Goal: Information Seeking & Learning: Check status

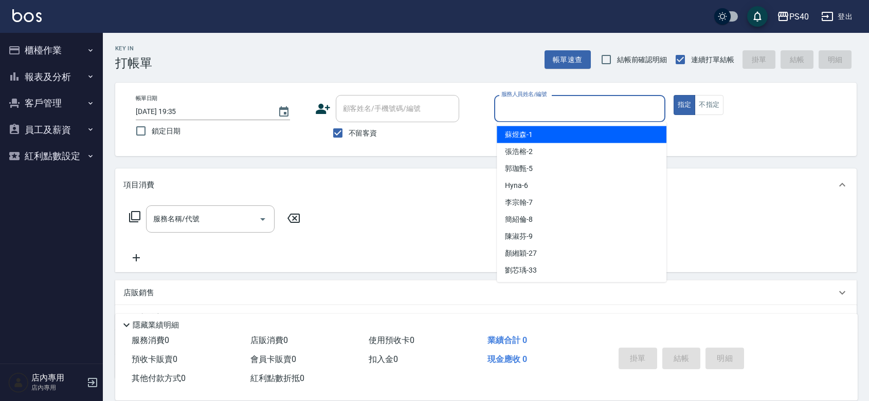
click at [591, 117] on input "服務人員姓名/編號" at bounding box center [580, 109] width 162 height 18
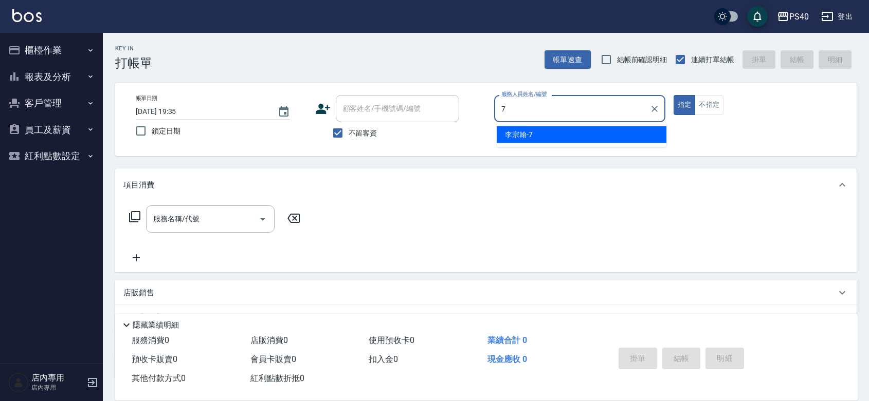
type input "[PERSON_NAME]-7"
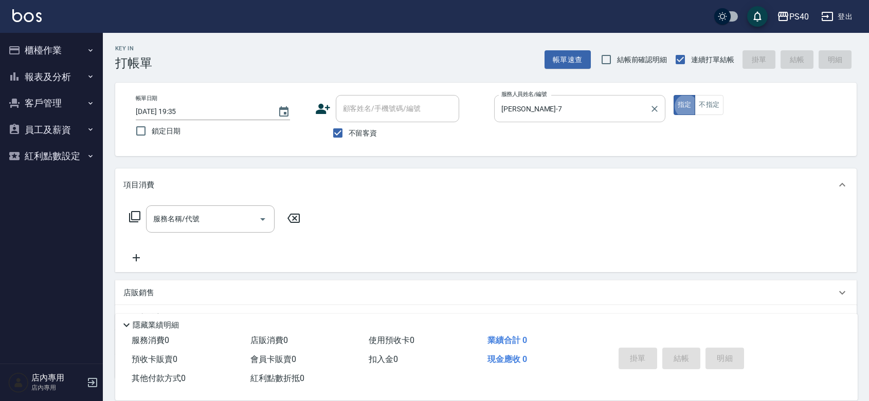
type button "true"
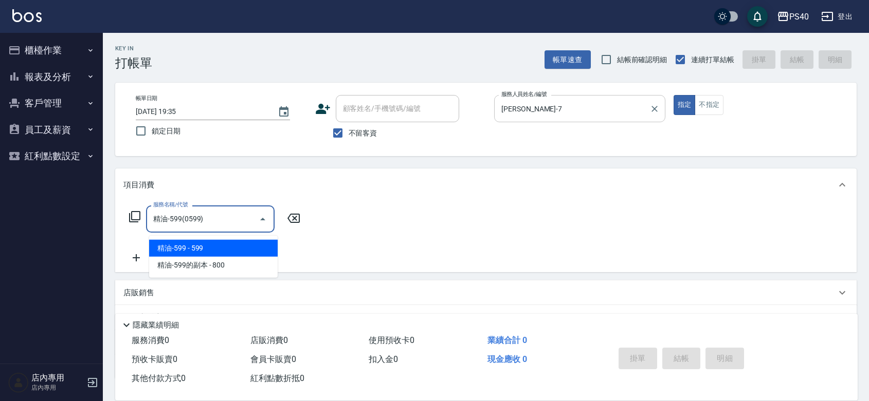
type input "精油-599(0599)"
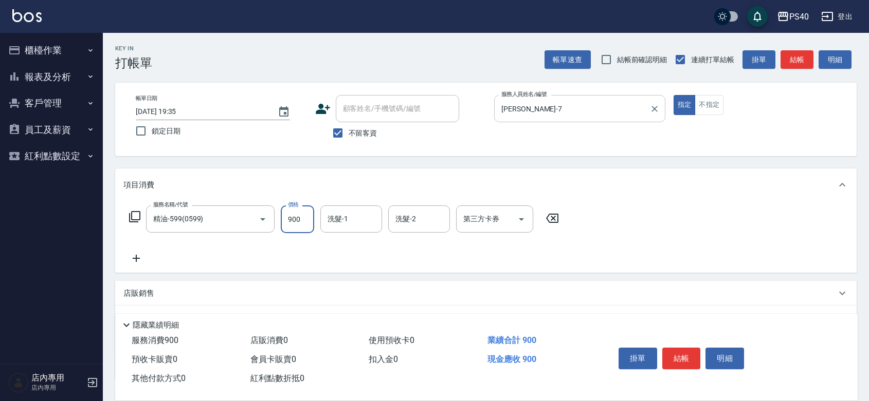
type input "900"
drag, startPoint x: 679, startPoint y: 343, endPoint x: 679, endPoint y: 337, distance: 6.2
click at [679, 348] on button "結帳" at bounding box center [681, 359] width 39 height 22
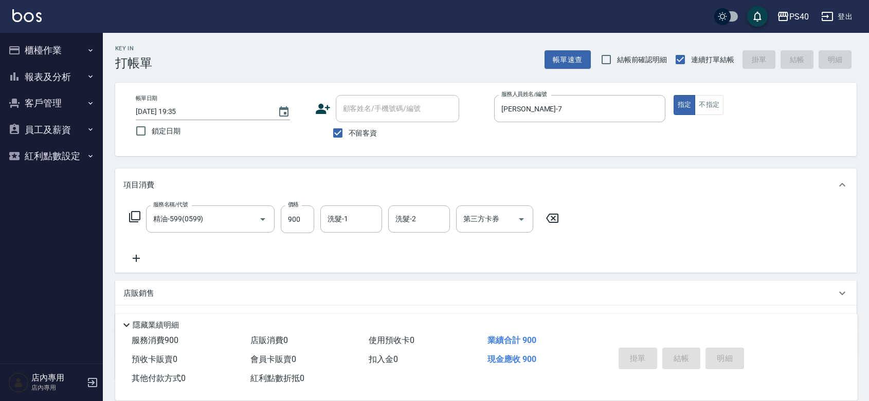
type input "[DATE] 21:11"
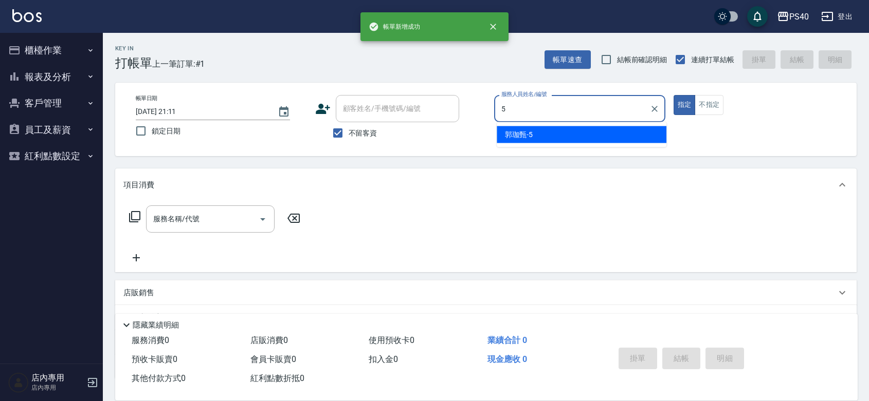
type input "[PERSON_NAME]-5"
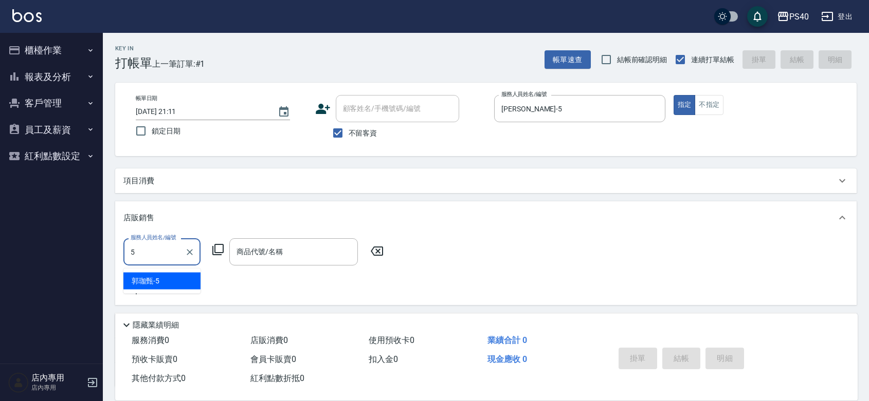
type input "[PERSON_NAME]-5"
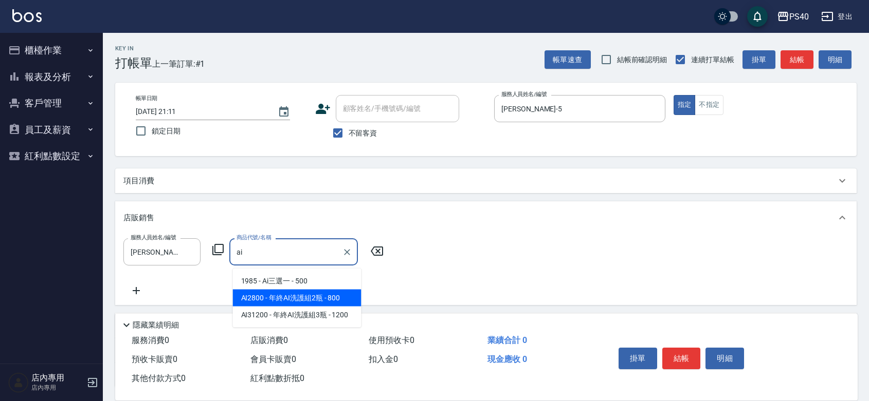
type input "年終AI洗護組2瓶"
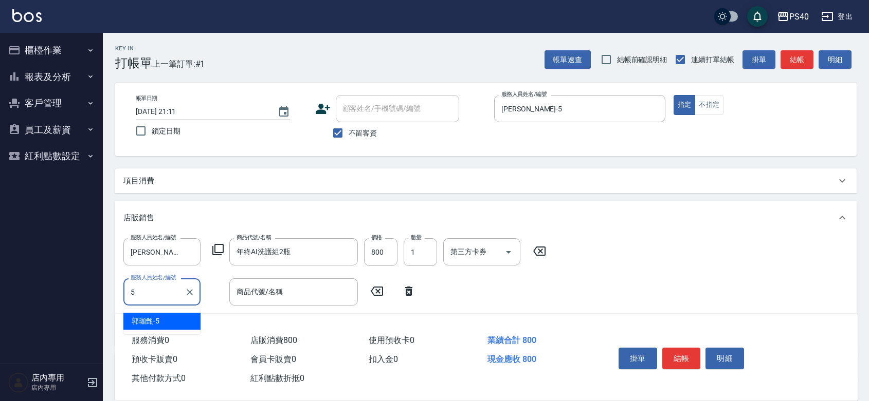
type input "[PERSON_NAME]-5"
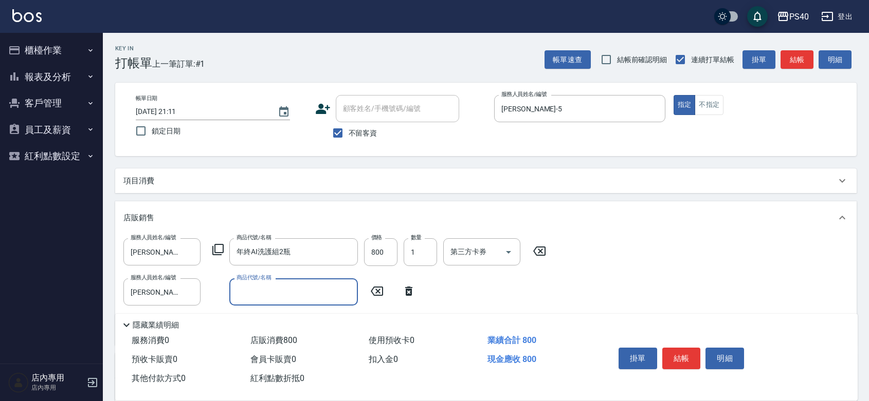
type input "＿"
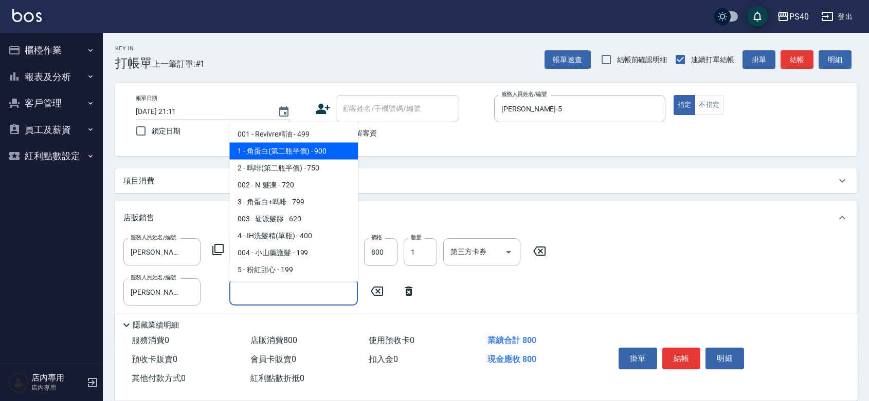
type input "角蛋白(第二瓶半價)"
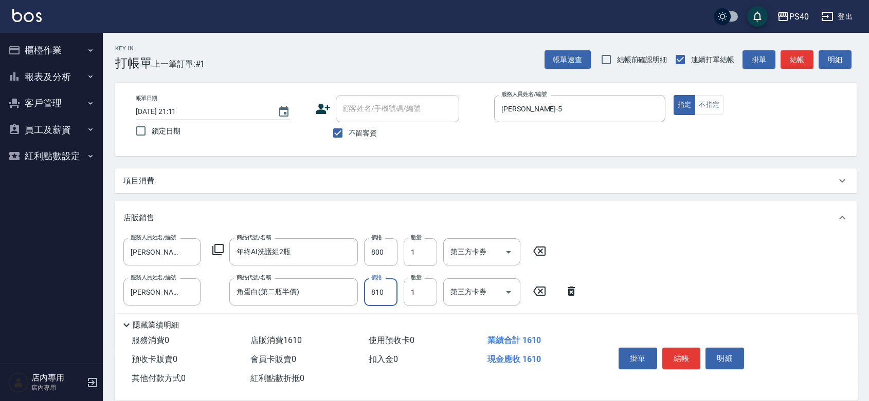
type input "810"
click at [684, 348] on button "結帳" at bounding box center [681, 359] width 39 height 22
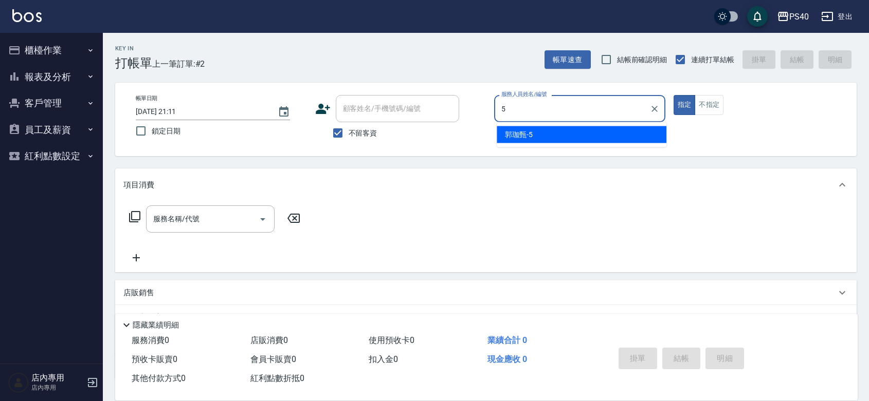
type input "[PERSON_NAME]-5"
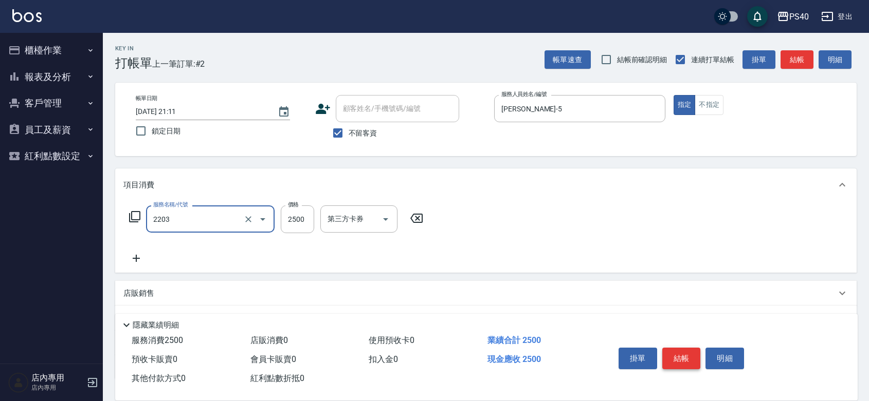
type input "燙髮C餐(短髮)(2203)"
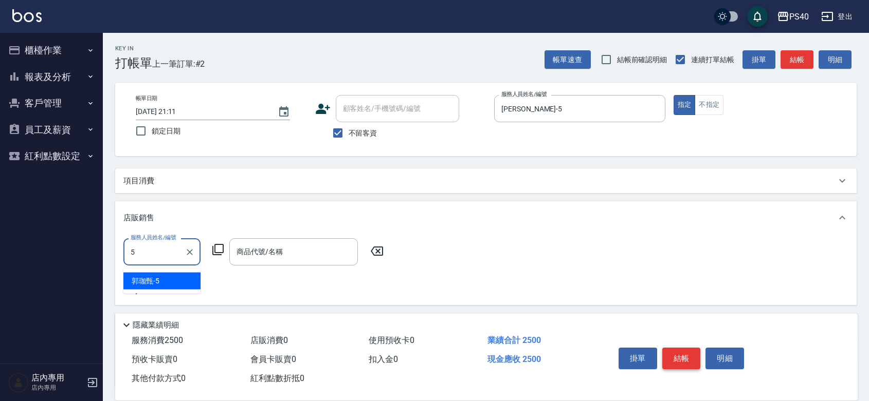
type input "[PERSON_NAME]-5"
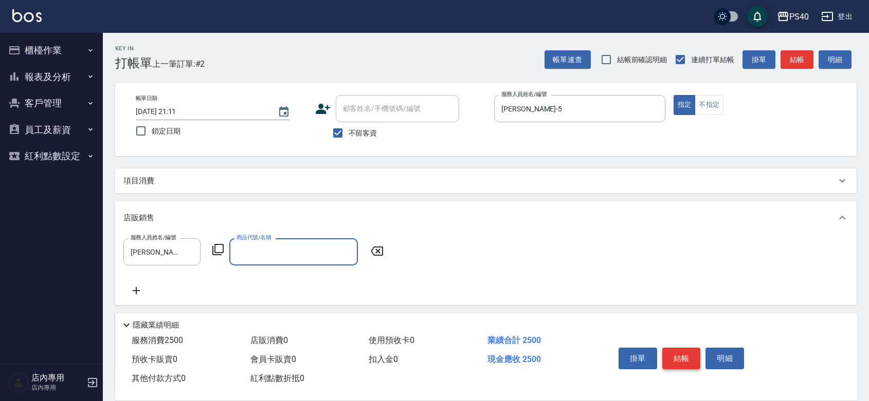
type input "＿"
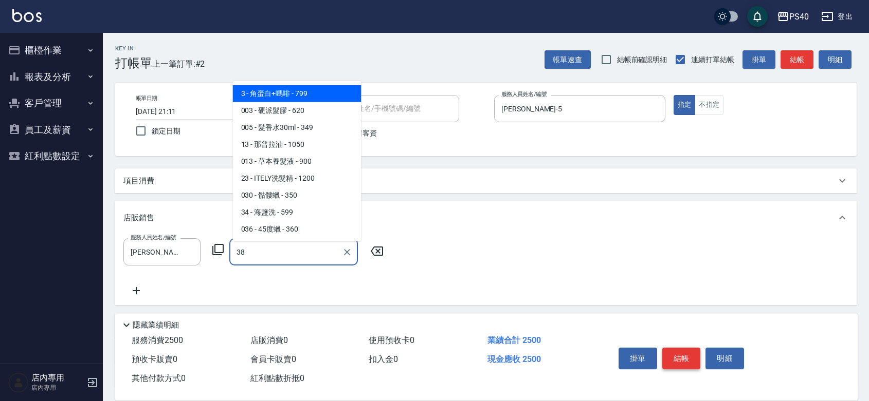
type input "蜂膠頭皮水"
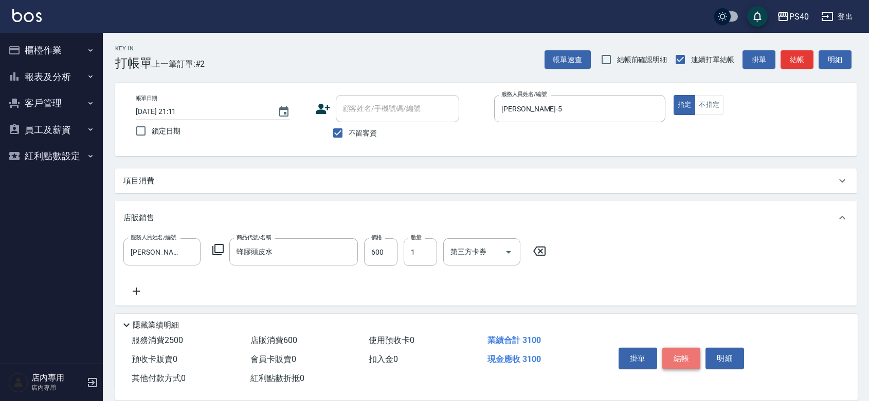
click at [684, 348] on button "結帳" at bounding box center [681, 359] width 39 height 22
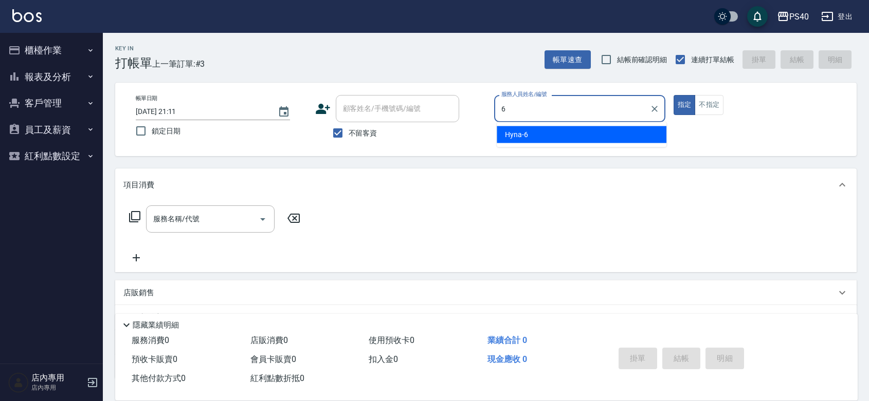
type input "Hyna-6"
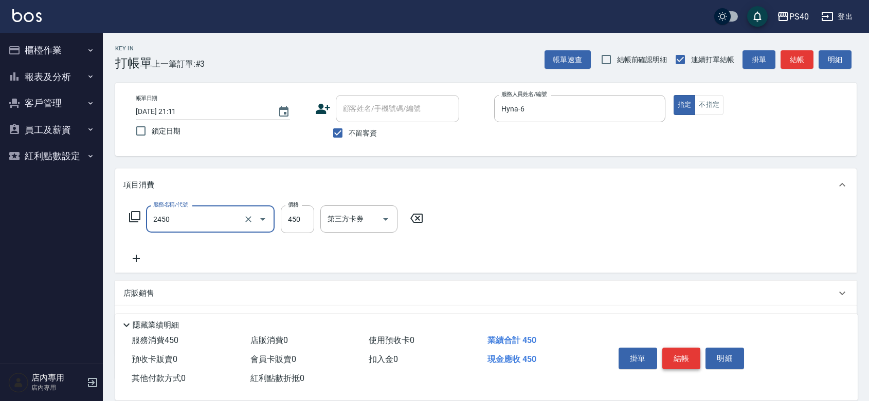
type input "C剪髮套餐(2450)"
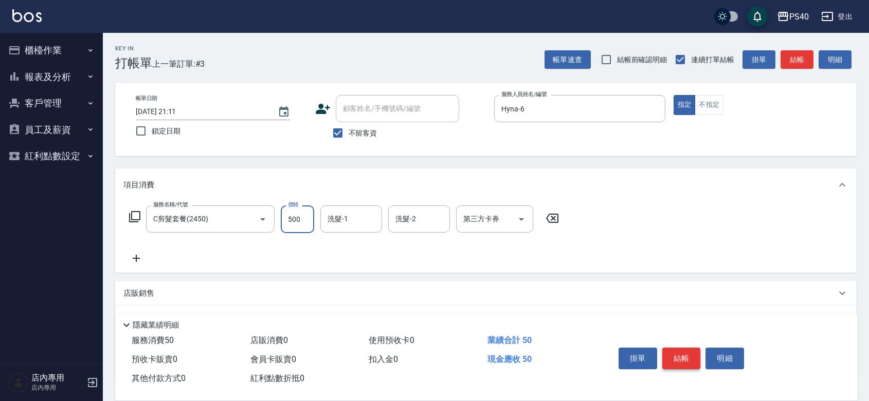
type input "500"
click at [684, 348] on button "結帳" at bounding box center [681, 359] width 39 height 22
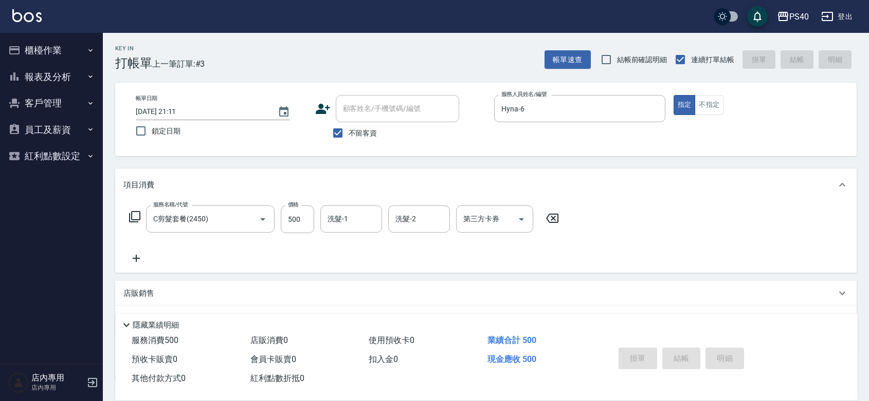
type input "[DATE] 21:12"
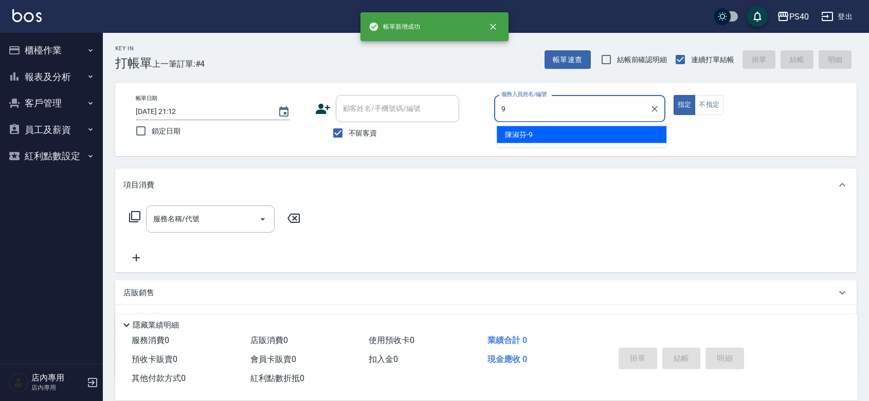
type input "[PERSON_NAME]-9"
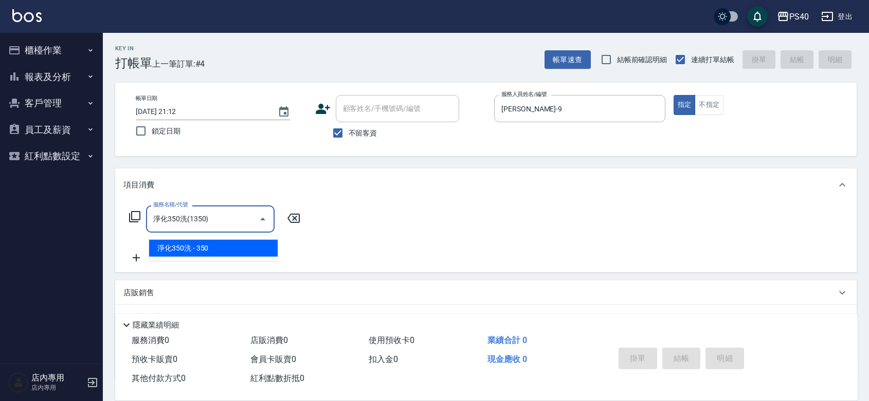
type input "淨化350洗(1350)"
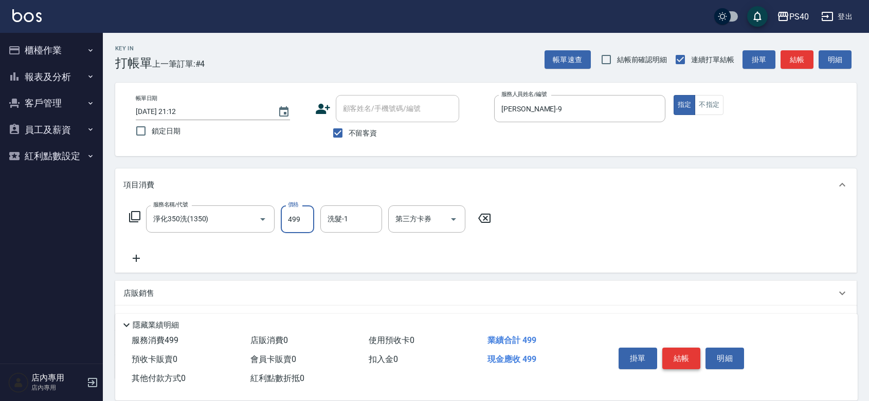
type input "499"
type input "[PERSON_NAME]-27"
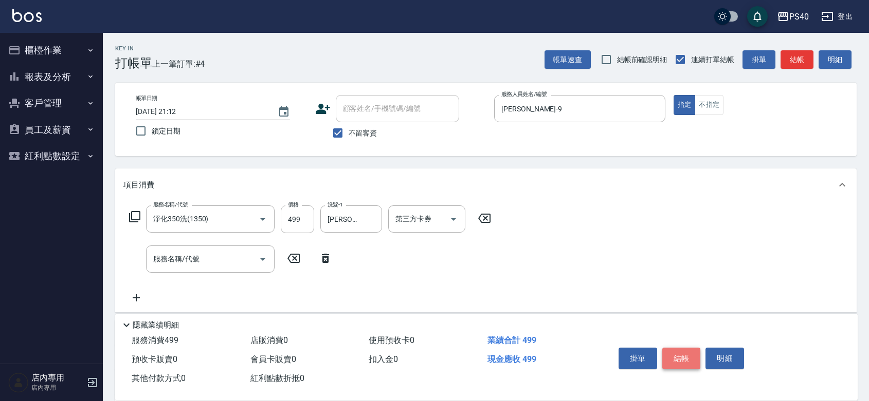
click at [684, 348] on button "結帳" at bounding box center [681, 359] width 39 height 22
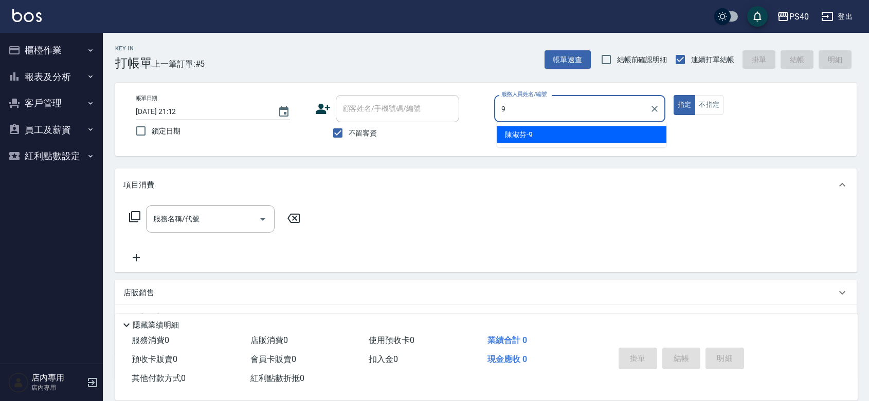
type input "[PERSON_NAME]-9"
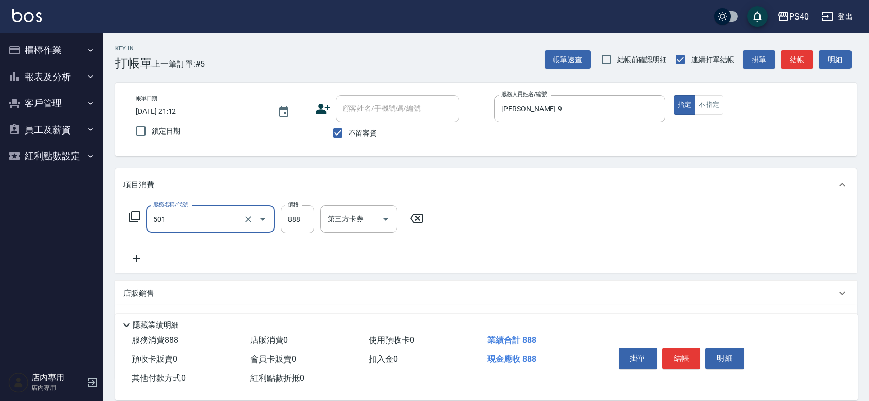
type input "一般染髮(改金額)(501)"
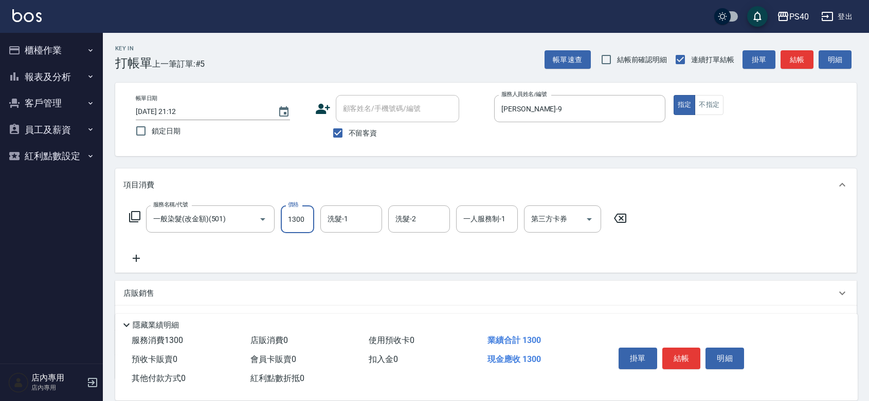
type input "1300"
type input "[PERSON_NAME]-27"
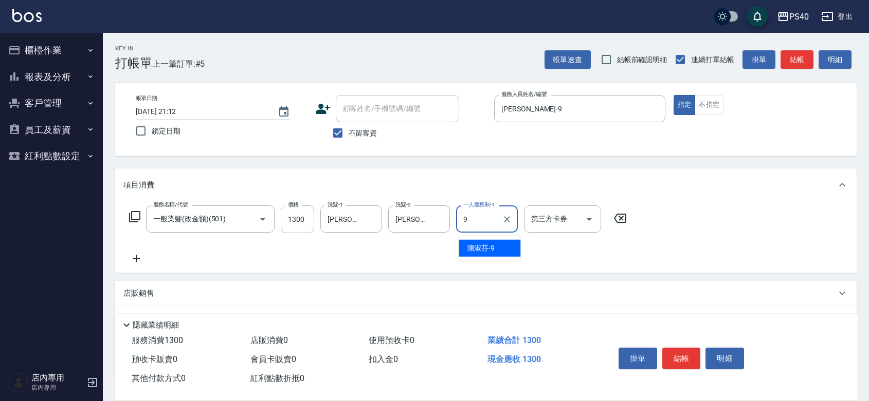
type input "[PERSON_NAME]-9"
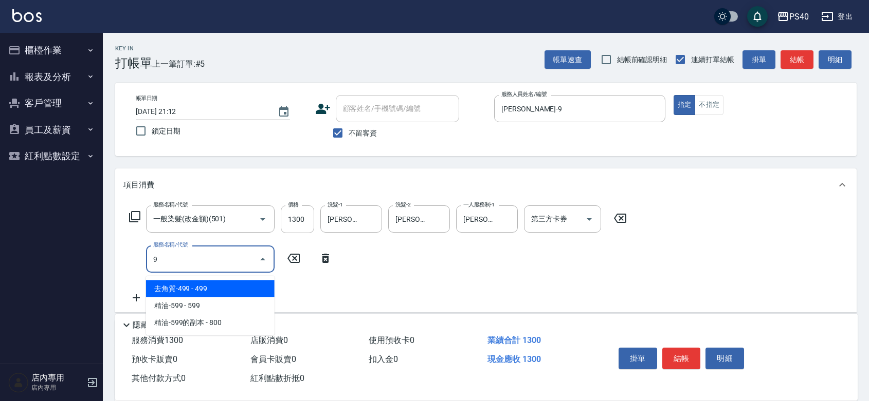
type input "去角質-499(0499)"
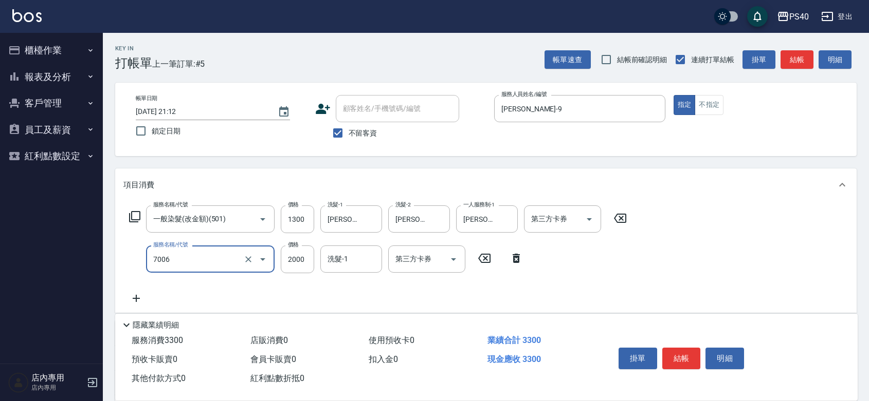
type input "重整 $2000(7006)"
type input "1500"
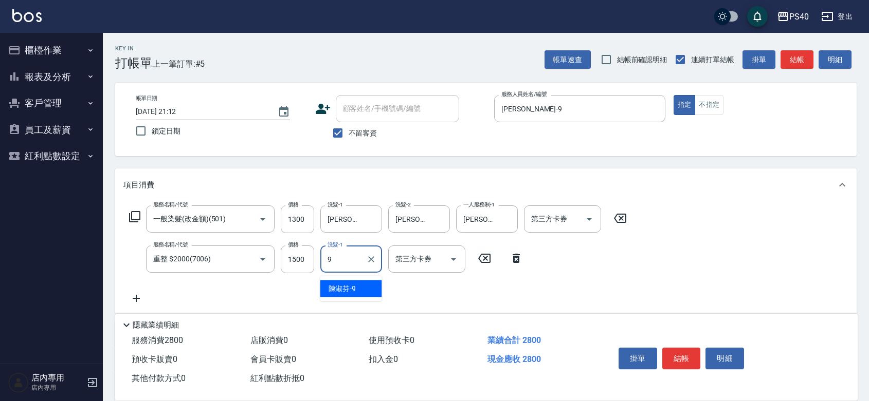
type input "[PERSON_NAME]-9"
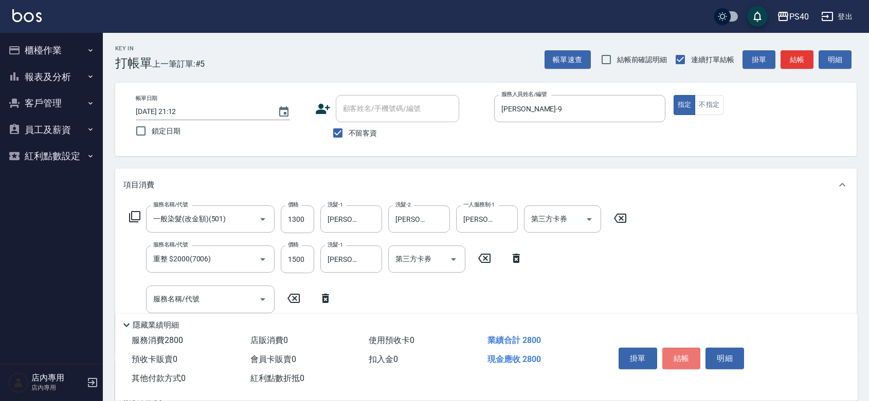
click at [693, 351] on button "結帳" at bounding box center [681, 359] width 39 height 22
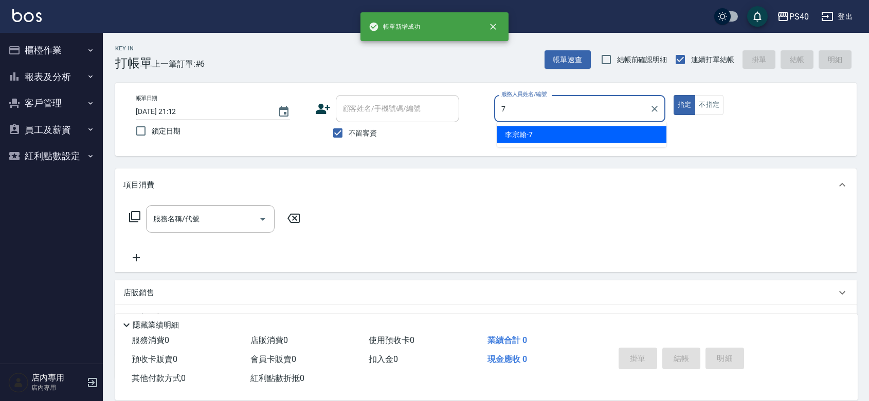
type input "[PERSON_NAME]-7"
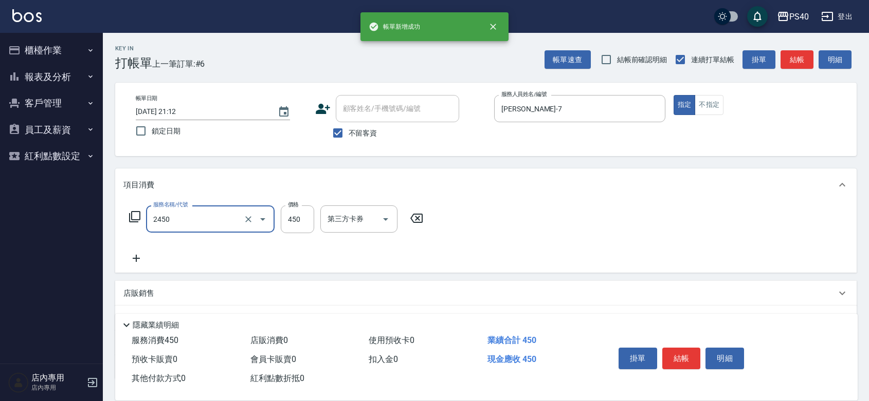
type input "C剪髮套餐(2450)"
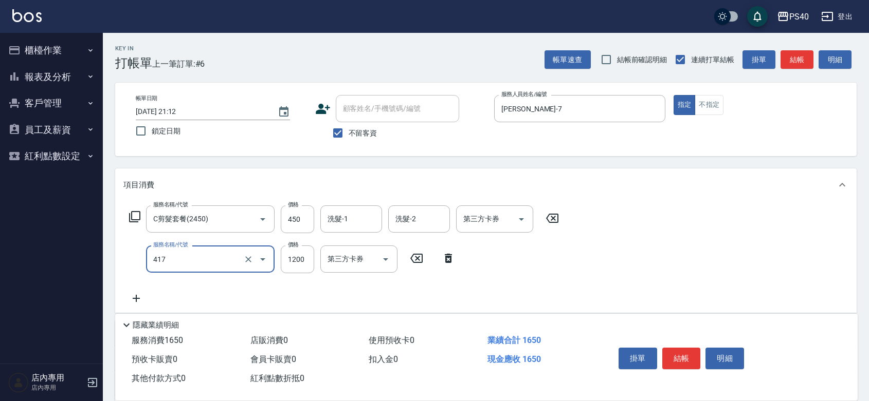
type input "哥德式(417)"
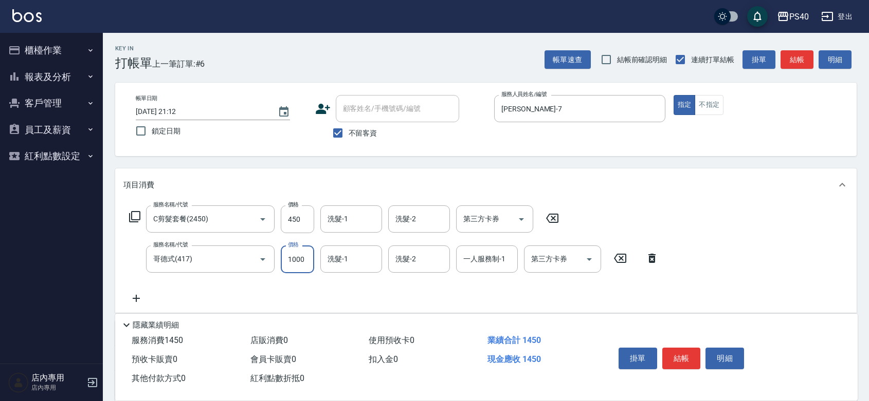
type input "1000"
click at [693, 351] on button "結帳" at bounding box center [681, 359] width 39 height 22
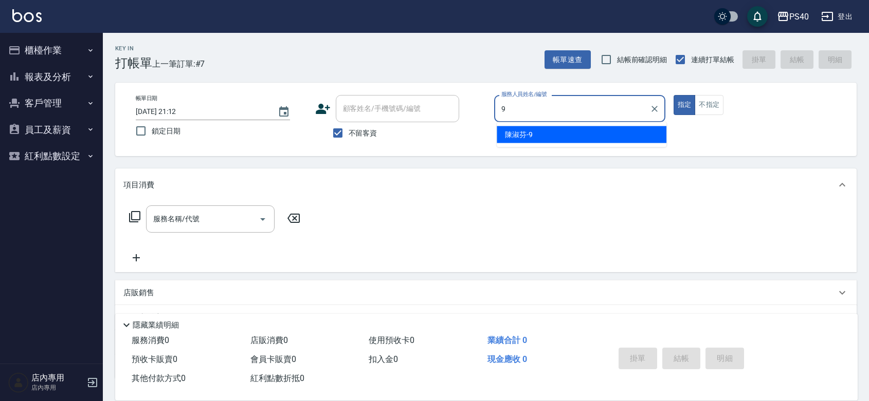
type input "[PERSON_NAME]-9"
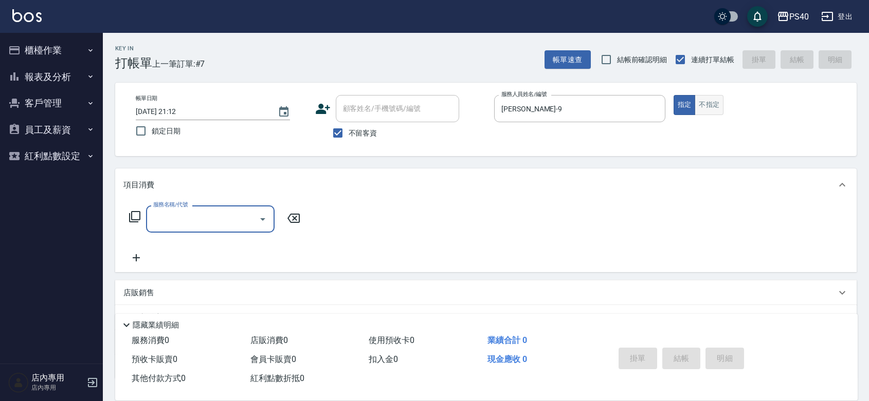
click at [712, 115] on button "不指定" at bounding box center [708, 105] width 29 height 20
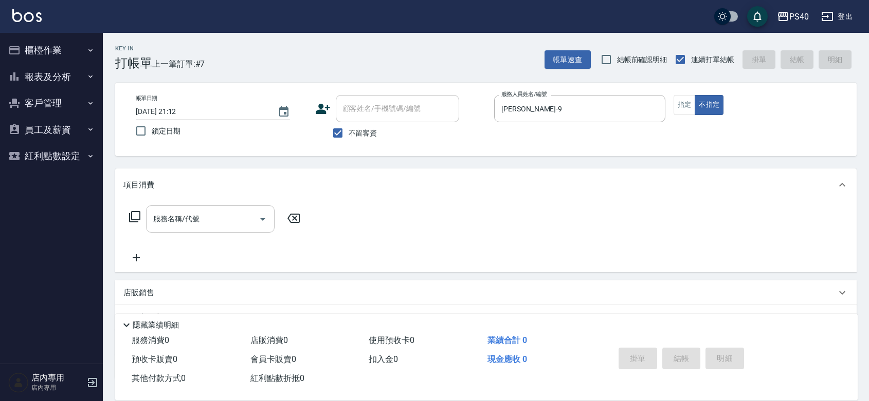
click at [180, 219] on input "服務名稱/代號" at bounding box center [203, 219] width 104 height 18
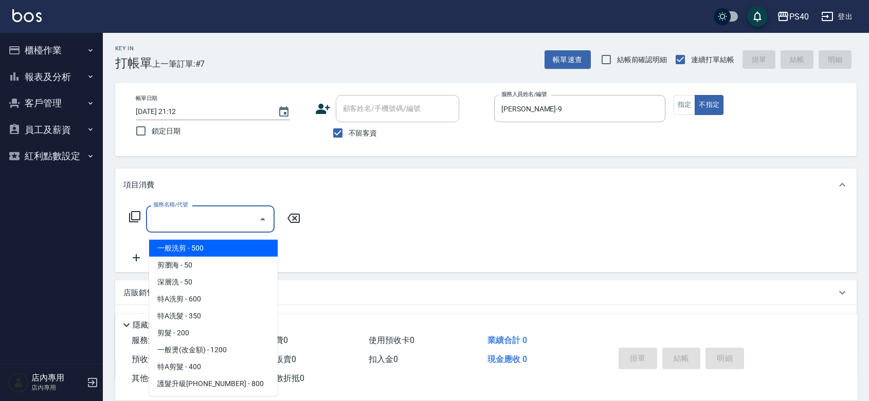
type input "5"
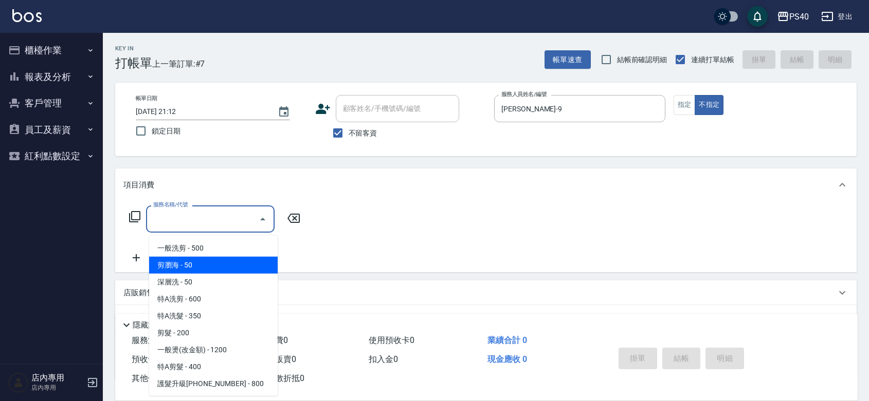
type input "剪瀏海(0050)"
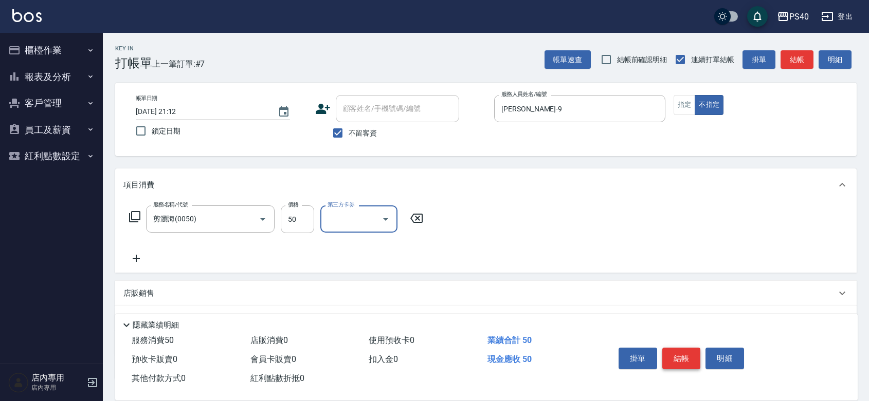
click at [684, 348] on button "結帳" at bounding box center [681, 359] width 39 height 22
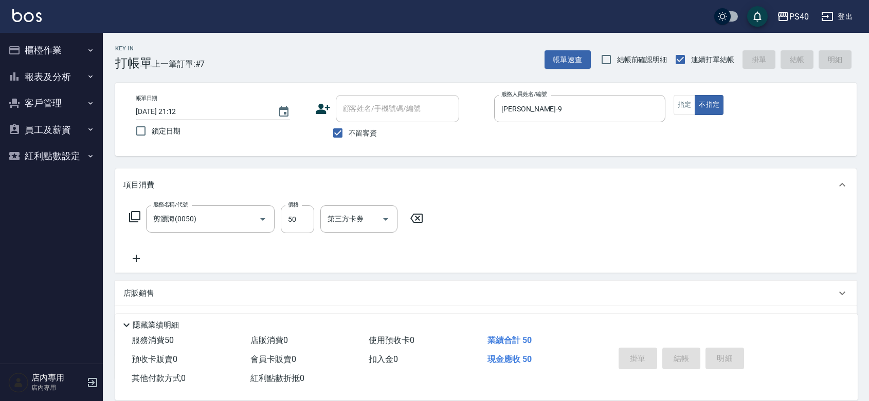
type input "[DATE] 21:13"
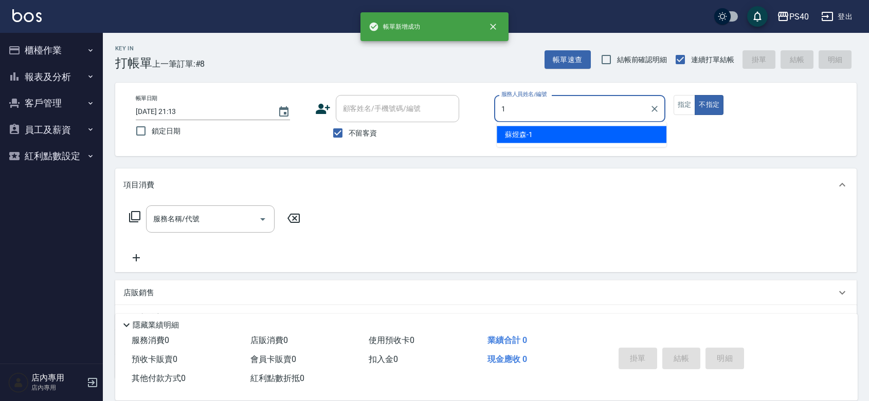
type input "[PERSON_NAME]-1"
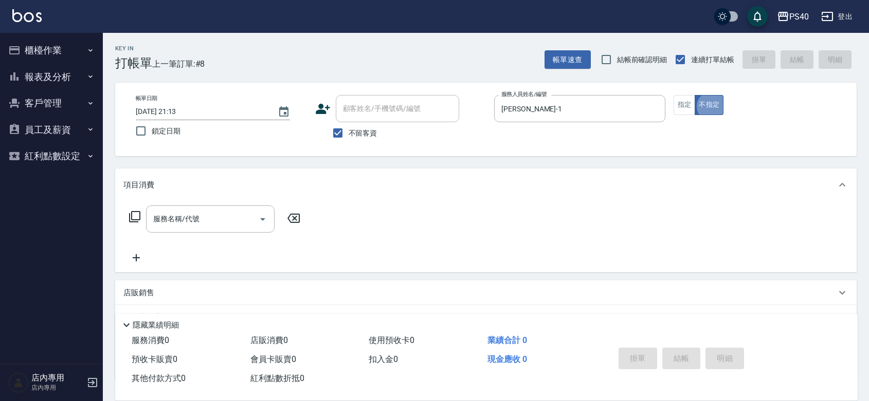
type button "false"
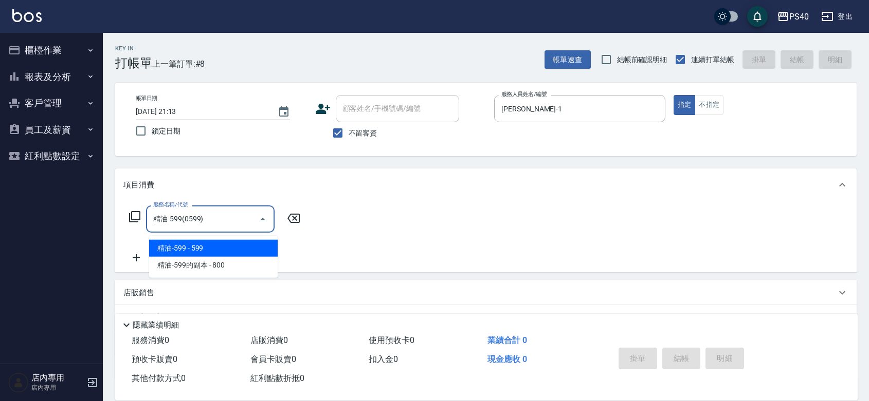
type input "精油-599(0599)"
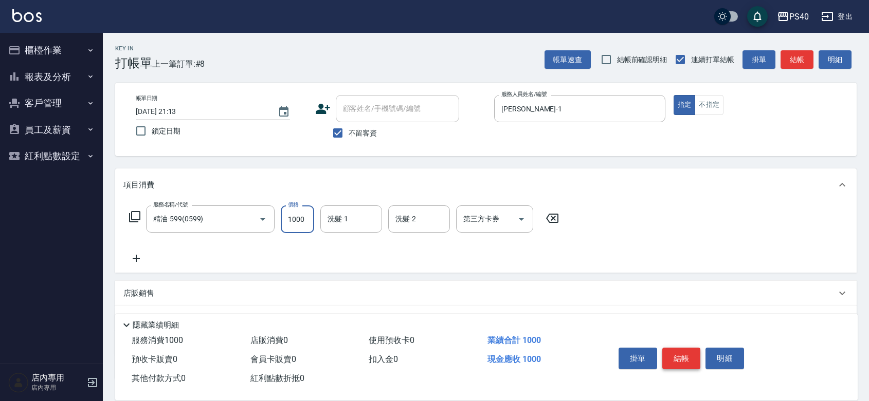
type input "1000"
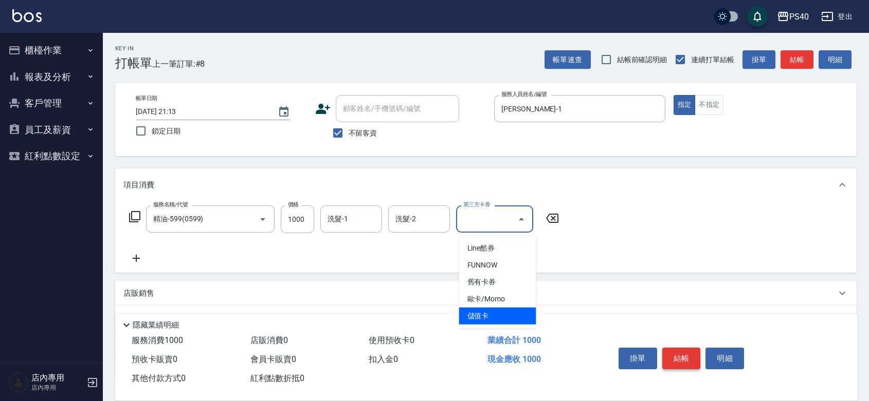
type input "儲值卡"
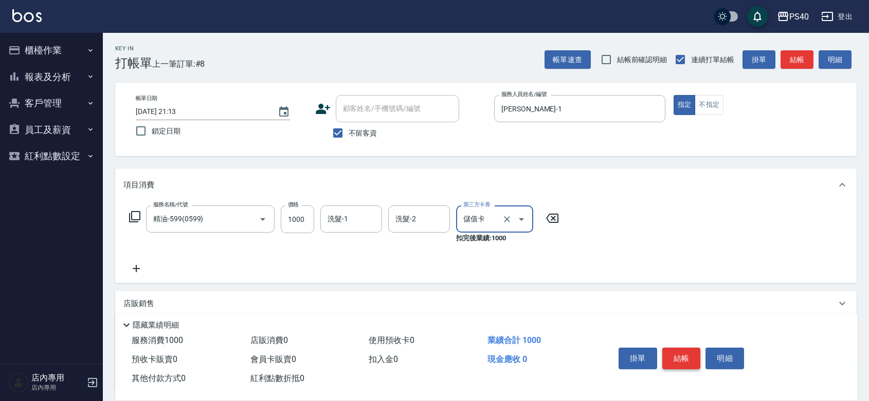
click at [684, 348] on button "結帳" at bounding box center [681, 359] width 39 height 22
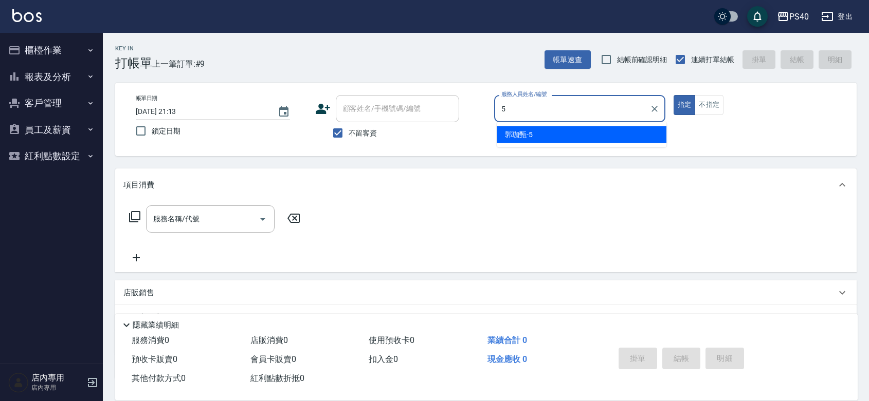
type input "[PERSON_NAME]-5"
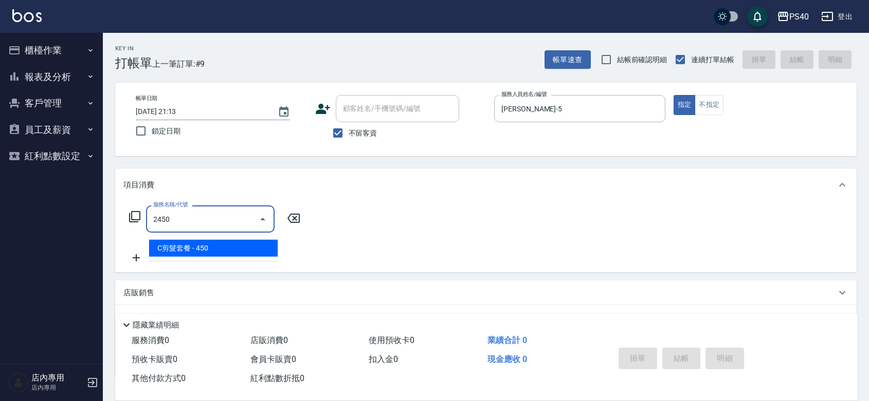
type input "C剪髮套餐(2450)"
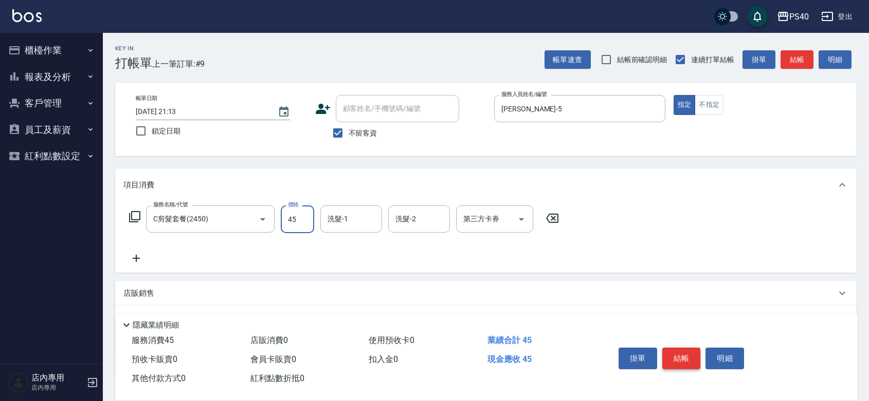
type input "450"
type input "[PERSON_NAME]-33"
click at [684, 348] on button "結帳" at bounding box center [681, 359] width 39 height 22
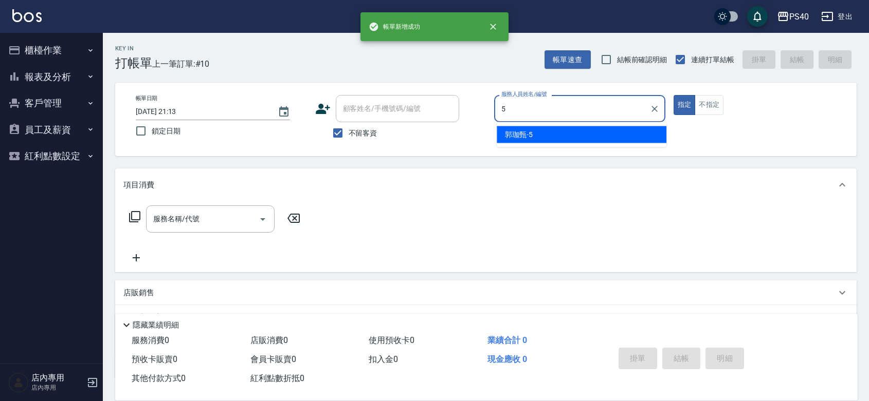
type input "[PERSON_NAME]-5"
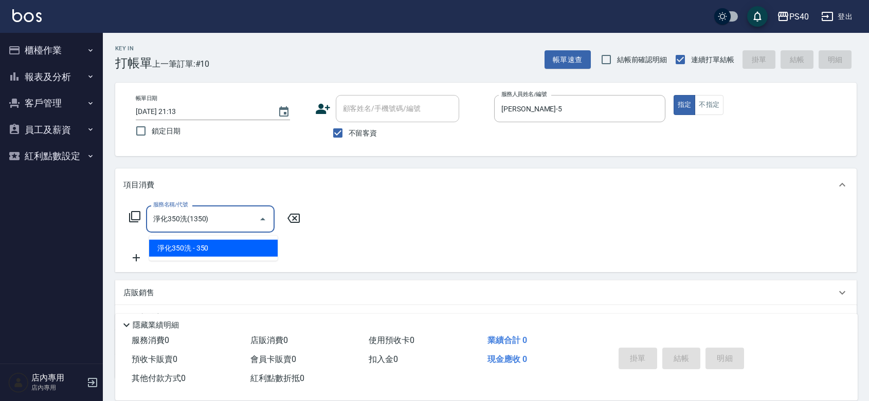
type input "淨化350洗(1350)"
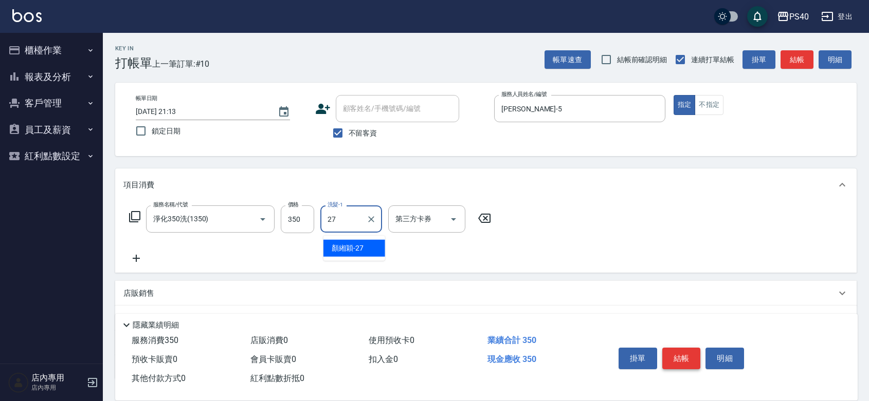
type input "[PERSON_NAME]-27"
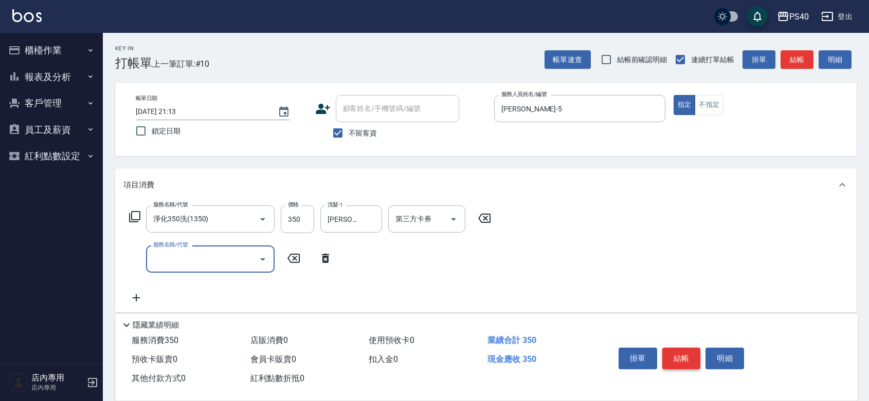
click at [684, 348] on button "結帳" at bounding box center [681, 359] width 39 height 22
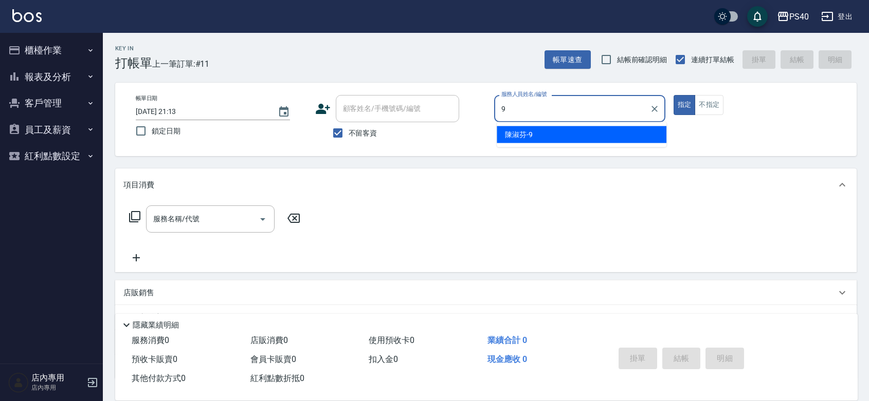
type input "[PERSON_NAME]-9"
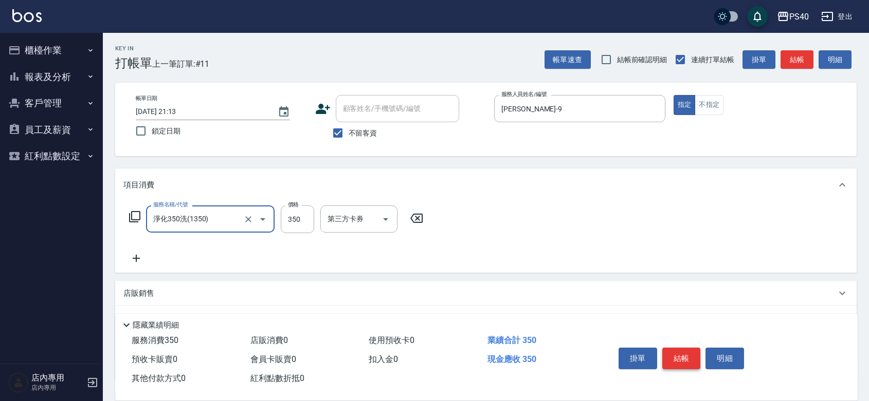
type input "淨化350洗(1350)"
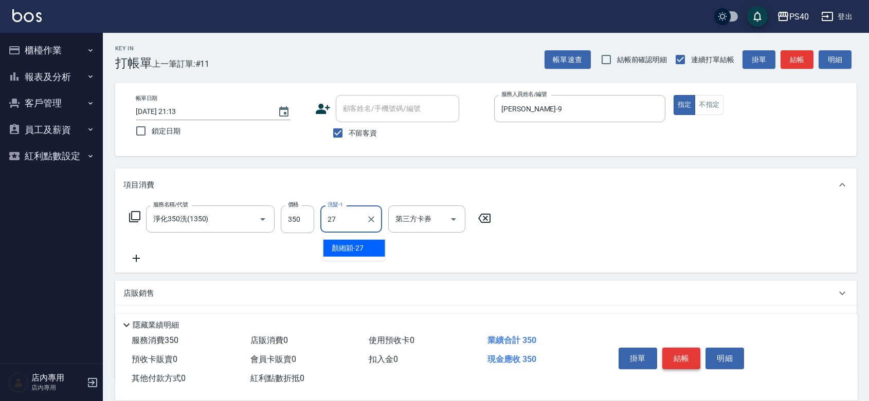
type input "[PERSON_NAME]-27"
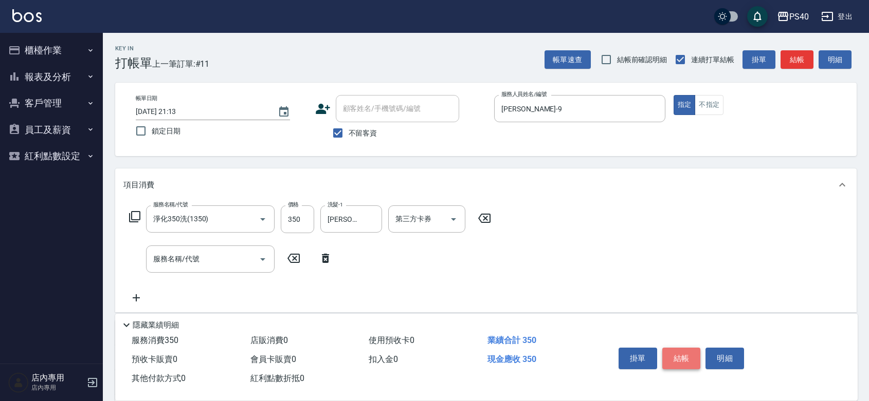
click at [684, 348] on button "結帳" at bounding box center [681, 359] width 39 height 22
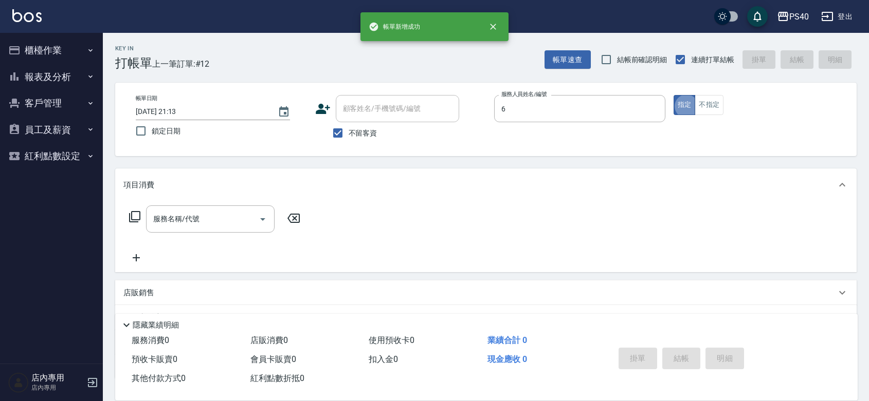
type input "Hyna-6"
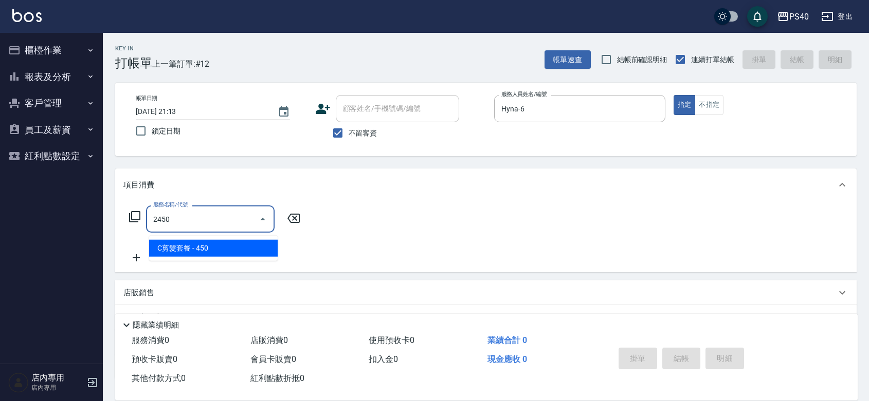
type input "C剪髮套餐(2450)"
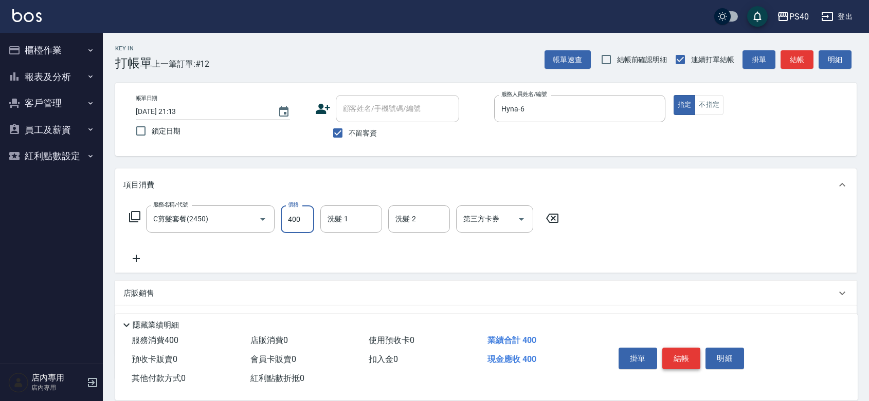
type input "400"
click at [684, 348] on button "結帳" at bounding box center [681, 359] width 39 height 22
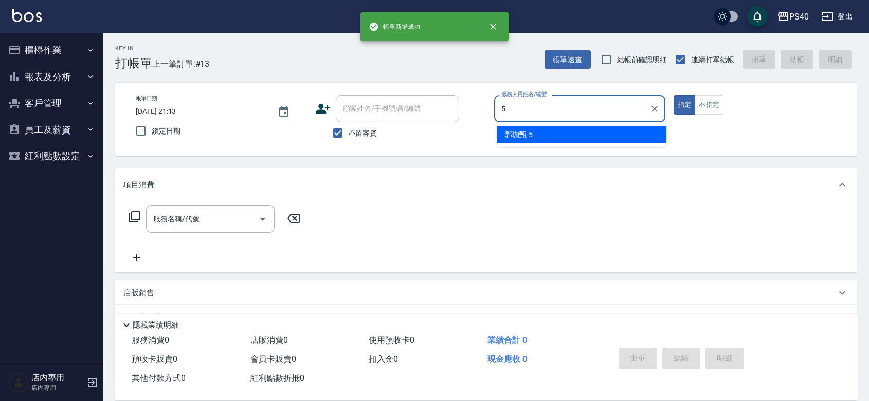
type input "[PERSON_NAME]-5"
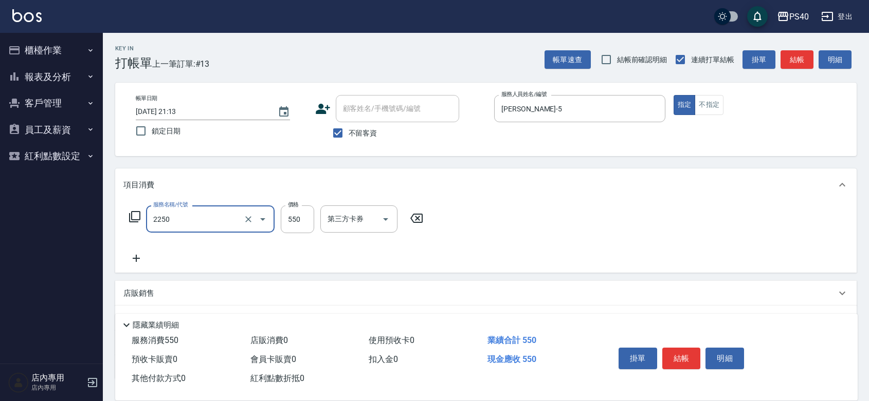
type input "B剪髮套餐(2250)"
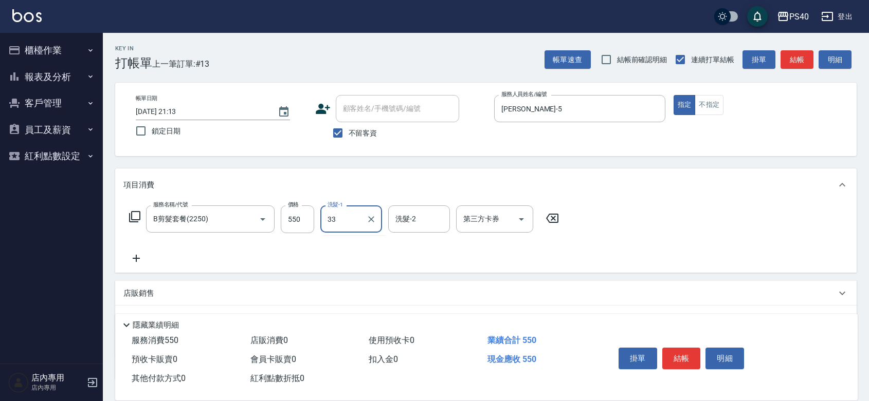
type input "[PERSON_NAME]-33"
click at [684, 348] on button "結帳" at bounding box center [681, 359] width 39 height 22
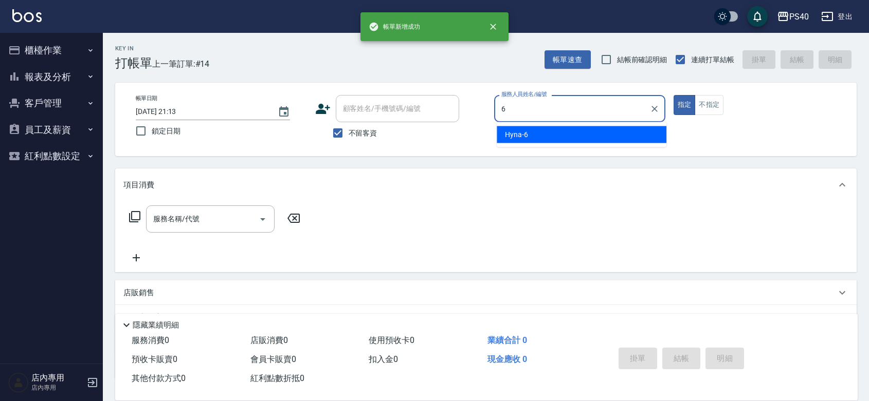
type input "Hyna-6"
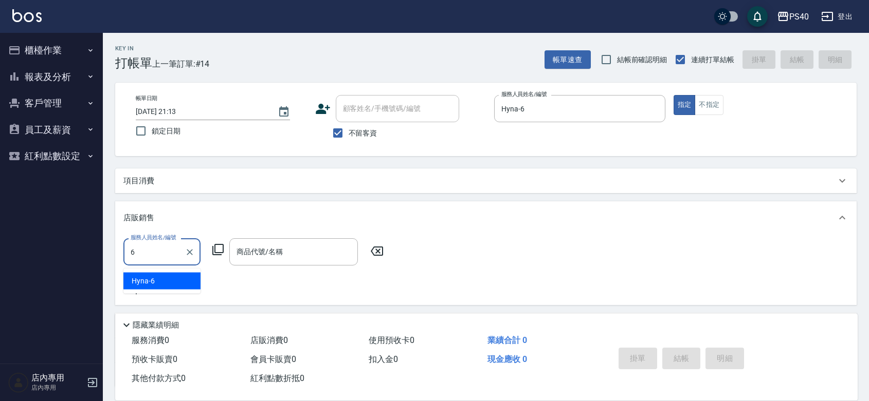
type input "Hyna-6"
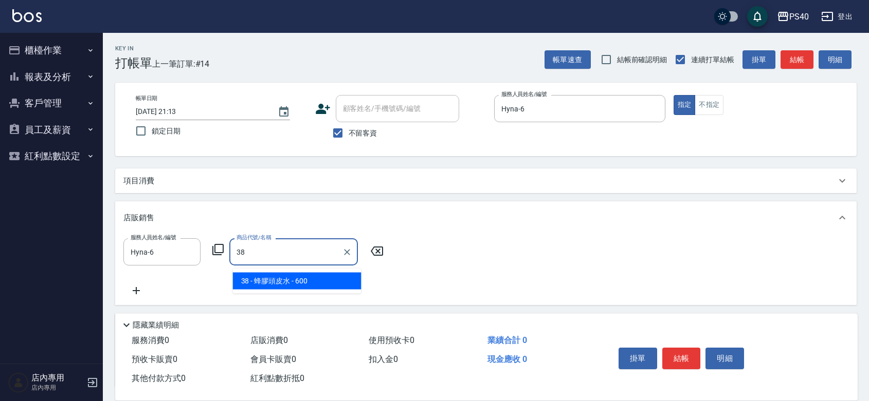
type input "蜂膠頭皮水"
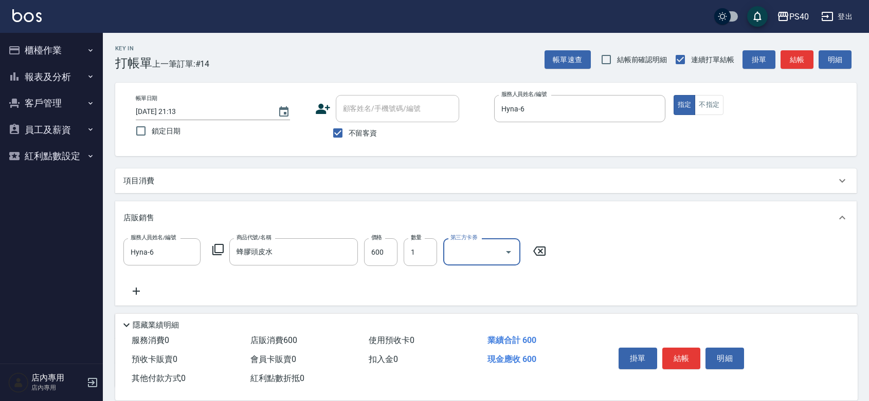
click at [684, 348] on button "結帳" at bounding box center [681, 359] width 39 height 22
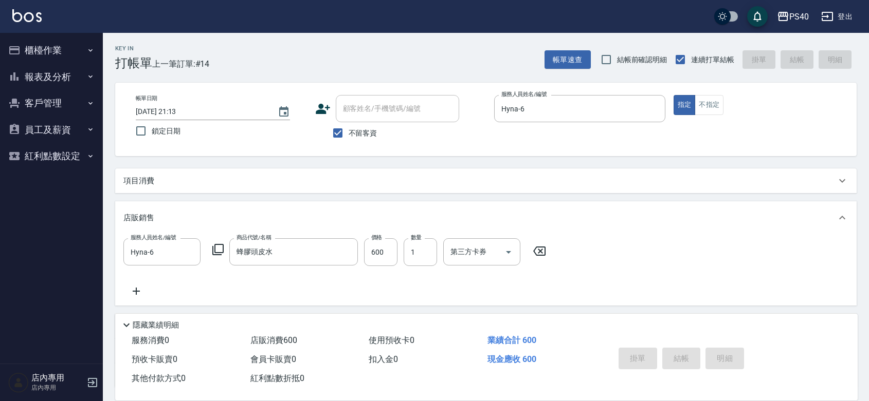
type input "[DATE] 21:14"
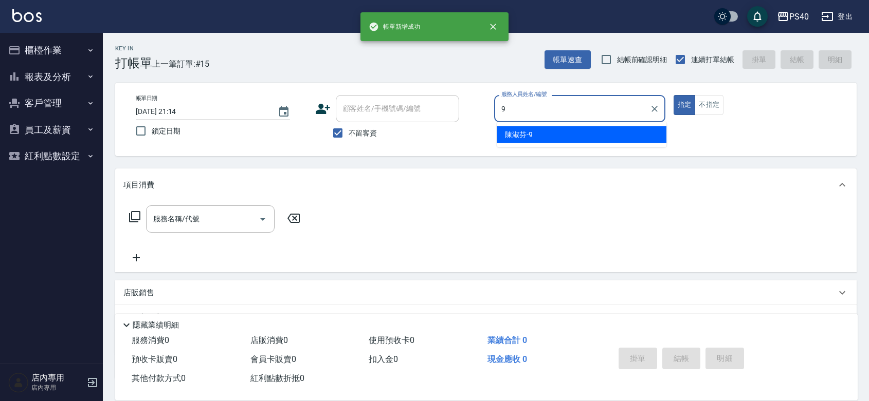
type input "[PERSON_NAME]-9"
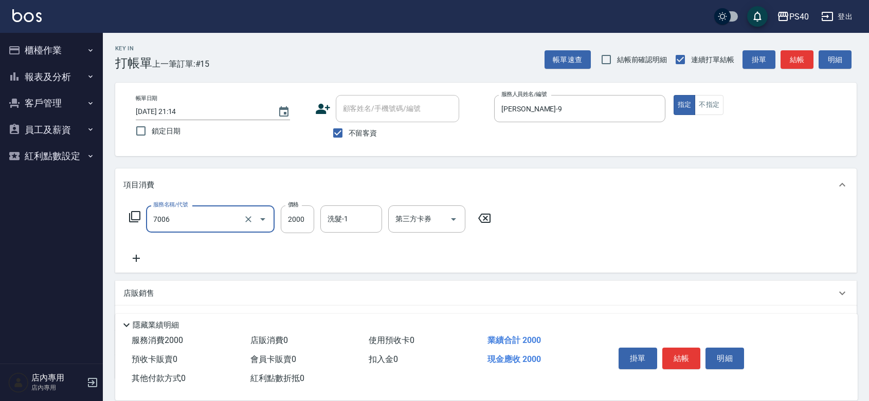
type input "重整 $2000(7006)"
type input "1999"
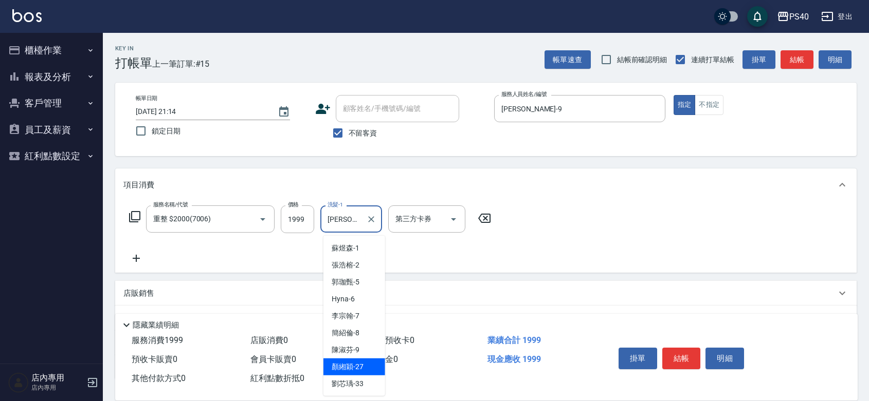
click at [343, 214] on input "[PERSON_NAME]-27" at bounding box center [343, 219] width 37 height 18
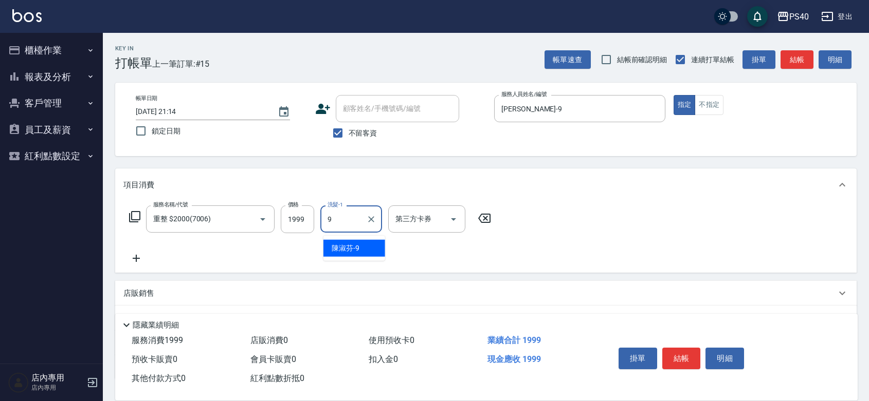
type input "[PERSON_NAME]-9"
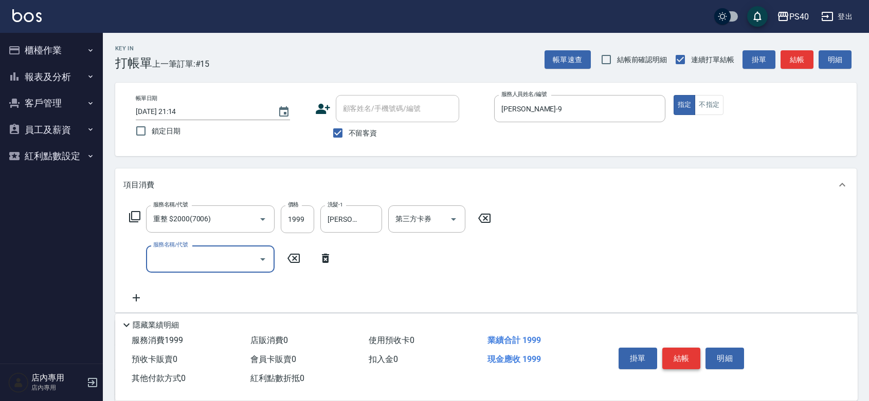
click at [689, 348] on button "結帳" at bounding box center [681, 359] width 39 height 22
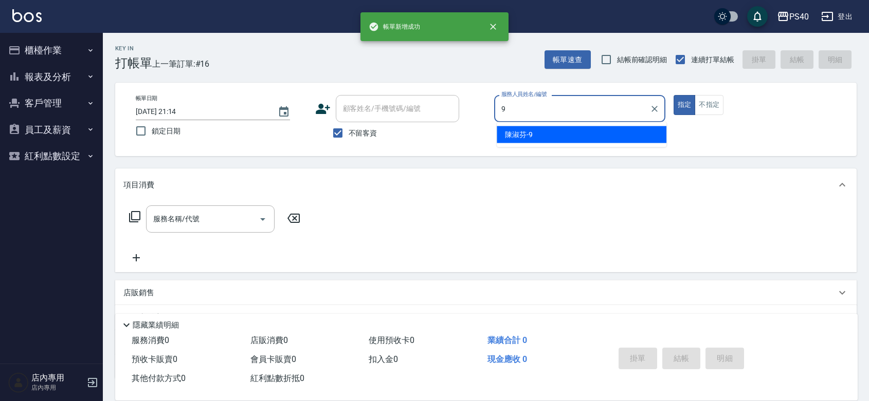
type input "[PERSON_NAME]-9"
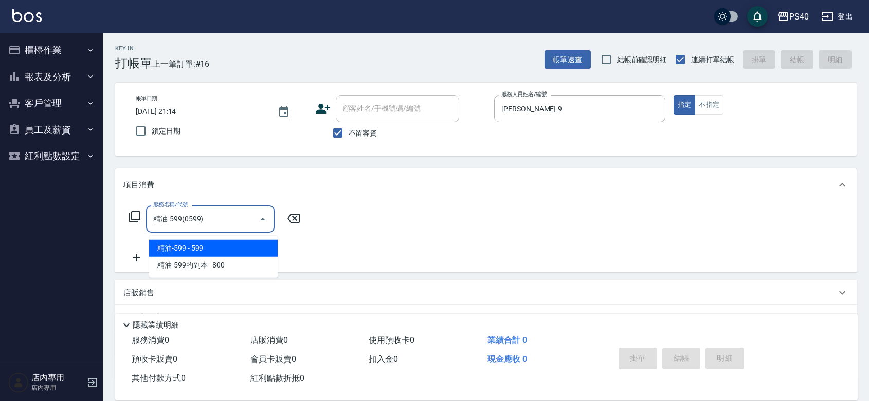
type input "精油-599(0599)"
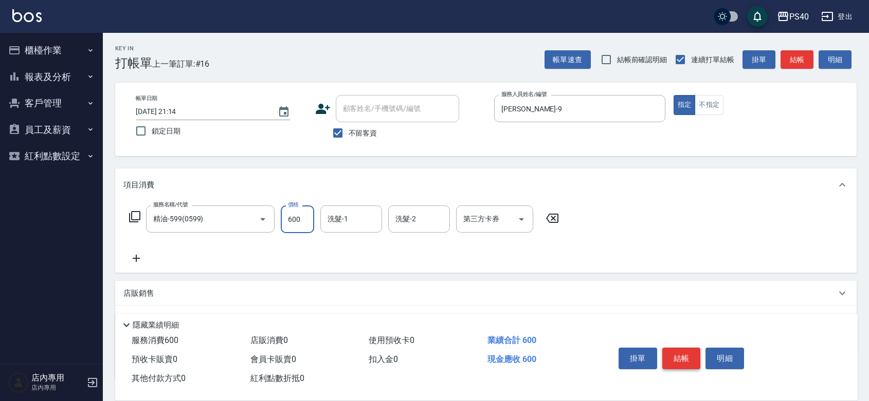
type input "600"
type input "[PERSON_NAME]-27"
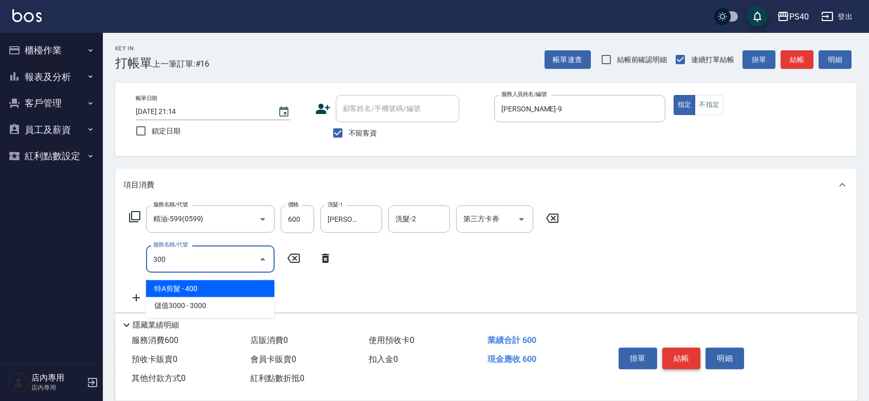
type input "特A剪髮(300)"
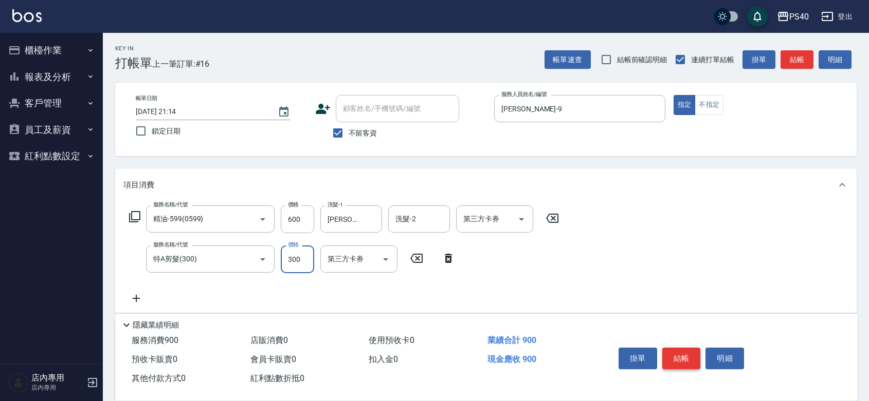
type input "300"
click at [694, 352] on button "結帳" at bounding box center [681, 359] width 39 height 22
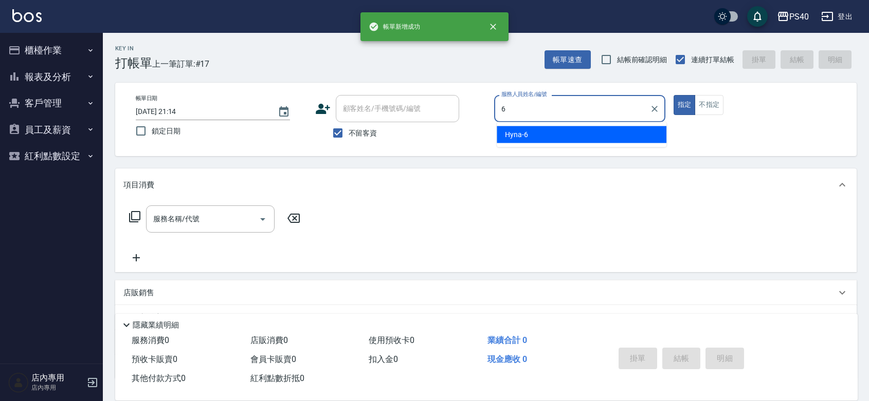
type input "Hyna-6"
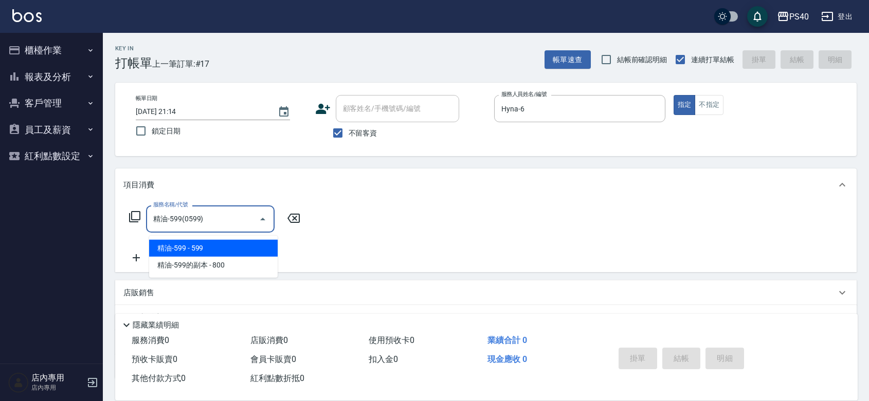
type input "精油-599(0599)"
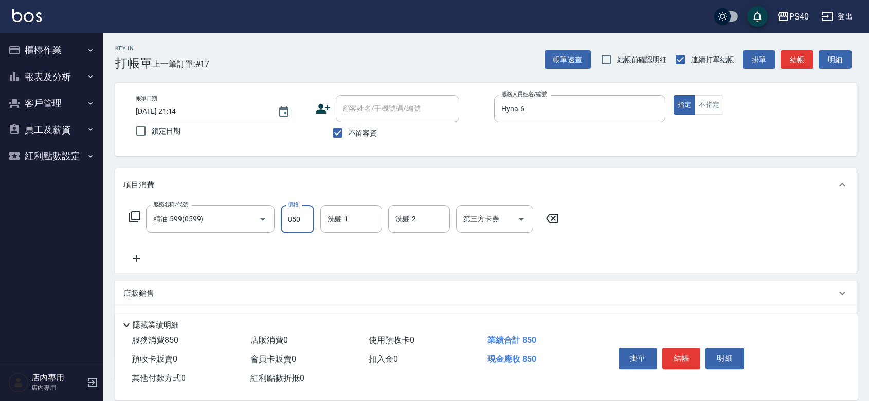
type input "850"
type input "[PERSON_NAME]-33"
click at [694, 352] on button "結帳" at bounding box center [681, 359] width 39 height 22
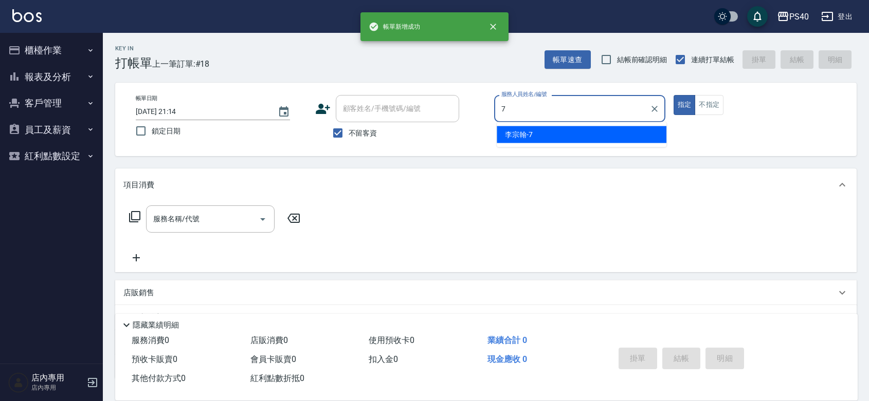
type input "[PERSON_NAME]-7"
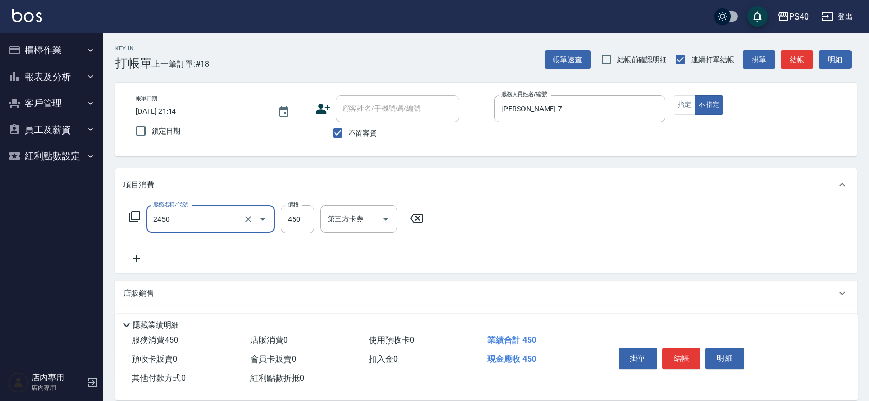
type input "C剪髮套餐(2450)"
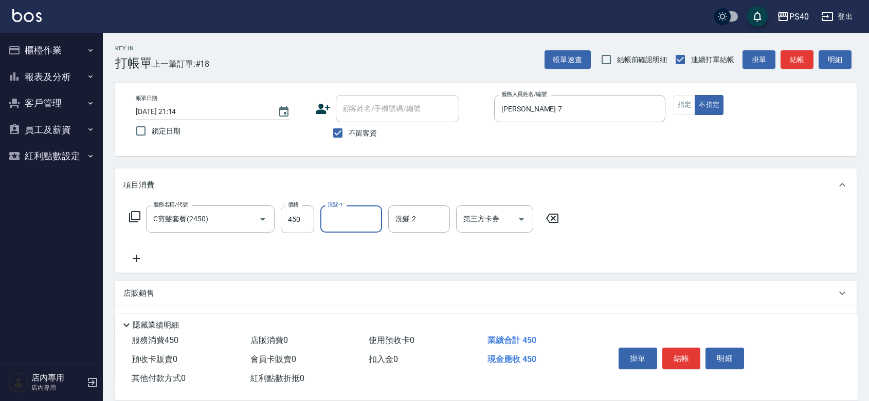
click at [694, 352] on button "結帳" at bounding box center [681, 359] width 39 height 22
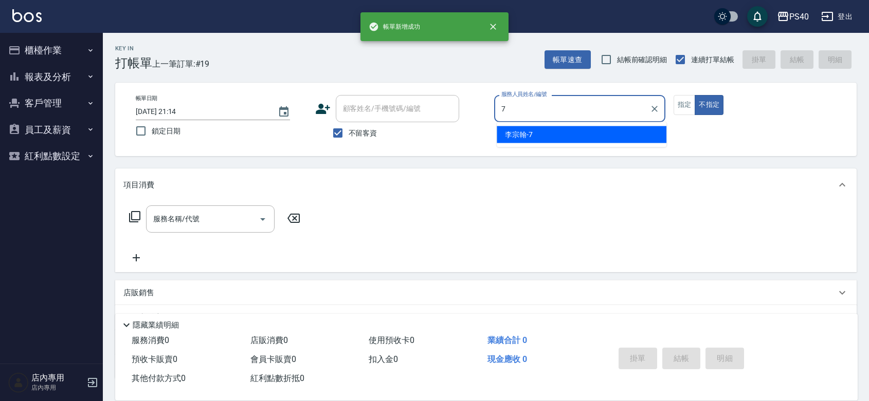
type input "[PERSON_NAME]-7"
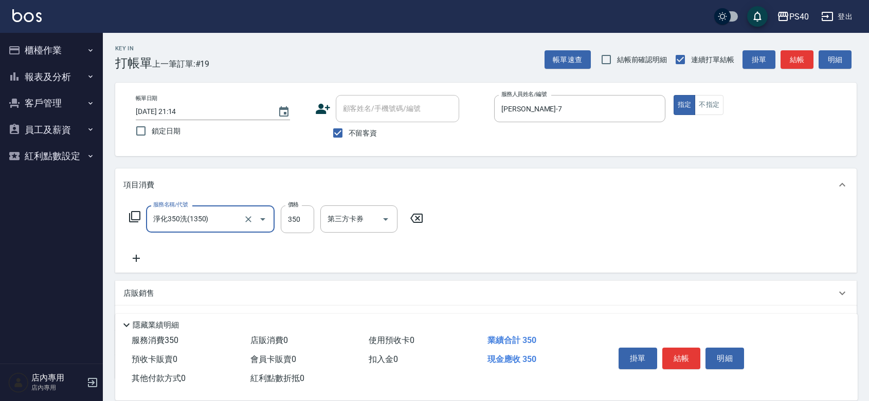
type input "淨化350洗(1350)"
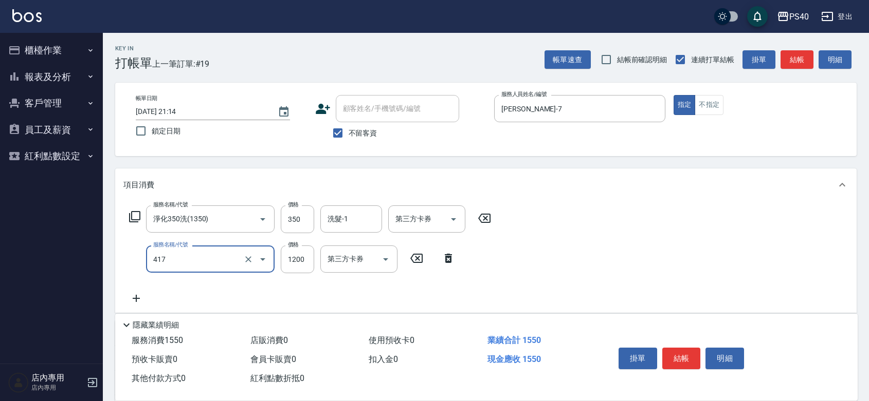
type input "哥德式(417)"
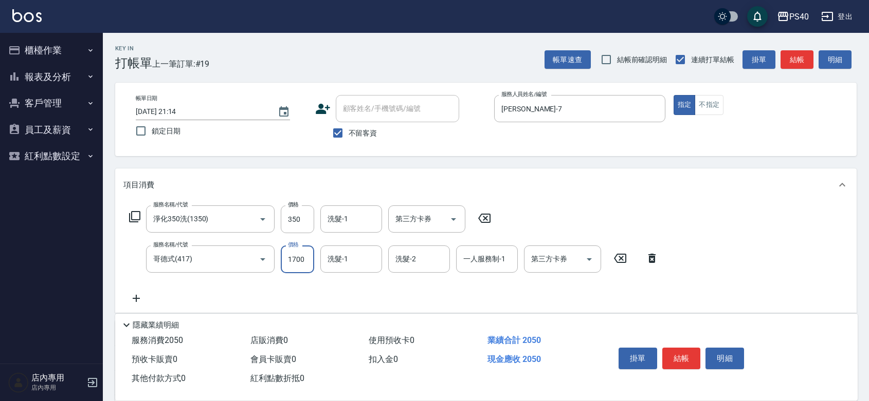
type input "1700"
click at [694, 352] on button "結帳" at bounding box center [681, 359] width 39 height 22
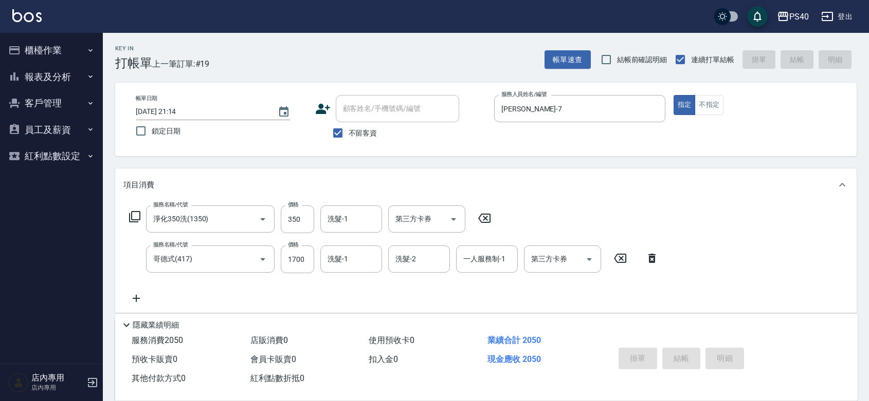
type input "[DATE] 21:15"
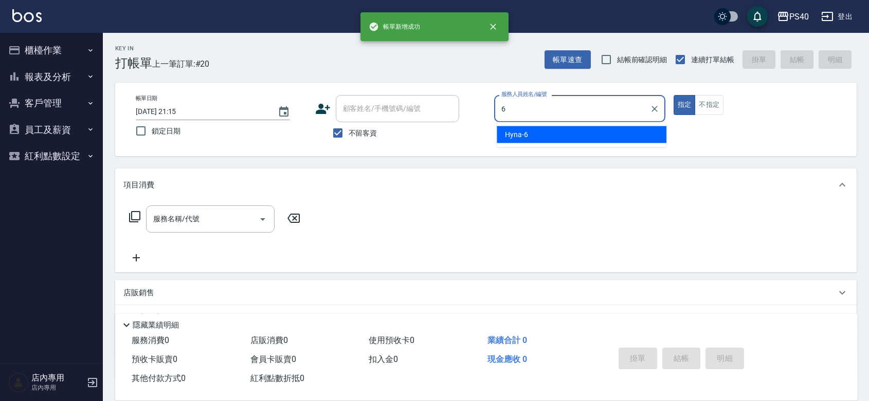
type input "Hyna-6"
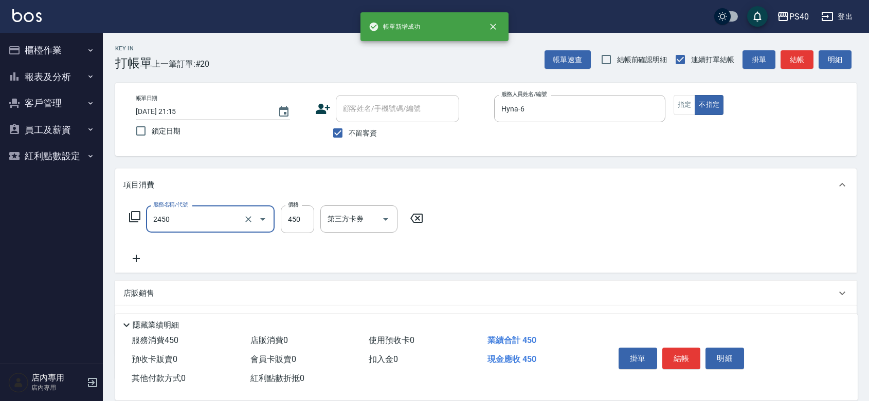
type input "C剪髮套餐(2450)"
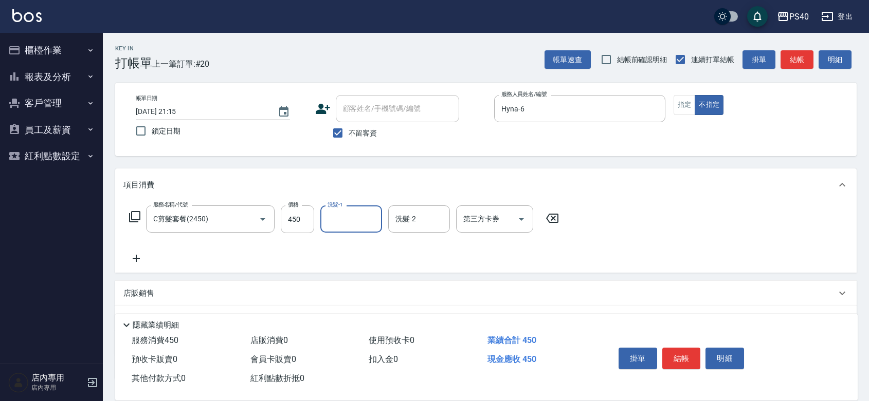
click at [694, 352] on button "結帳" at bounding box center [681, 359] width 39 height 22
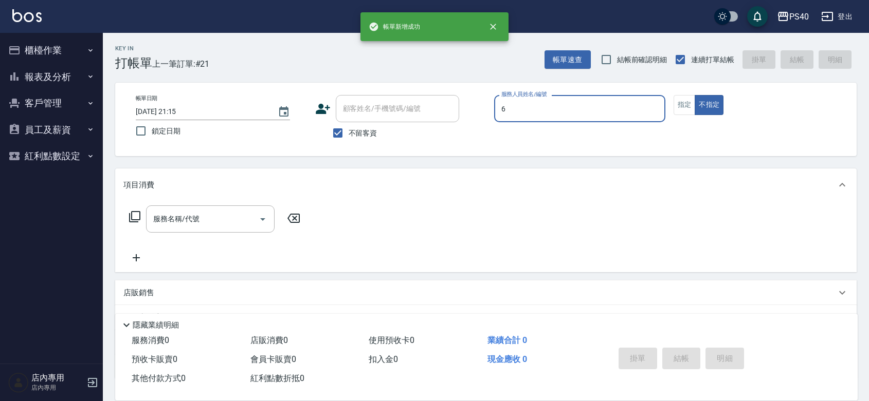
type input "Hyna-6"
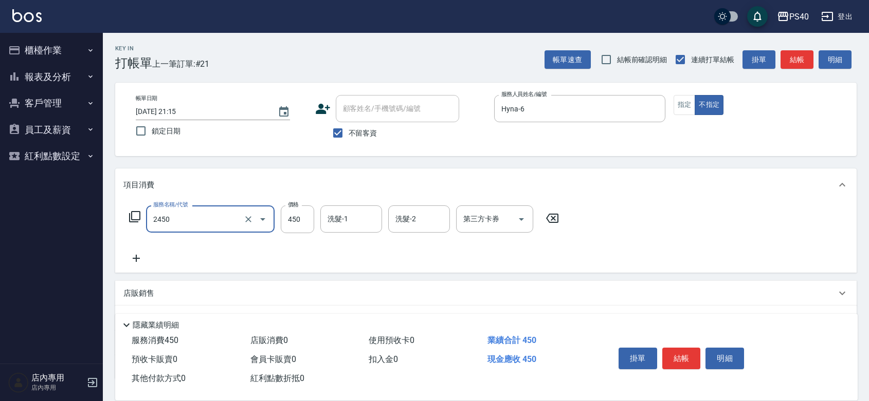
type input "C剪髮套餐(2450)"
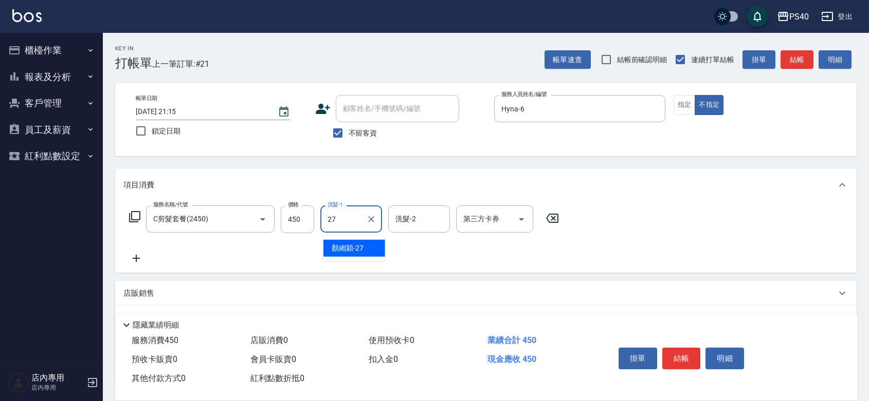
type input "[PERSON_NAME]-27"
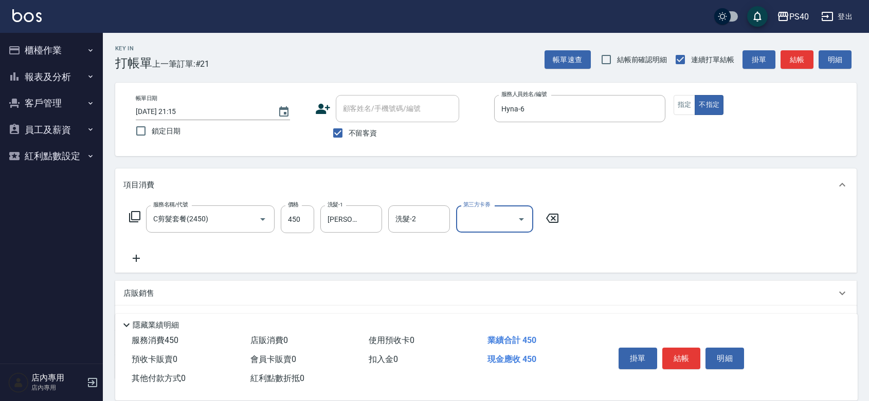
click at [694, 352] on button "結帳" at bounding box center [681, 359] width 39 height 22
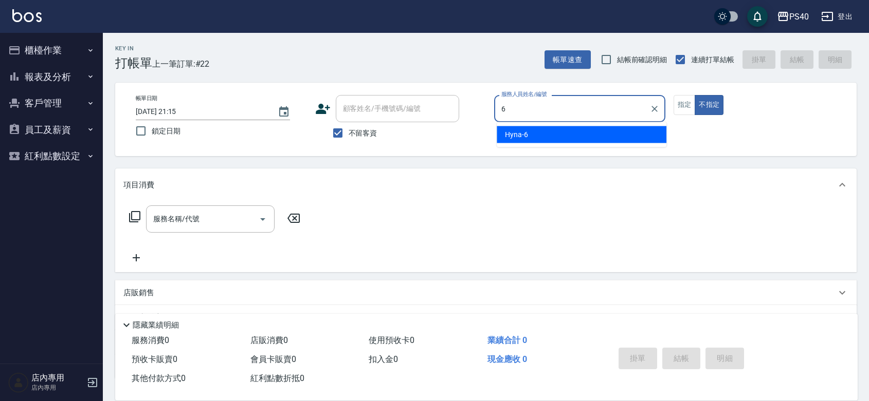
type input "Hyna-6"
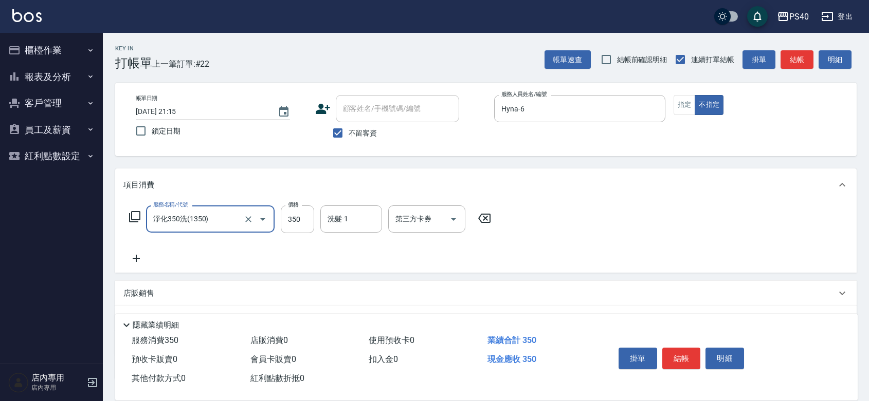
type input "淨化350洗(1350)"
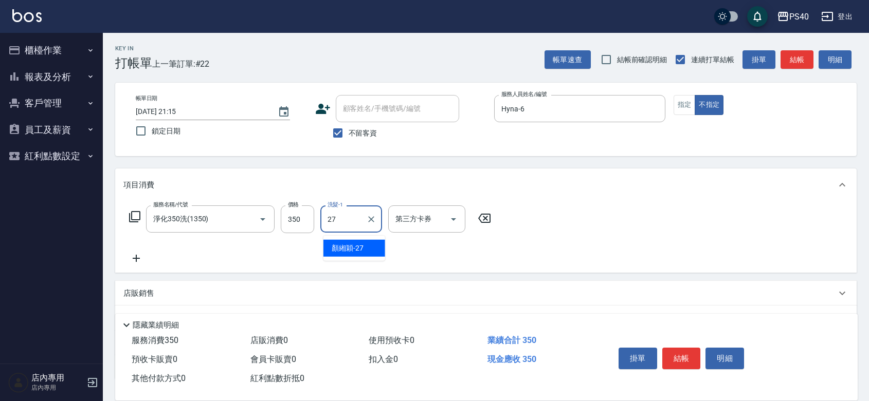
type input "[PERSON_NAME]-27"
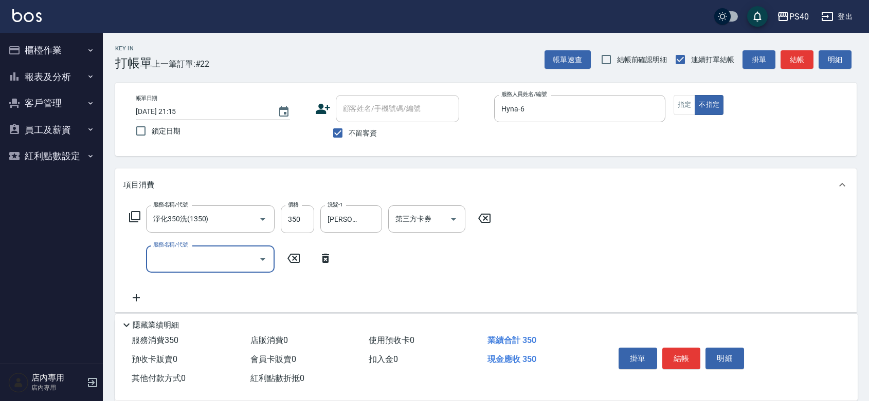
click at [694, 352] on button "結帳" at bounding box center [681, 359] width 39 height 22
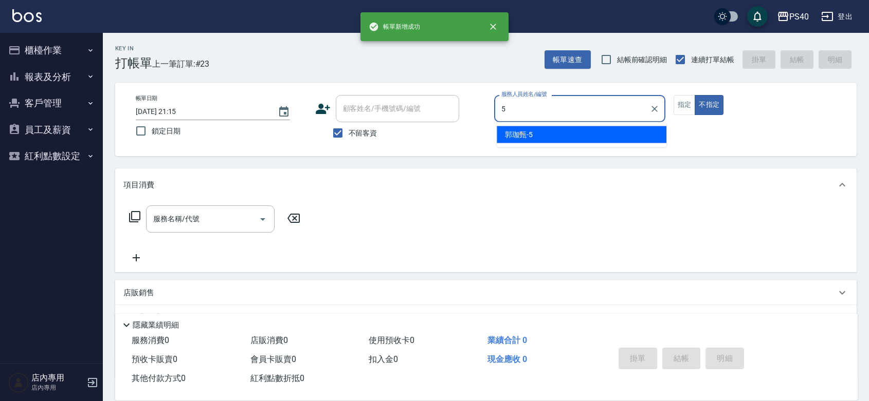
type input "[PERSON_NAME]-5"
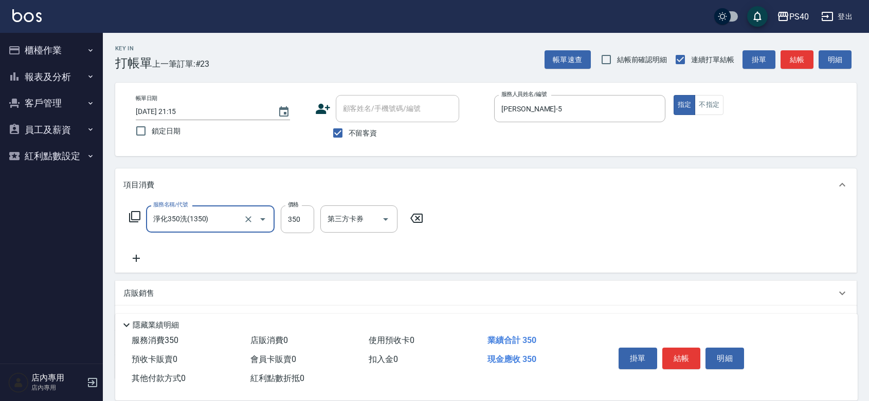
type input "淨化350洗(1350)"
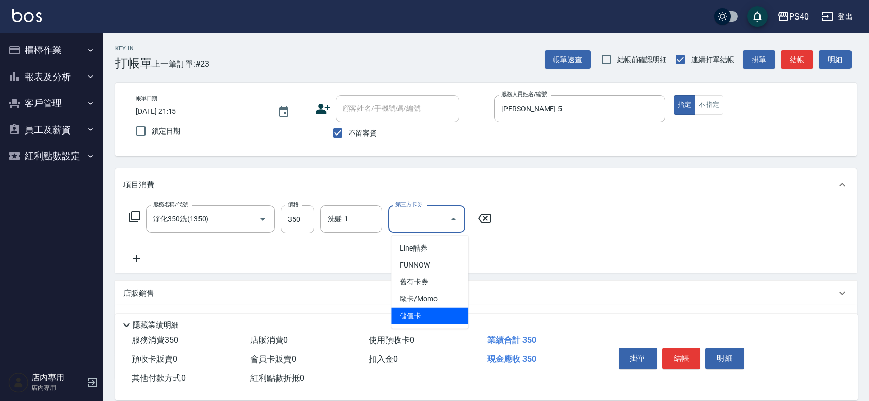
type input "儲值卡"
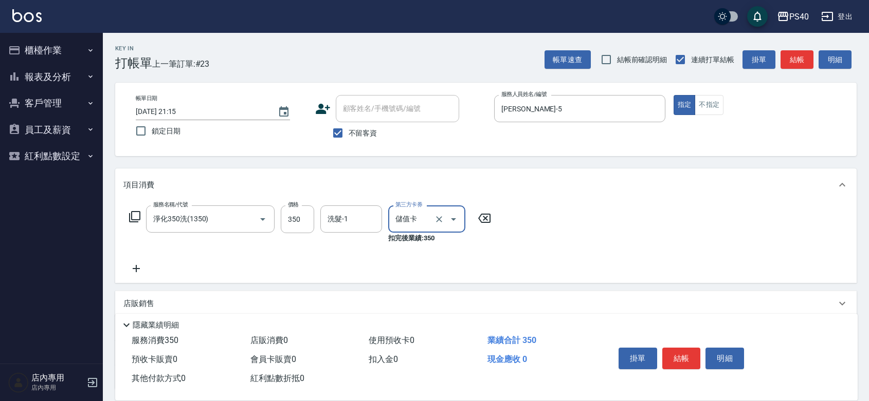
click at [694, 352] on button "結帳" at bounding box center [681, 359] width 39 height 22
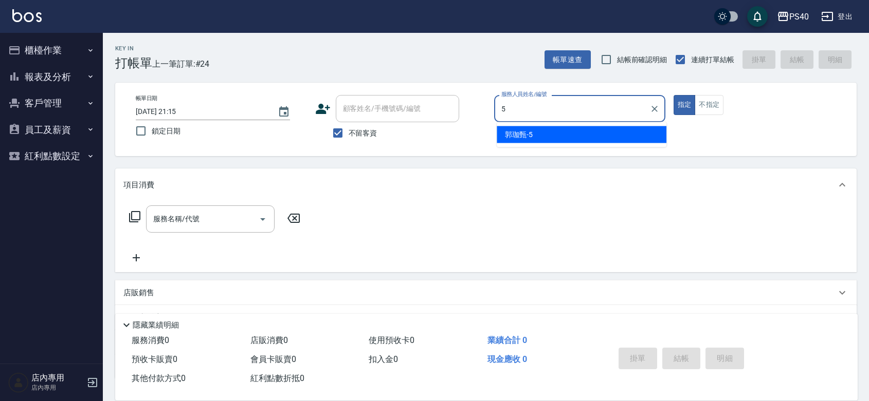
type input "[PERSON_NAME]-5"
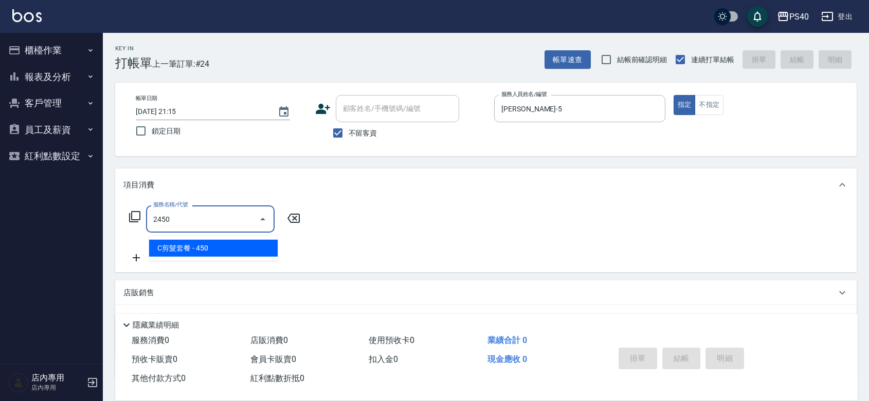
type input "C剪髮套餐(2450)"
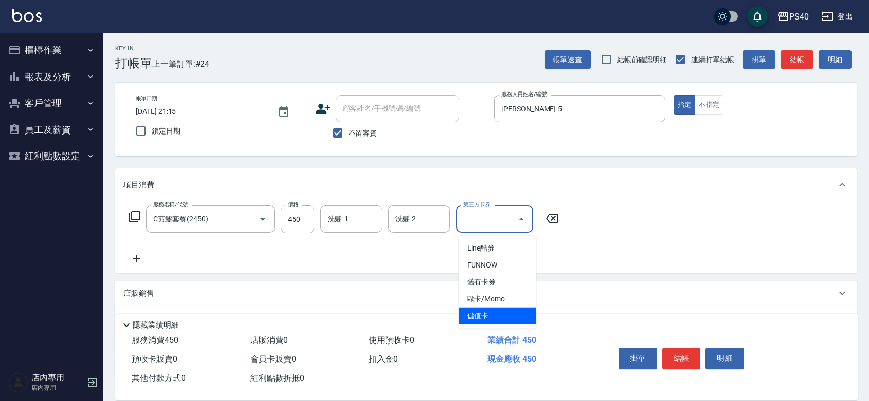
type input "儲值卡"
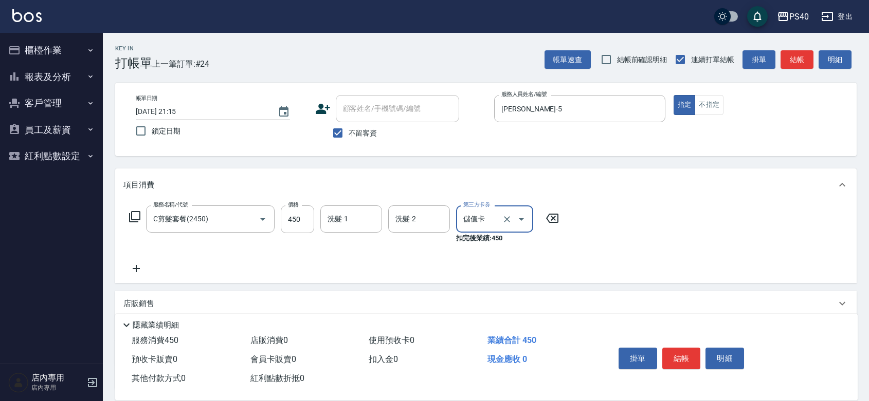
click at [694, 352] on button "結帳" at bounding box center [681, 359] width 39 height 22
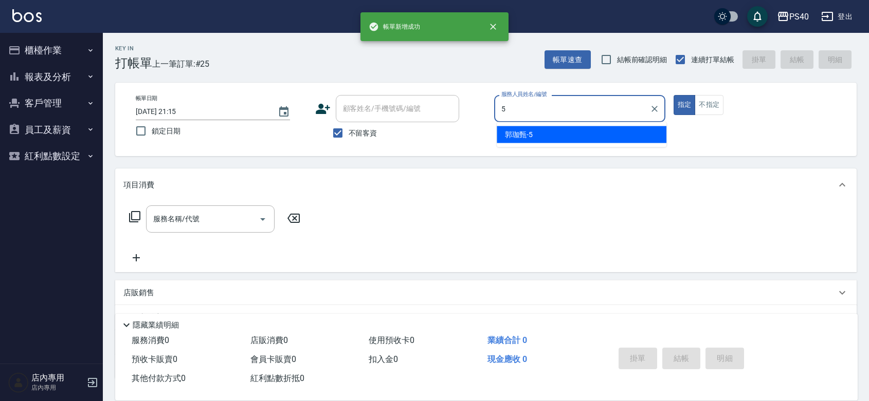
type input "[PERSON_NAME]-5"
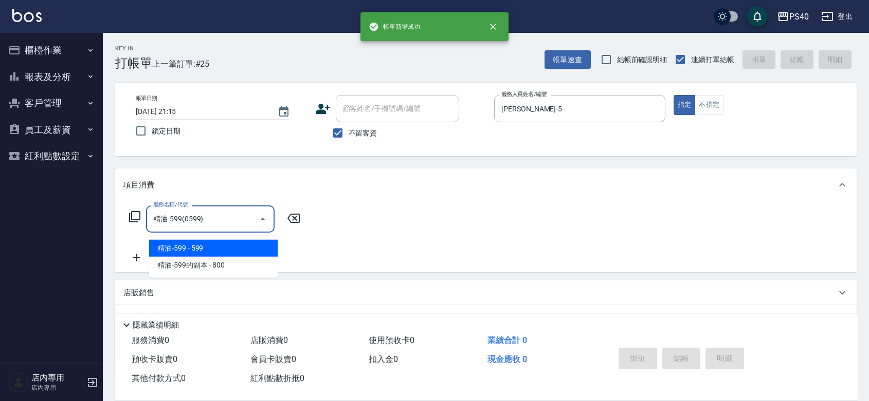
type input "精油-599(0599)"
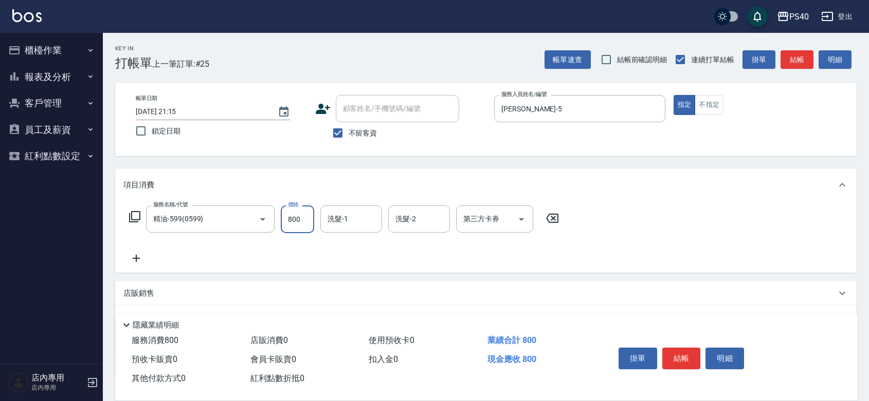
type input "800"
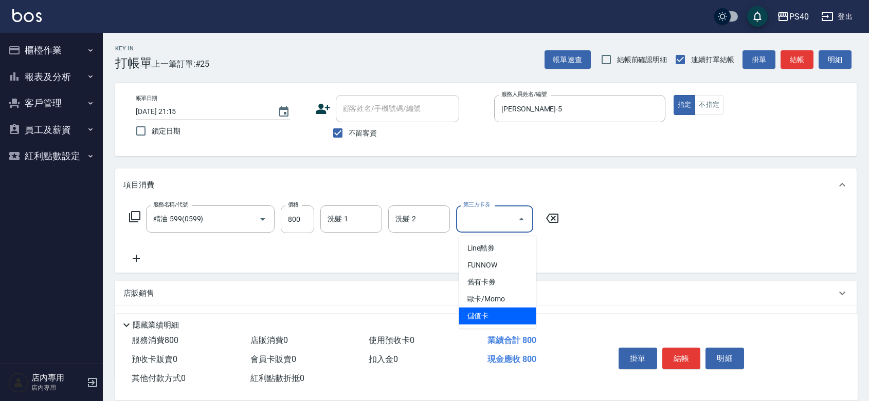
type input "儲值卡"
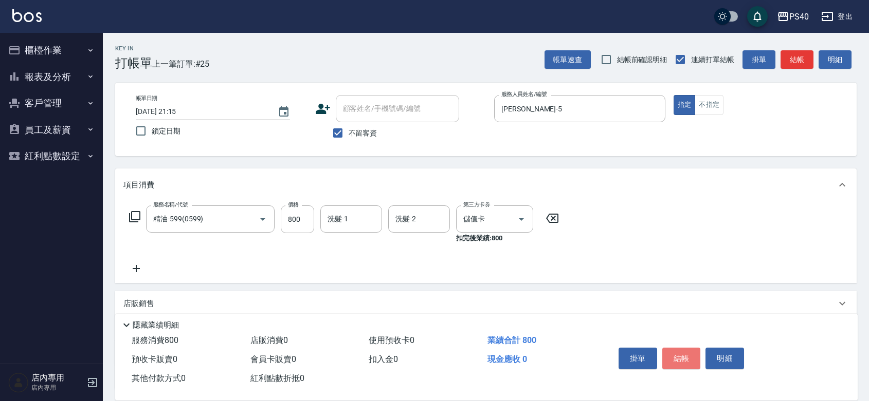
click at [694, 352] on button "結帳" at bounding box center [681, 359] width 39 height 22
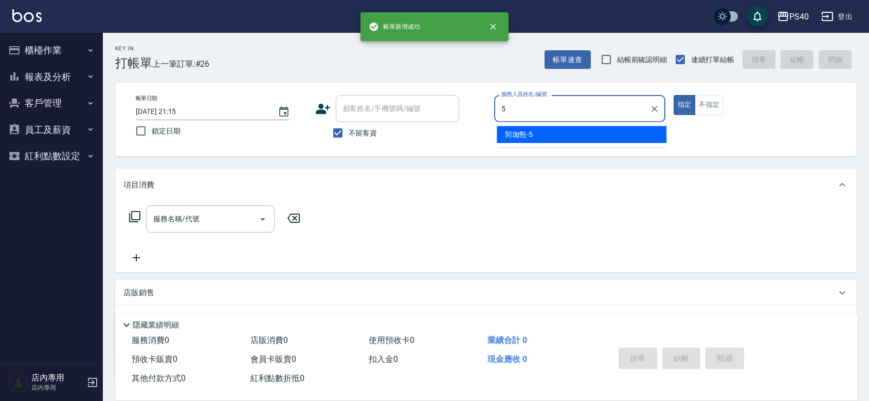
type input "[PERSON_NAME]-5"
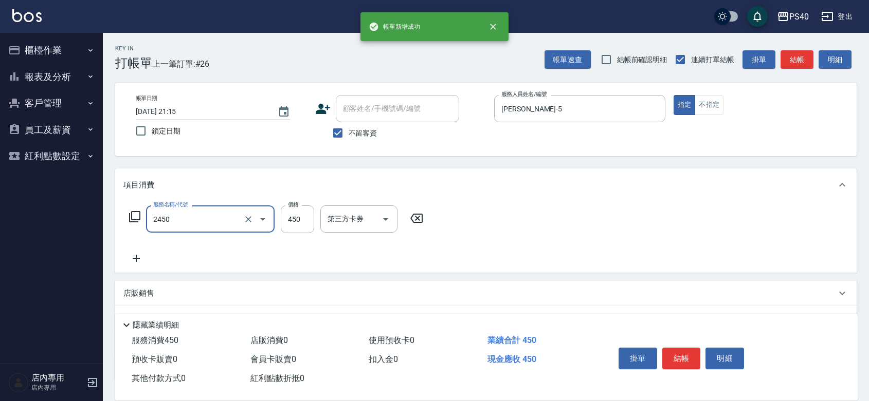
type input "C剪髮套餐(2450)"
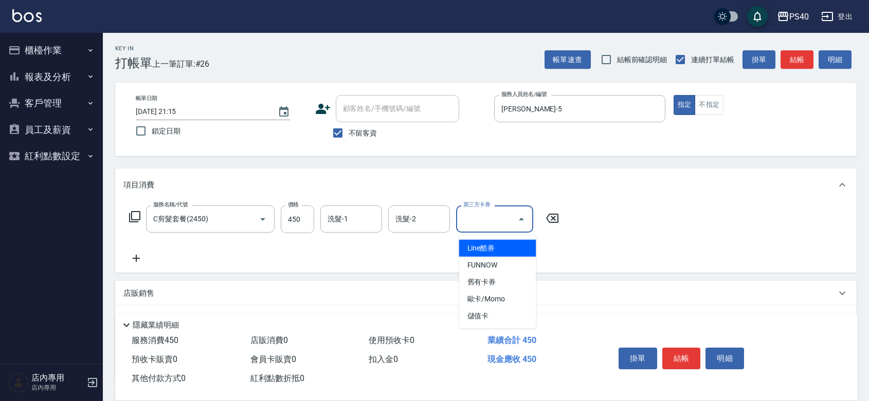
type input "儲值卡"
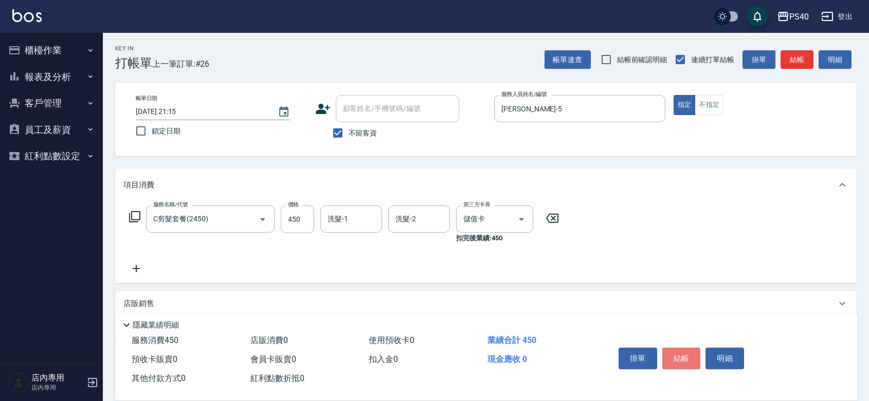
click at [694, 352] on button "結帳" at bounding box center [681, 359] width 39 height 22
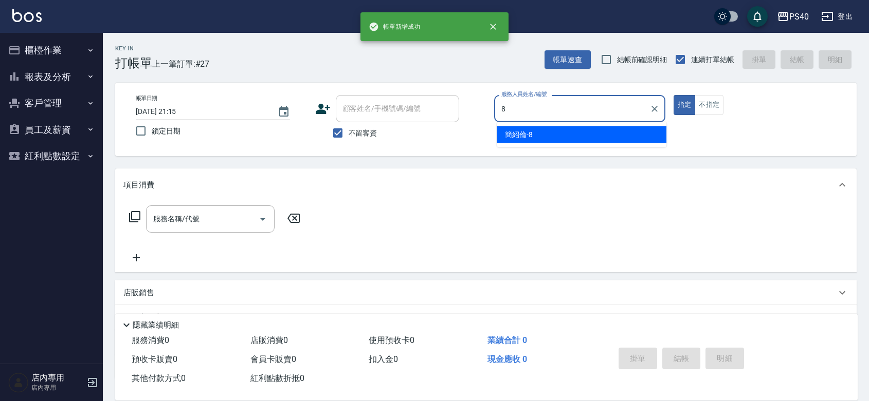
type input "[PERSON_NAME]-8"
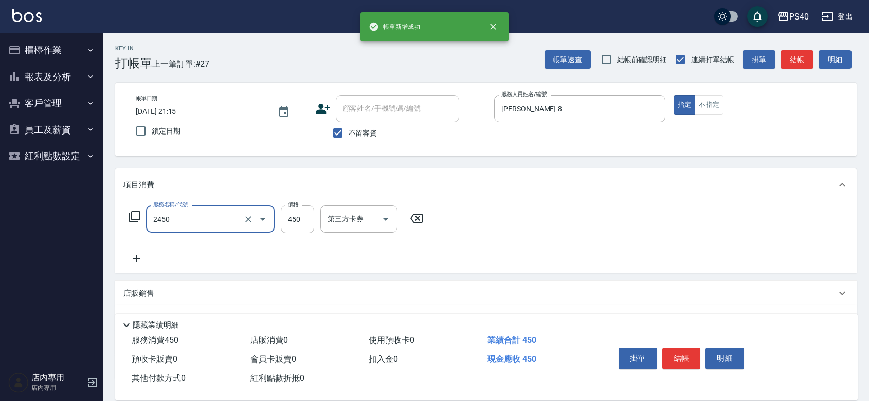
type input "C剪髮套餐(2450)"
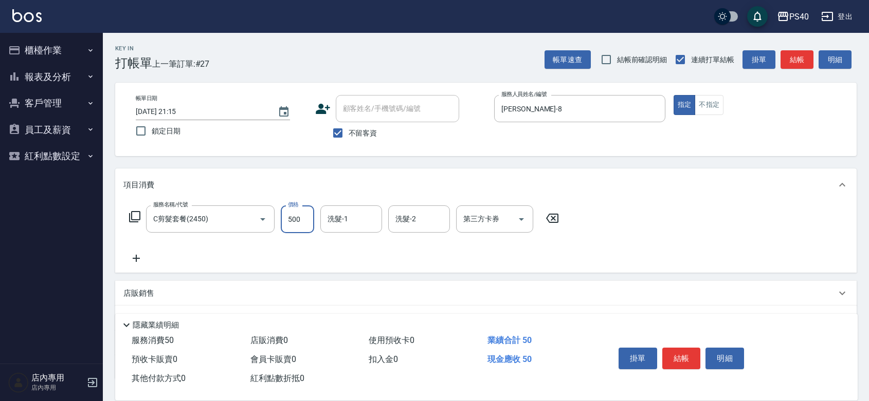
type input "500"
click at [694, 352] on button "結帳" at bounding box center [681, 359] width 39 height 22
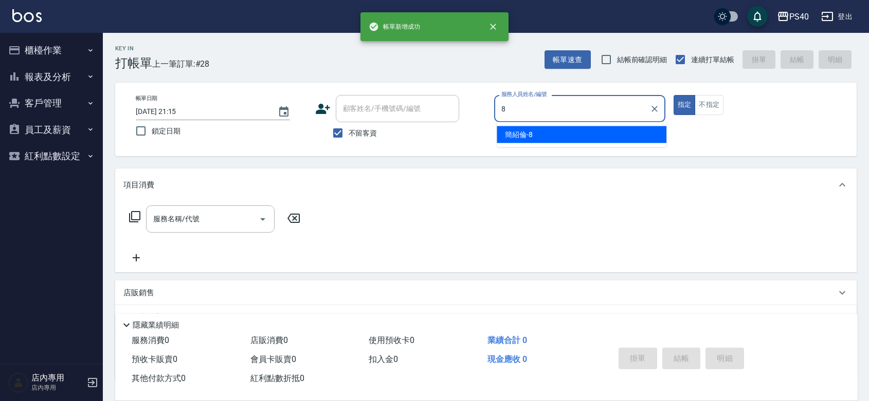
type input "[PERSON_NAME]-8"
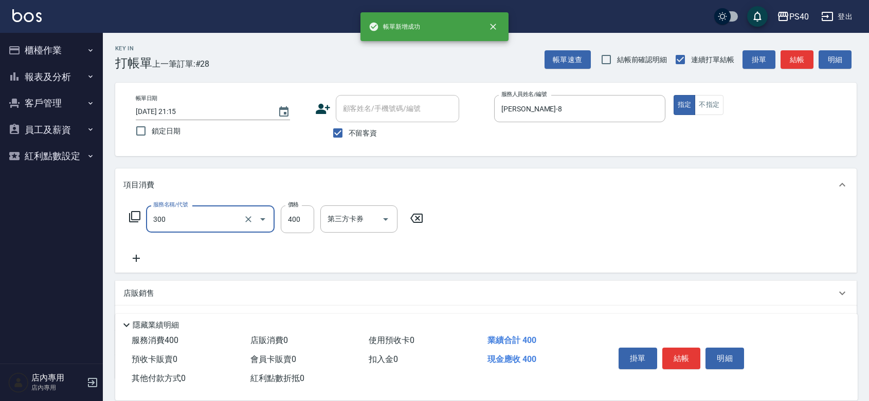
type input "特A剪髮(300)"
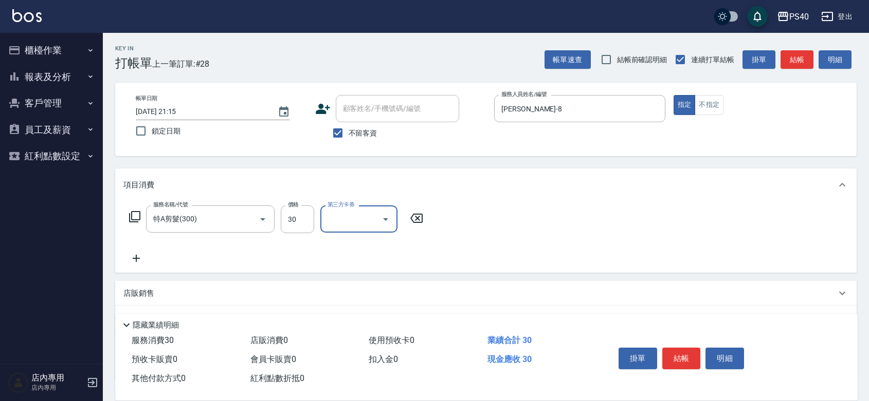
click at [281, 233] on div "服務名稱/代號 特A剪髮(300) 服務名稱/代號 價格 30 價格 第三方卡券 第三方卡券" at bounding box center [276, 220] width 306 height 28
click at [288, 223] on input "30" at bounding box center [297, 220] width 33 height 28
type input "350"
click at [685, 348] on button "結帳" at bounding box center [681, 359] width 39 height 22
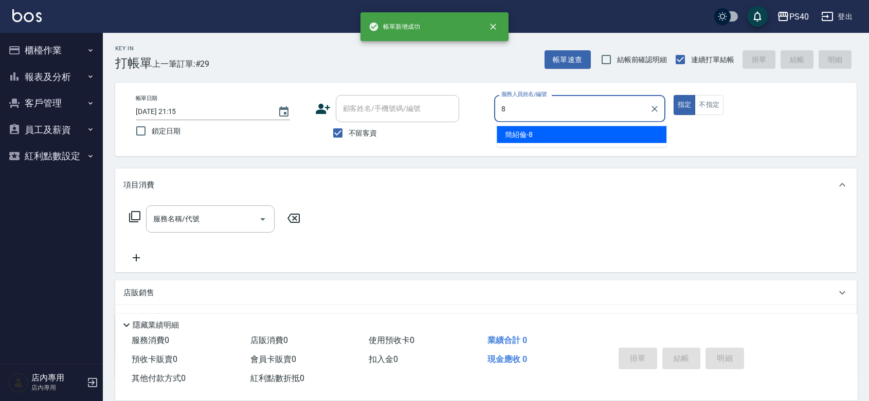
type input "[PERSON_NAME]-8"
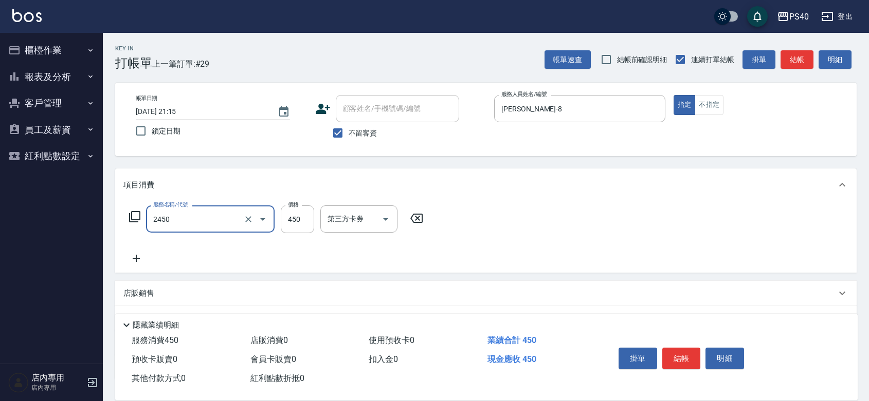
type input "C剪髮套餐(2450)"
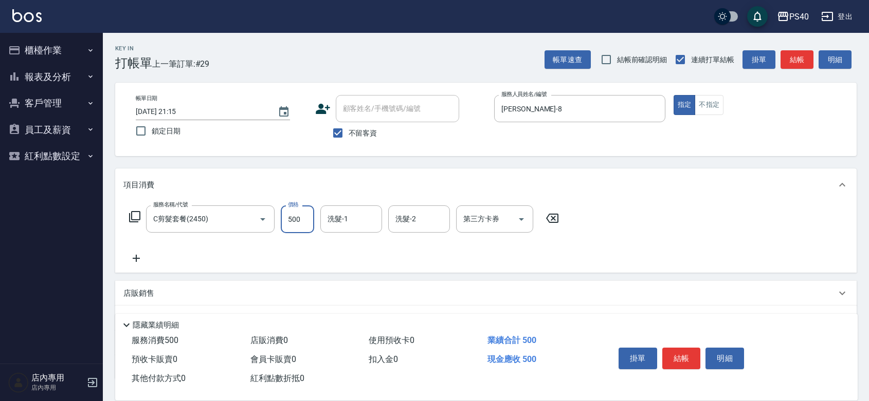
type input "500"
click at [685, 348] on button "結帳" at bounding box center [681, 359] width 39 height 22
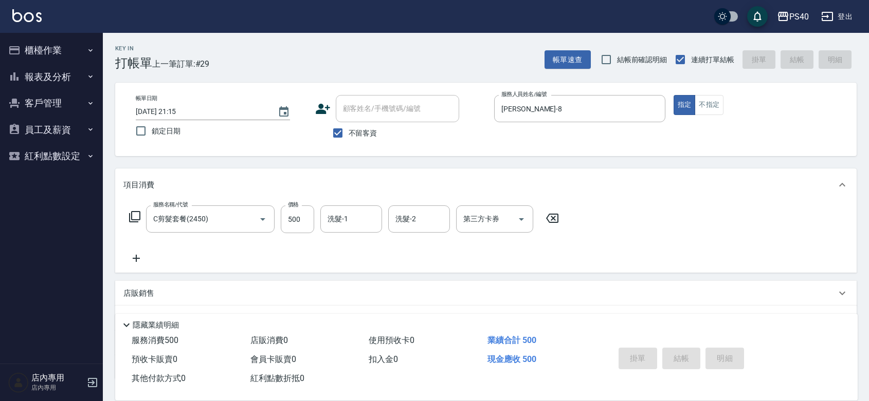
type input "[DATE] 21:16"
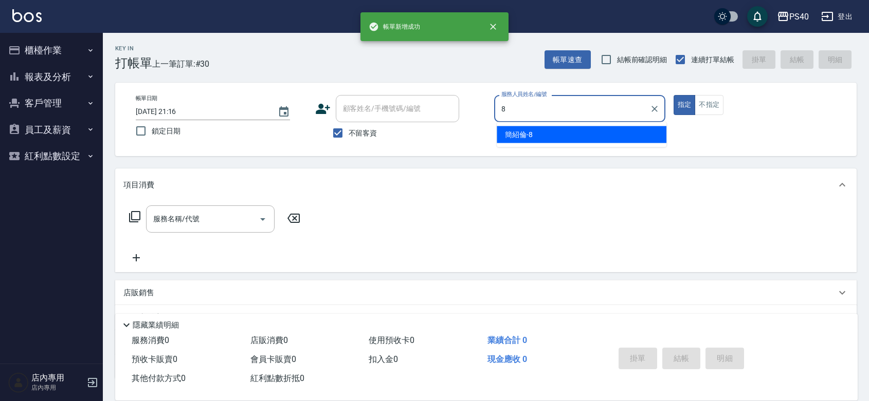
type input "[PERSON_NAME]-8"
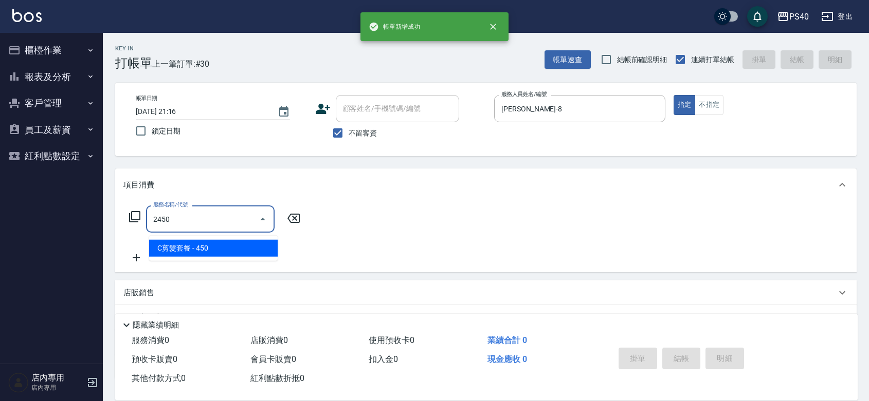
type input "C剪髮套餐(2450)"
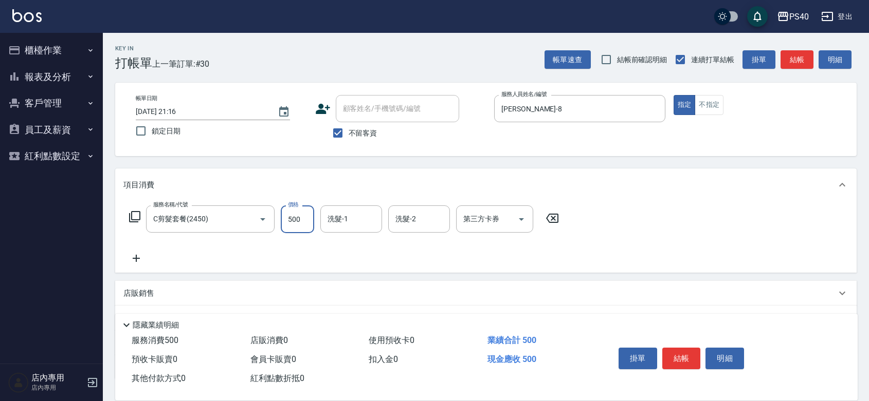
type input "500"
click at [685, 348] on button "結帳" at bounding box center [681, 359] width 39 height 22
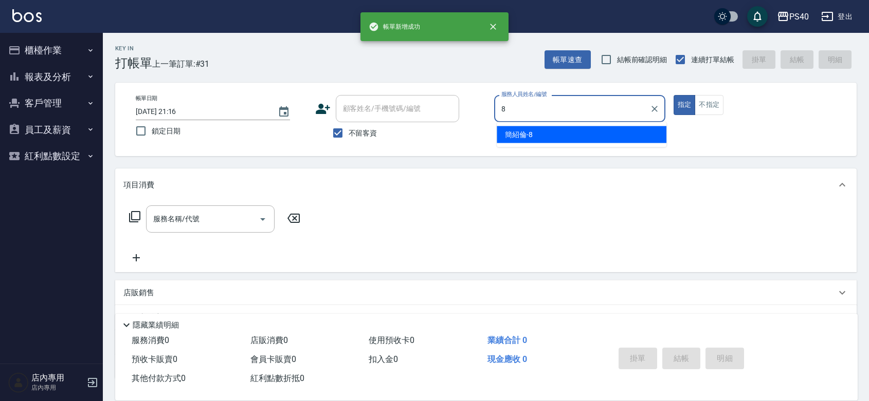
type input "[PERSON_NAME]-8"
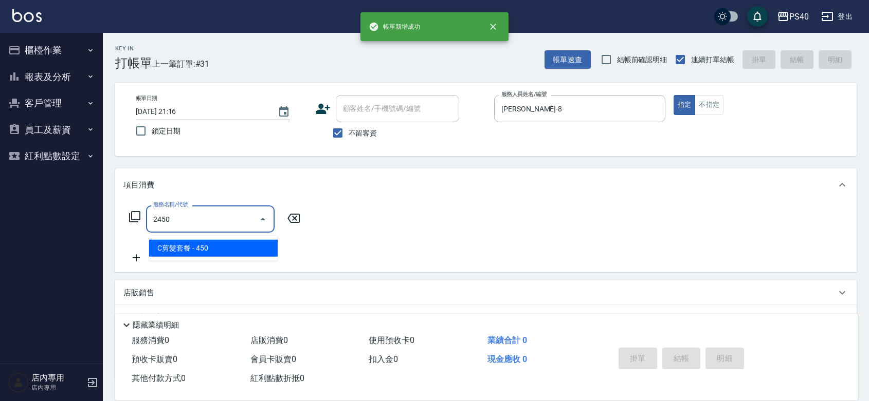
type input "C剪髮套餐(2450)"
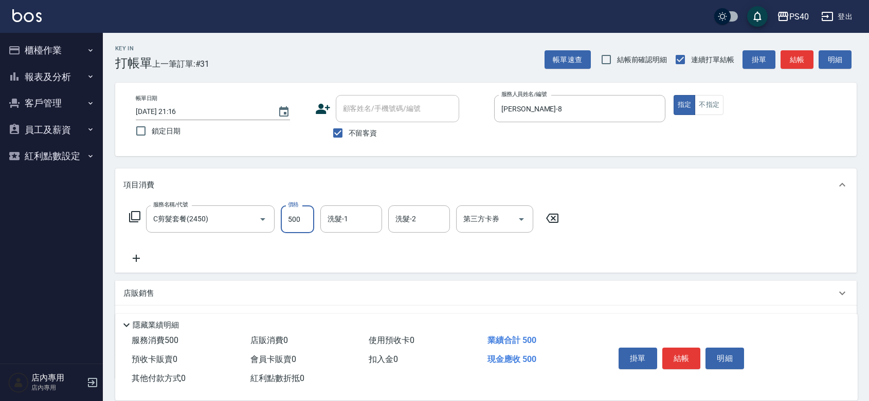
type input "500"
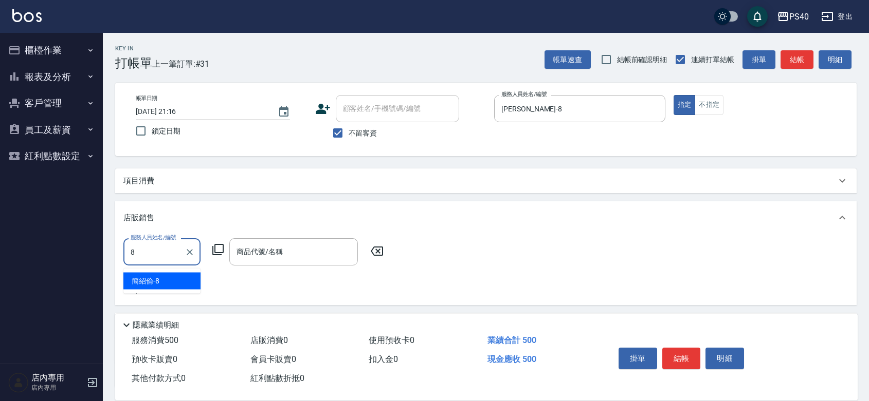
type input "[PERSON_NAME]-8"
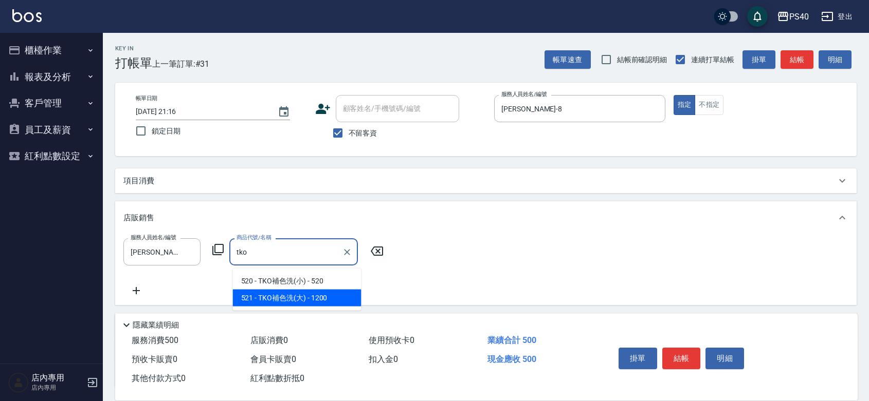
type input "TKO補色洗(大)"
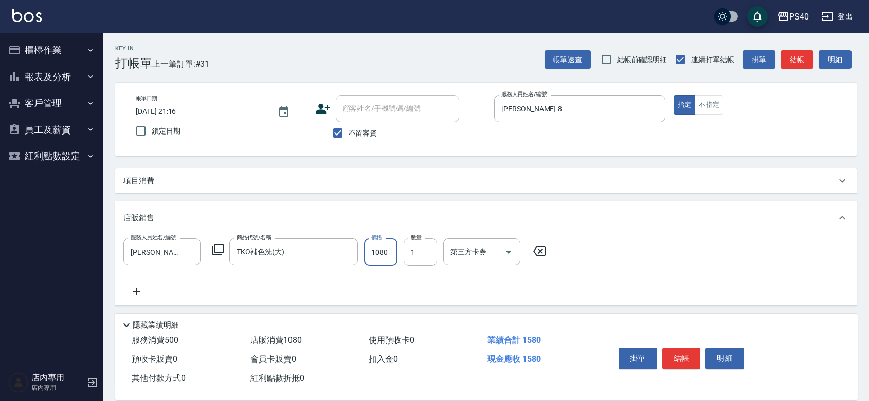
type input "1080"
click at [685, 348] on button "結帳" at bounding box center [681, 359] width 39 height 22
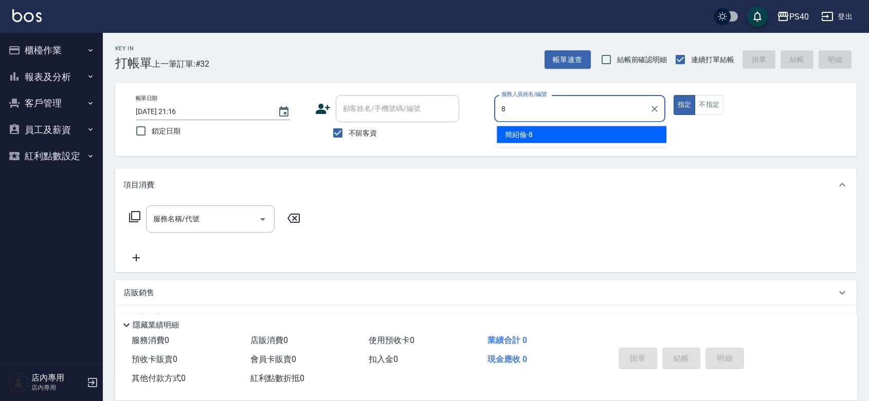
type input "[PERSON_NAME]-8"
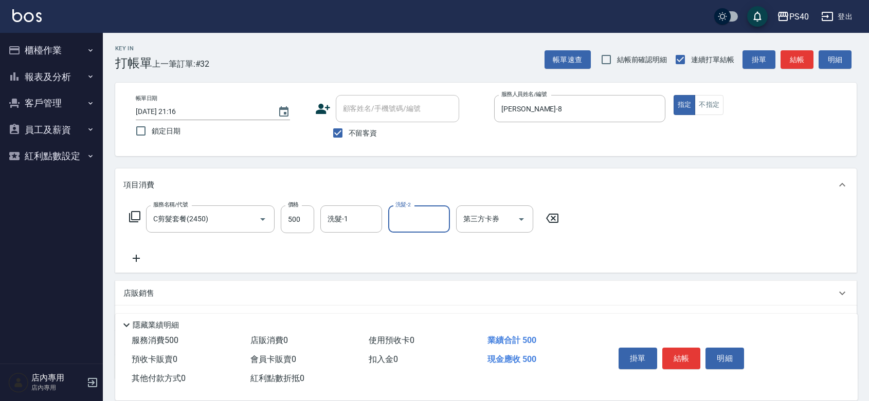
click at [685, 348] on button "結帳" at bounding box center [681, 359] width 39 height 22
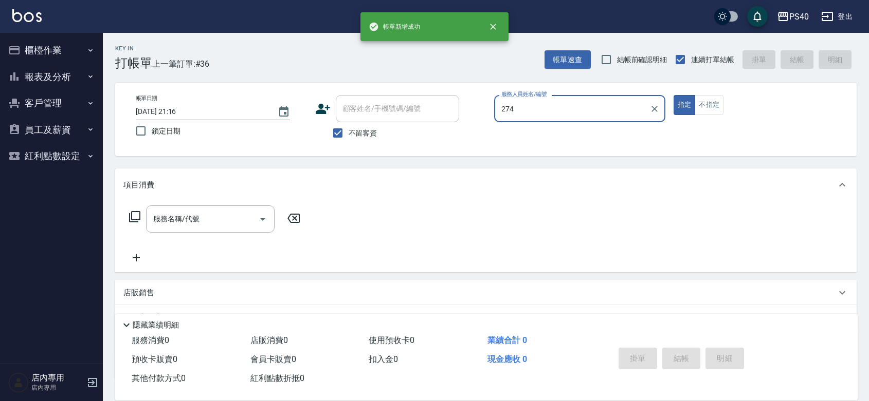
click at [673, 95] on button "指定" at bounding box center [684, 105] width 22 height 20
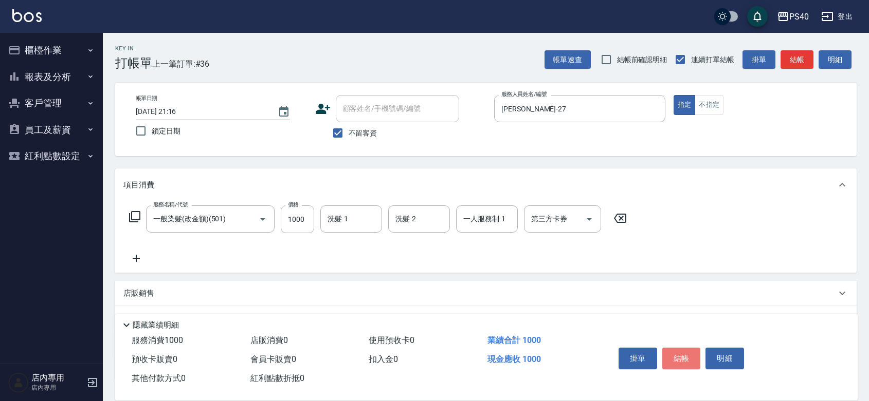
click at [685, 348] on button "結帳" at bounding box center [681, 359] width 39 height 22
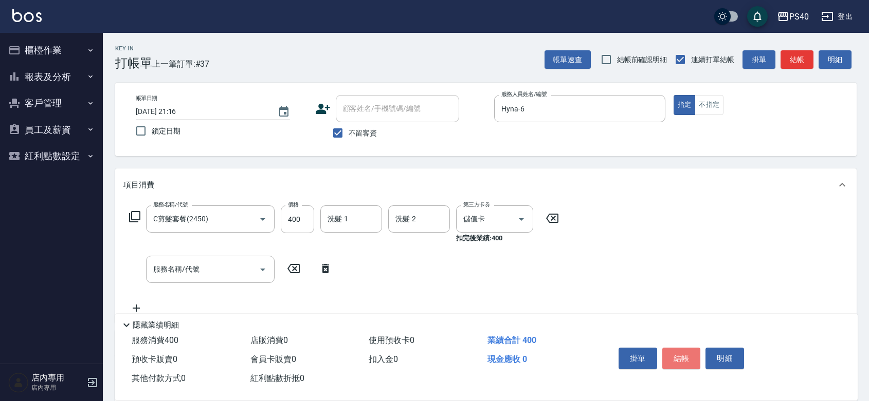
click at [685, 348] on button "結帳" at bounding box center [681, 359] width 39 height 22
click at [319, 222] on div "服務名稱/代號 精油-599(0599) 服務名稱/代號 價格 850 價格 洗髮-1 洗髮-1 洗髮-2 洗髮-2 第三方卡券 儲值卡 第三方卡券 扣完後業…" at bounding box center [344, 225] width 442 height 38
click at [314, 223] on input "850" at bounding box center [297, 220] width 33 height 28
click at [688, 348] on button "結帳" at bounding box center [681, 359] width 39 height 22
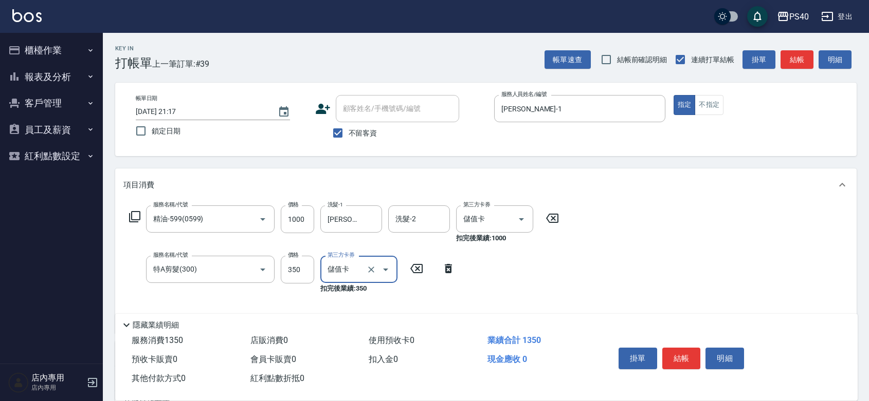
click at [676, 348] on button "結帳" at bounding box center [681, 359] width 39 height 22
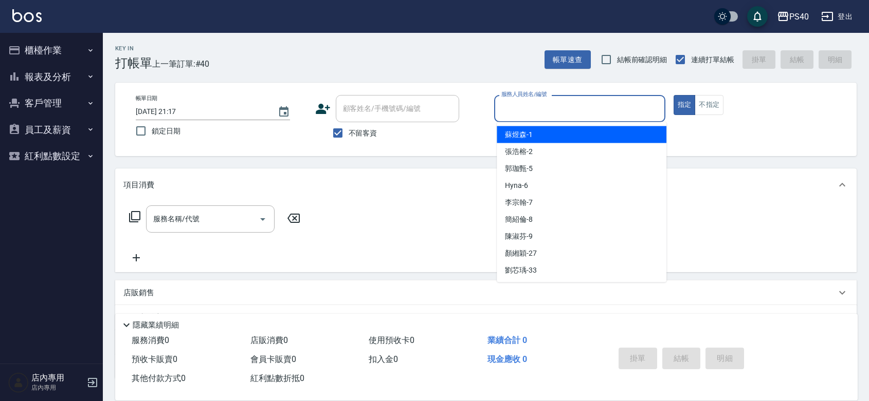
click at [561, 112] on input "服務人員姓名/編號" at bounding box center [580, 109] width 162 height 18
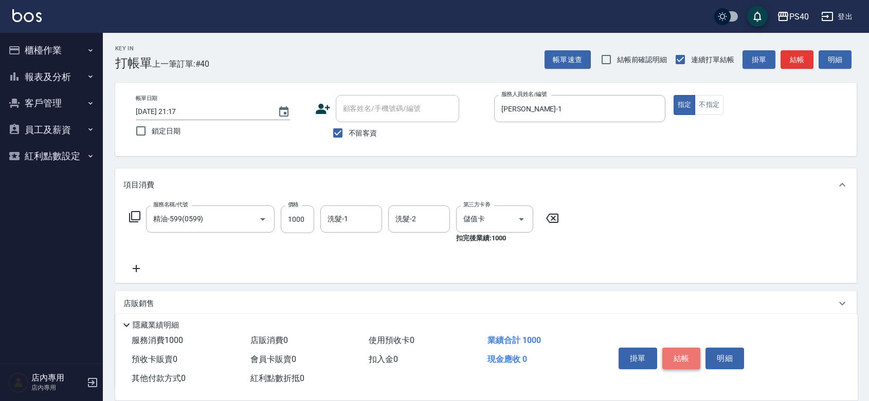
click at [691, 348] on button "結帳" at bounding box center [681, 359] width 39 height 22
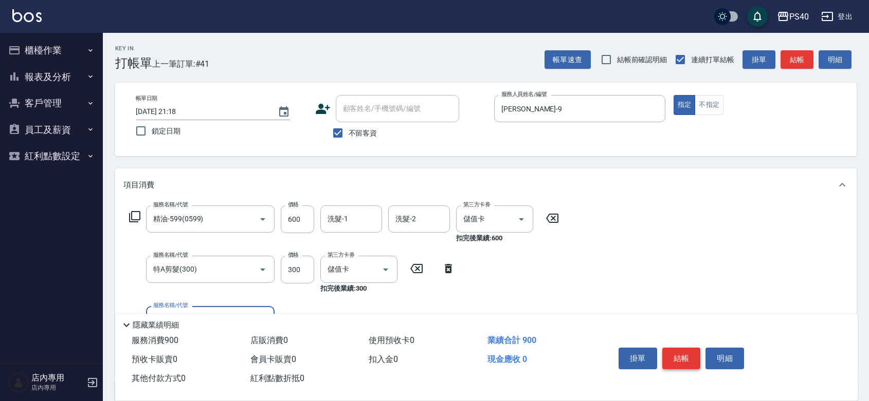
click at [685, 348] on button "結帳" at bounding box center [681, 359] width 39 height 22
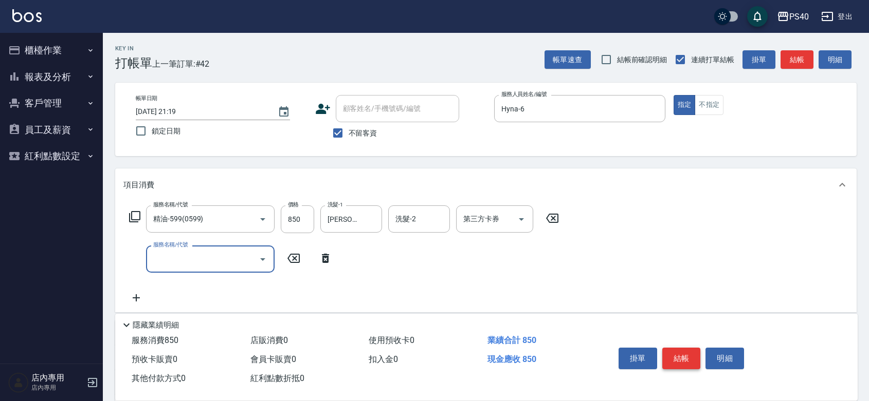
click at [685, 348] on button "結帳" at bounding box center [681, 359] width 39 height 22
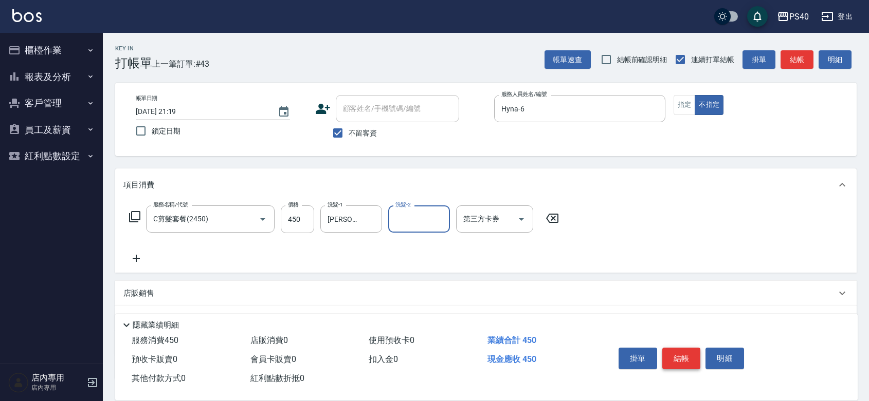
click at [685, 348] on button "結帳" at bounding box center [681, 359] width 39 height 22
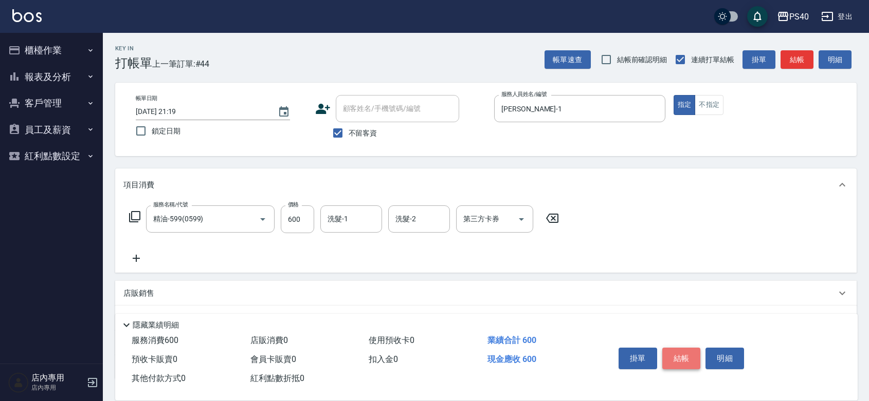
click at [685, 348] on button "結帳" at bounding box center [681, 359] width 39 height 22
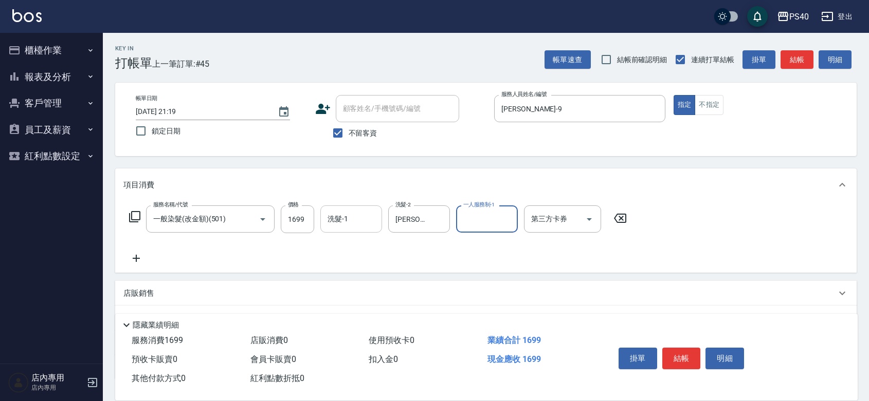
drag, startPoint x: 354, startPoint y: 231, endPoint x: 355, endPoint y: 224, distance: 7.3
click at [354, 229] on div "洗髮-1" at bounding box center [351, 219] width 62 height 27
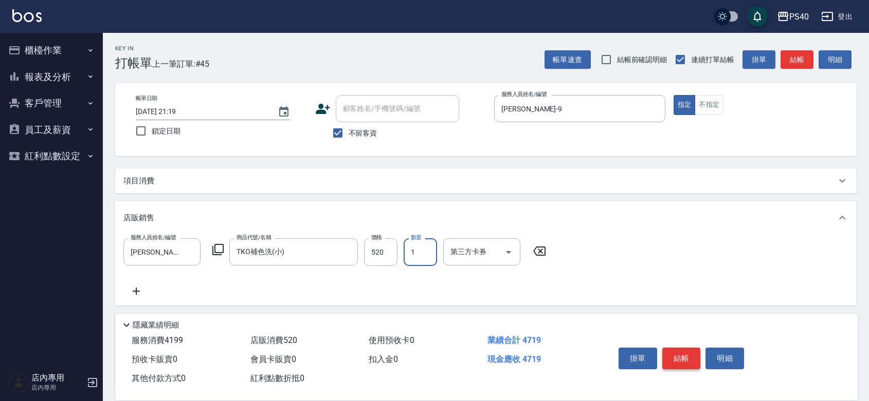
click at [673, 348] on button "結帳" at bounding box center [681, 359] width 39 height 22
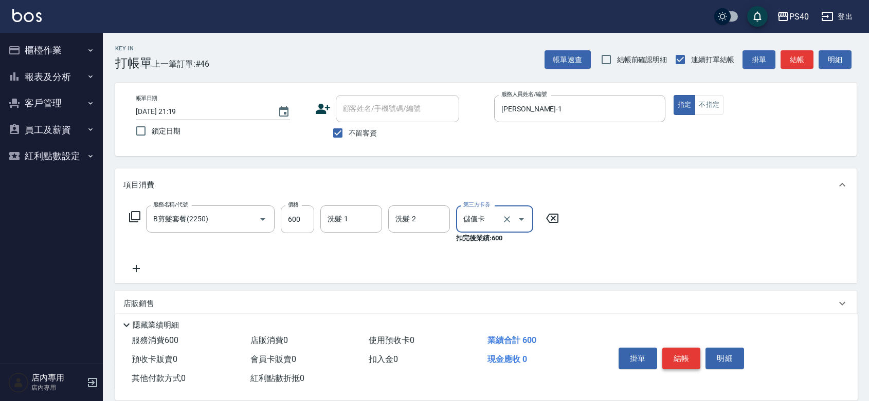
click at [673, 348] on button "結帳" at bounding box center [681, 359] width 39 height 22
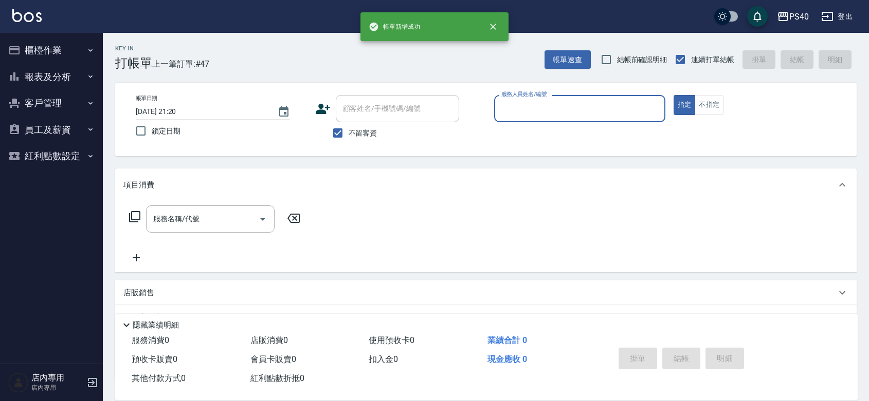
click at [539, 114] on input "服務人員姓名/編號" at bounding box center [580, 109] width 162 height 18
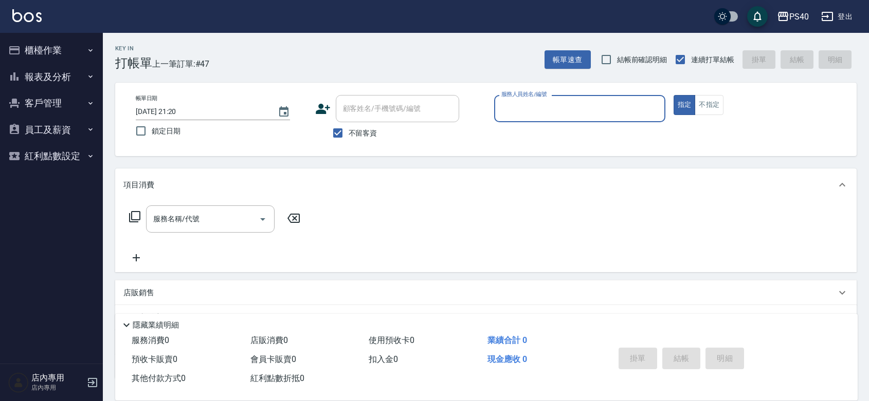
click at [539, 114] on input "服務人員姓名/編號" at bounding box center [580, 109] width 162 height 18
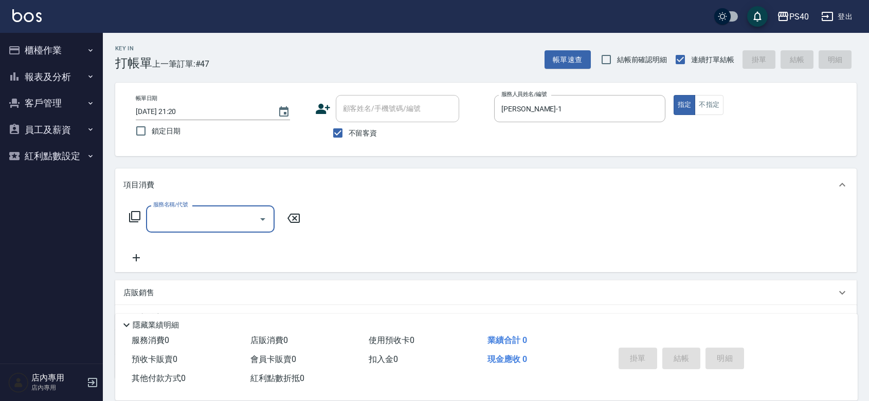
click at [209, 227] on input "服務名稱/代號" at bounding box center [203, 219] width 104 height 18
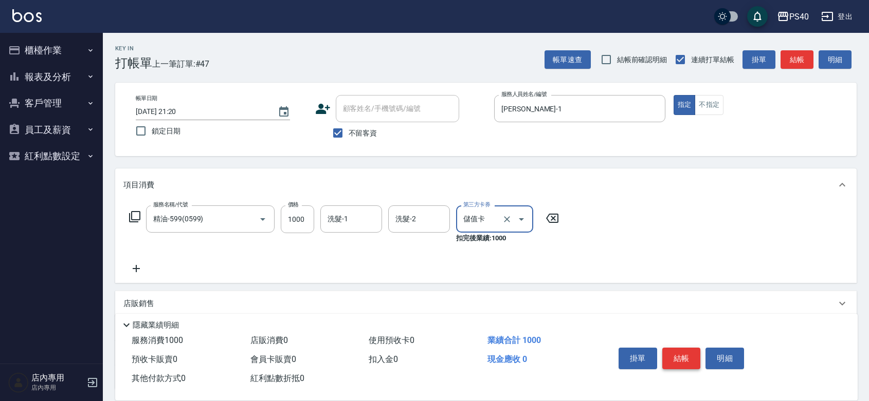
click at [675, 348] on button "結帳" at bounding box center [681, 359] width 39 height 22
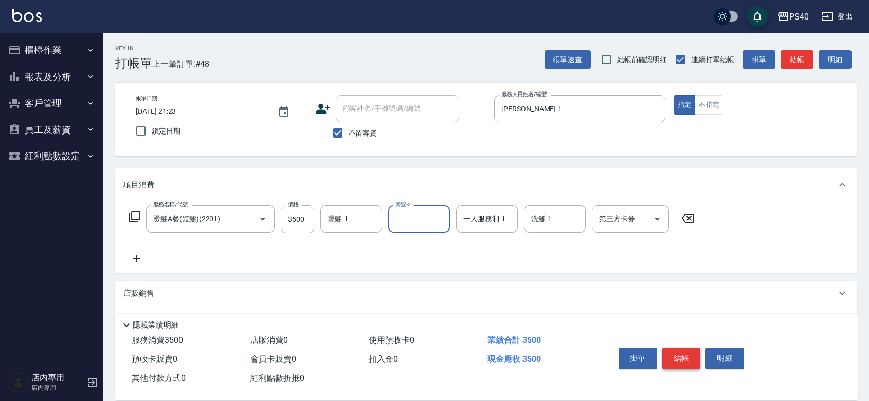
click at [676, 348] on button "結帳" at bounding box center [681, 359] width 39 height 22
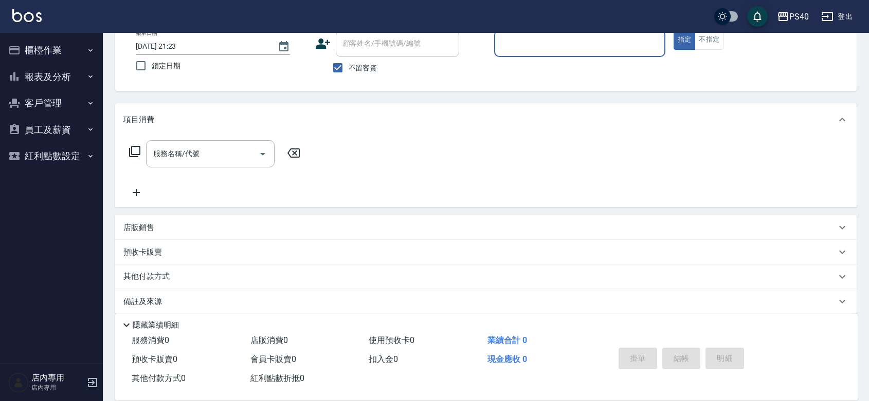
scroll to position [95, 0]
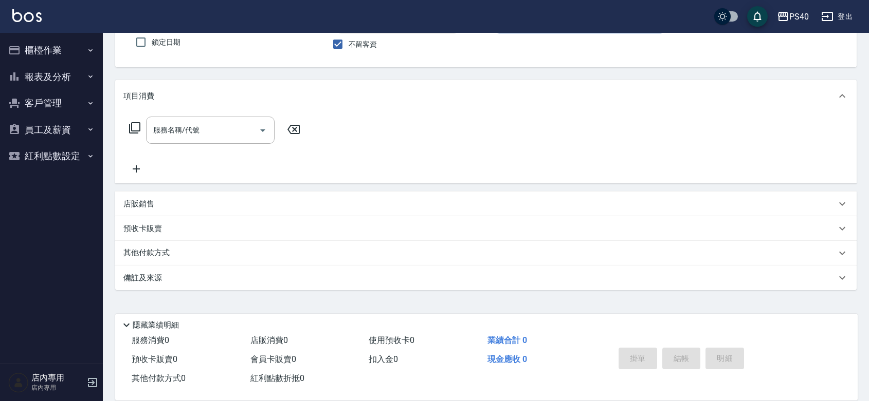
click at [58, 51] on button "櫃檯作業" at bounding box center [51, 50] width 95 height 27
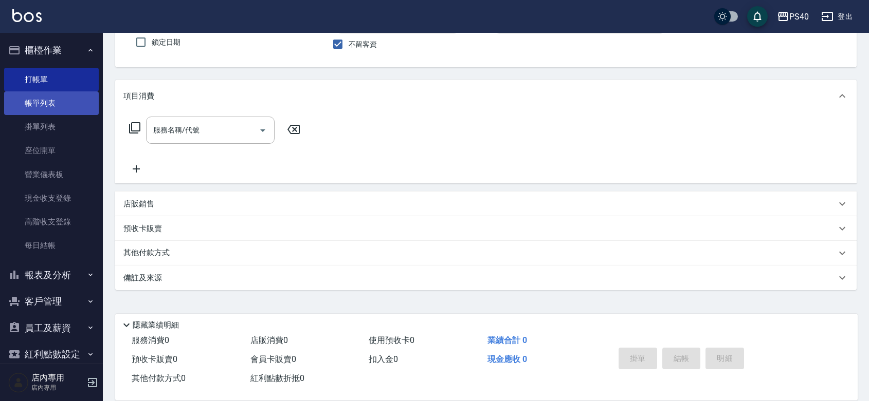
click at [41, 93] on link "帳單列表" at bounding box center [51, 103] width 95 height 24
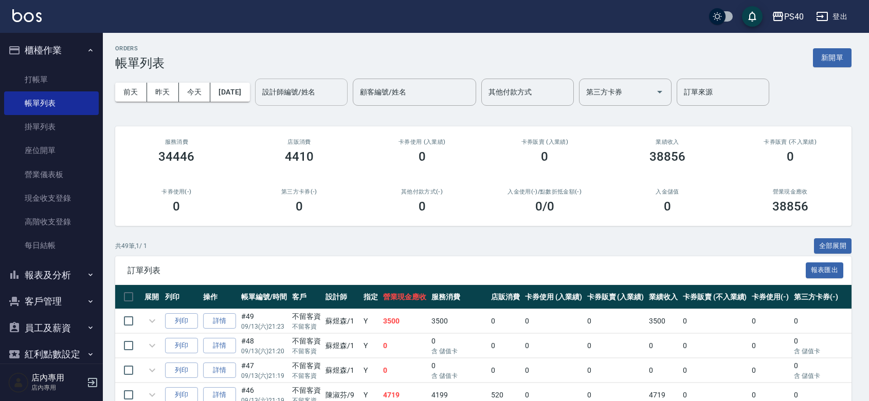
click at [296, 89] on div "設計師編號/姓名 設計師編號/姓名" at bounding box center [301, 92] width 93 height 27
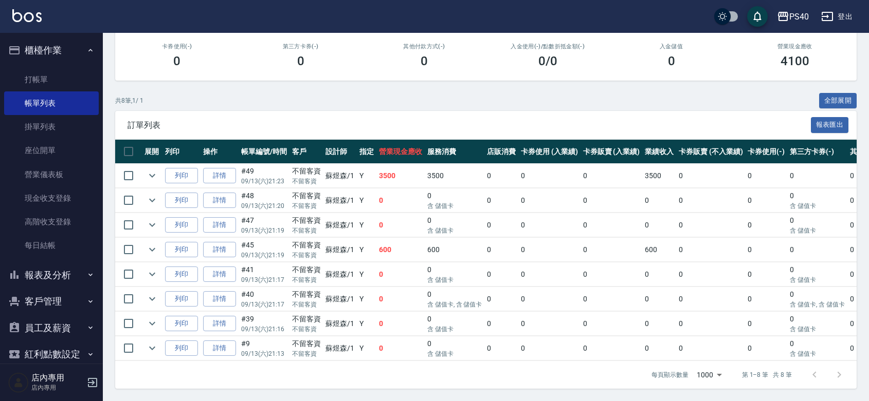
scroll to position [194, 0]
click at [151, 194] on icon "expand row" at bounding box center [152, 200] width 12 height 12
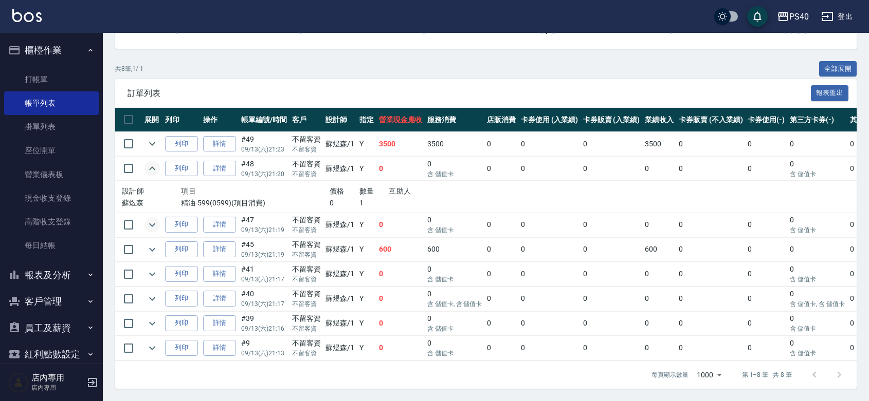
click at [158, 225] on icon "expand row" at bounding box center [152, 225] width 12 height 12
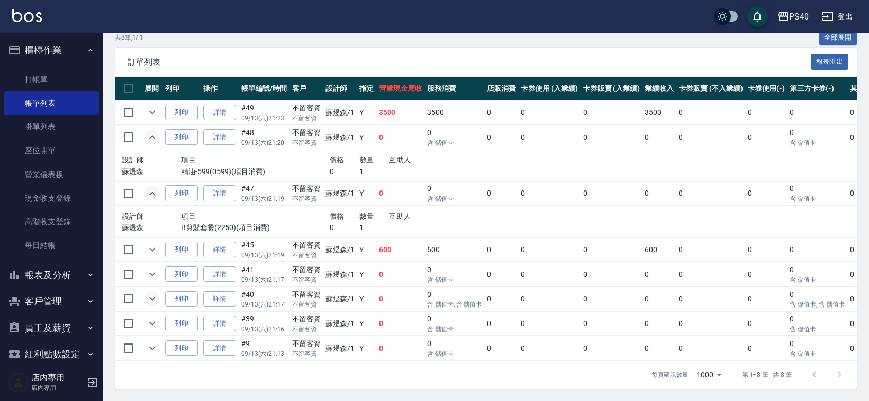
scroll to position [258, 0]
click at [155, 268] on icon "expand row" at bounding box center [152, 274] width 12 height 12
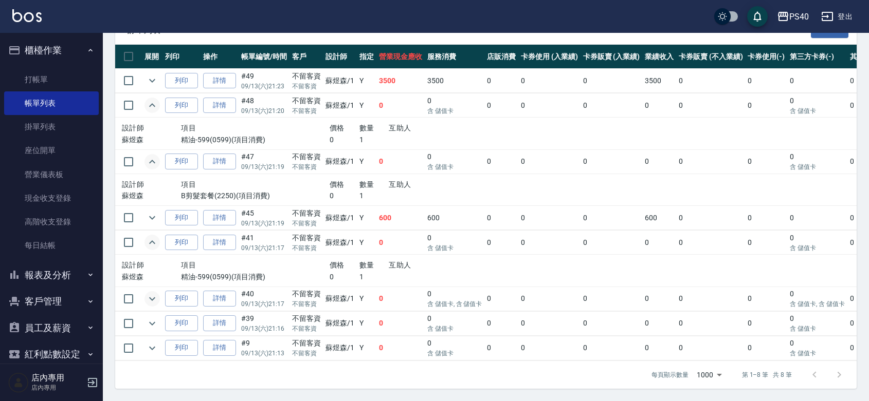
click at [150, 305] on icon "expand row" at bounding box center [152, 299] width 12 height 12
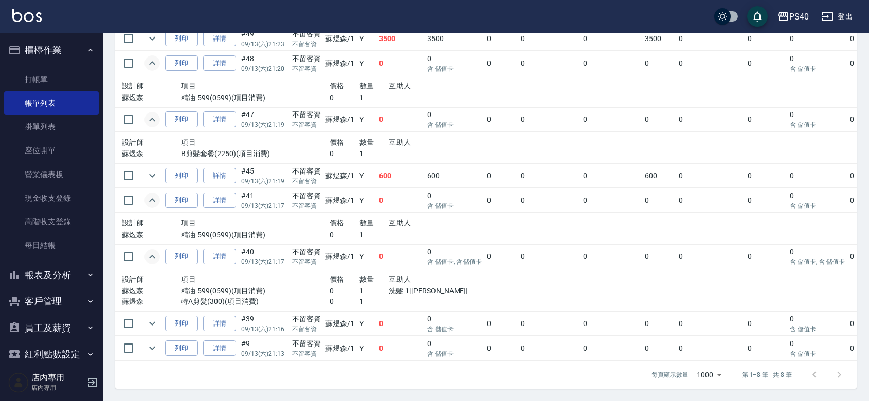
scroll to position [332, 0]
click at [157, 318] on icon "expand row" at bounding box center [152, 324] width 12 height 12
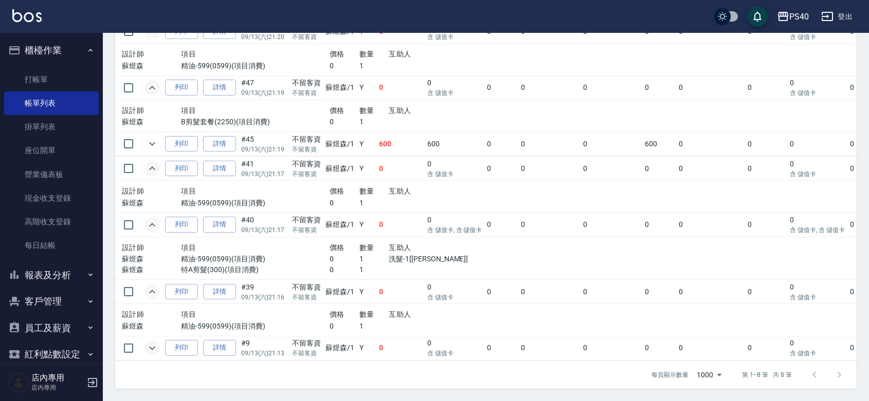
click at [150, 355] on icon "expand row" at bounding box center [152, 348] width 12 height 12
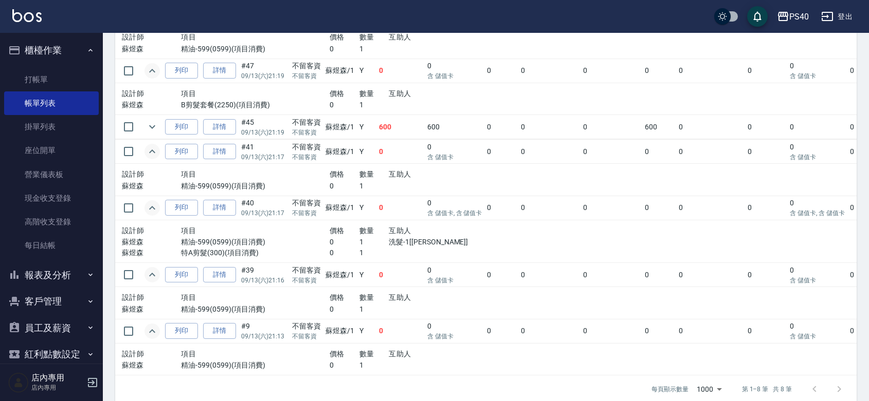
scroll to position [394, 0]
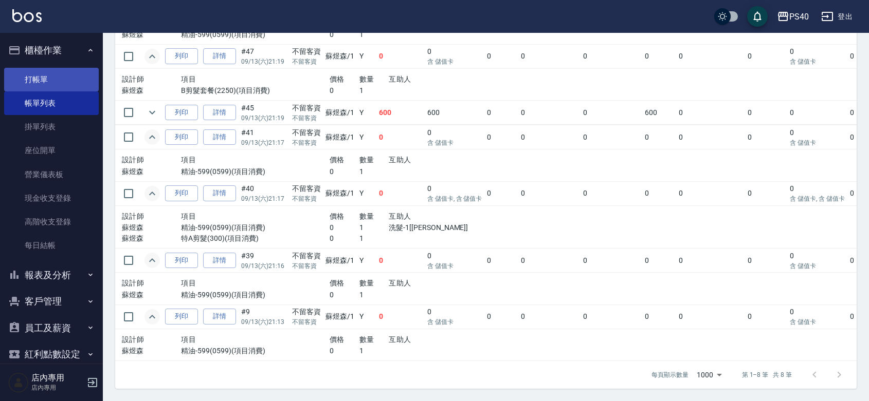
click at [35, 73] on link "打帳單" at bounding box center [51, 80] width 95 height 24
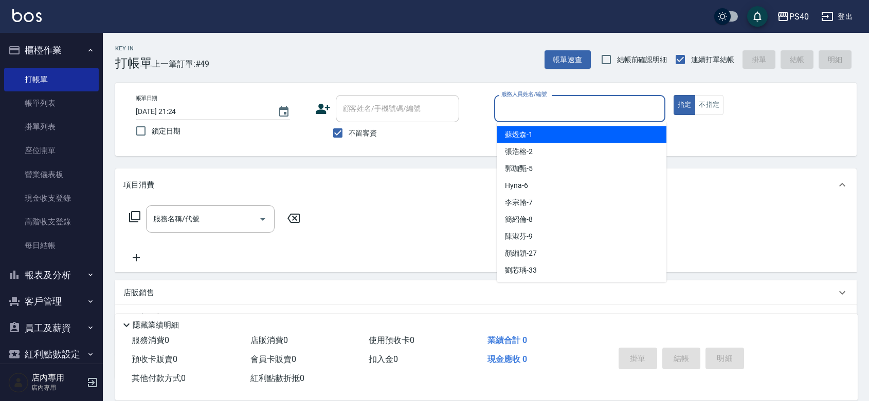
click at [574, 109] on input "服務人員姓名/編號" at bounding box center [580, 109] width 162 height 18
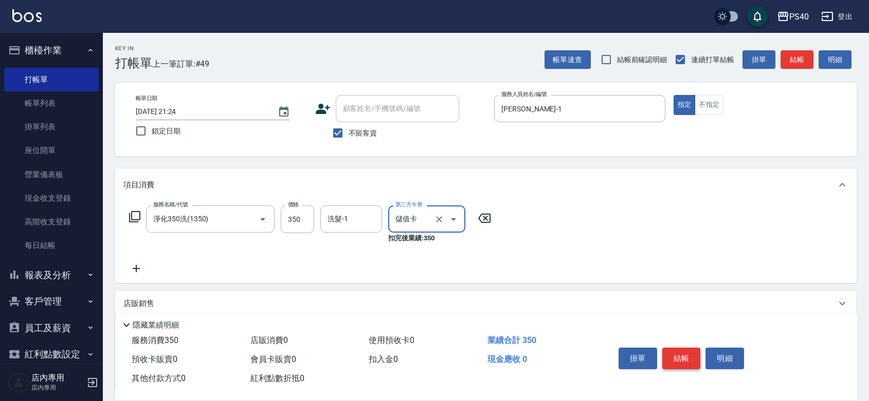
click at [701, 351] on button "結帳" at bounding box center [681, 359] width 39 height 22
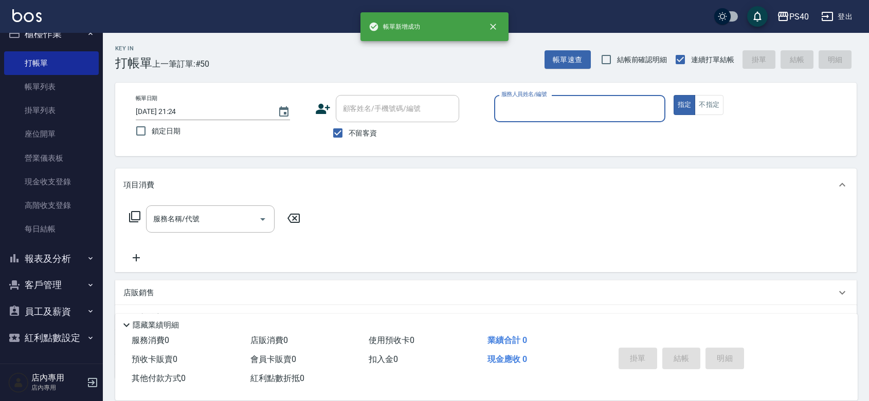
scroll to position [32, 0]
click at [64, 246] on button "報表及分析" at bounding box center [51, 259] width 95 height 27
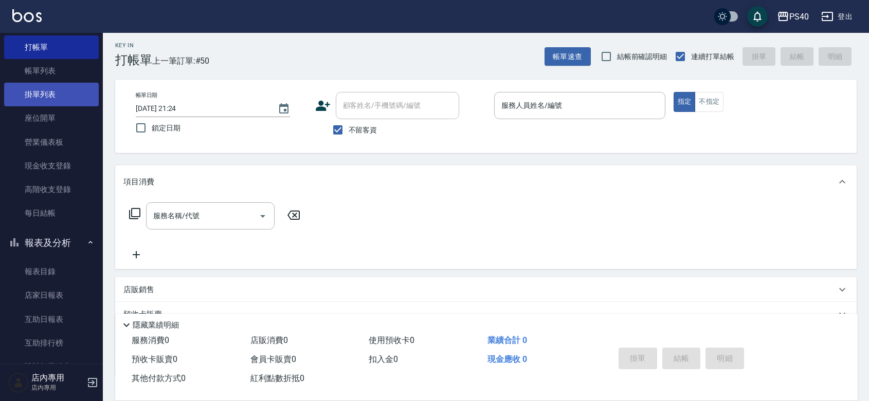
scroll to position [0, 0]
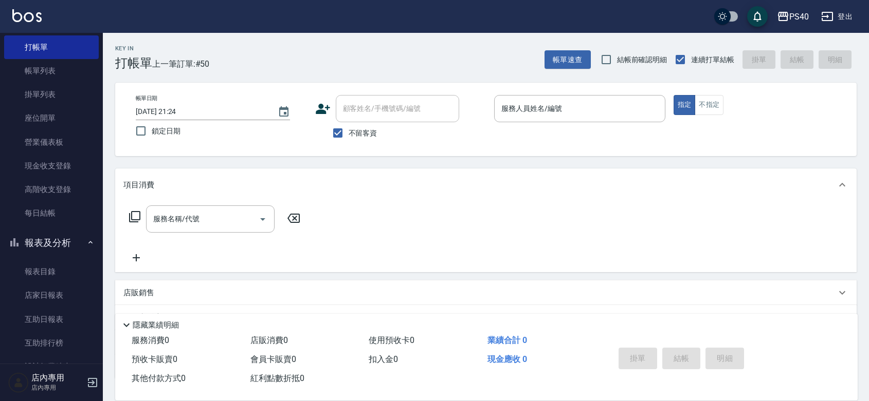
click at [47, 66] on link "帳單列表" at bounding box center [51, 71] width 95 height 24
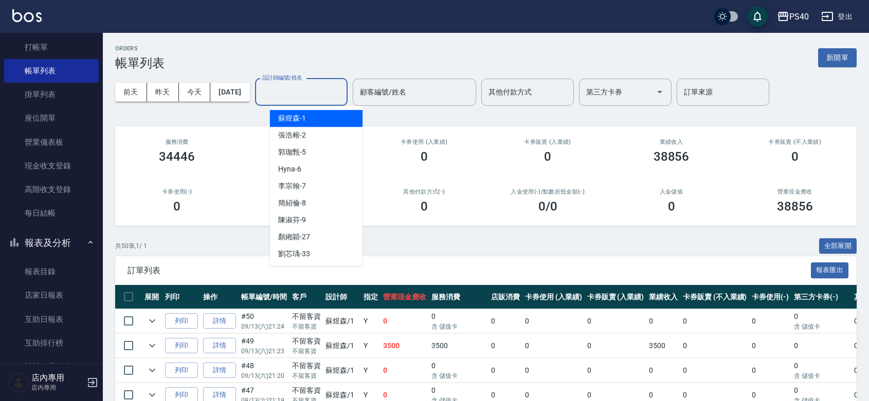
click at [301, 94] on input "設計師編號/姓名" at bounding box center [301, 92] width 83 height 18
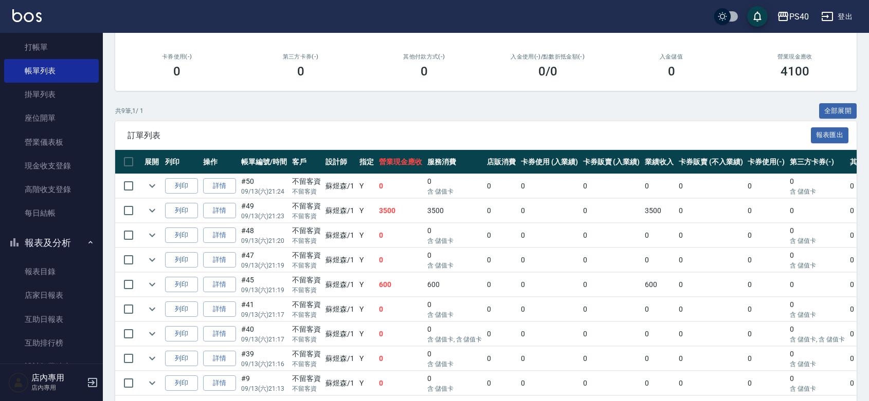
scroll to position [222, 0]
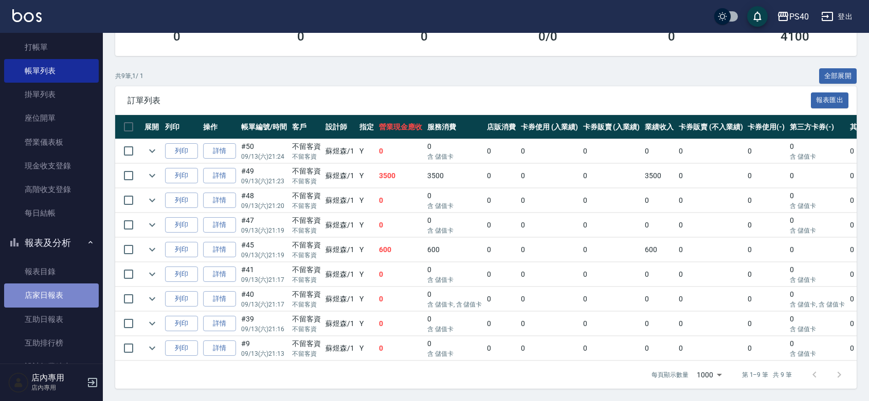
click at [58, 293] on link "店家日報表" at bounding box center [51, 296] width 95 height 24
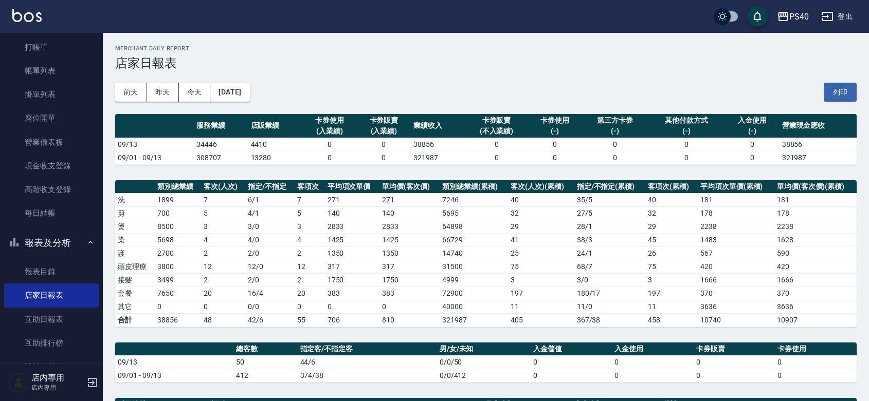
scroll to position [182, 0]
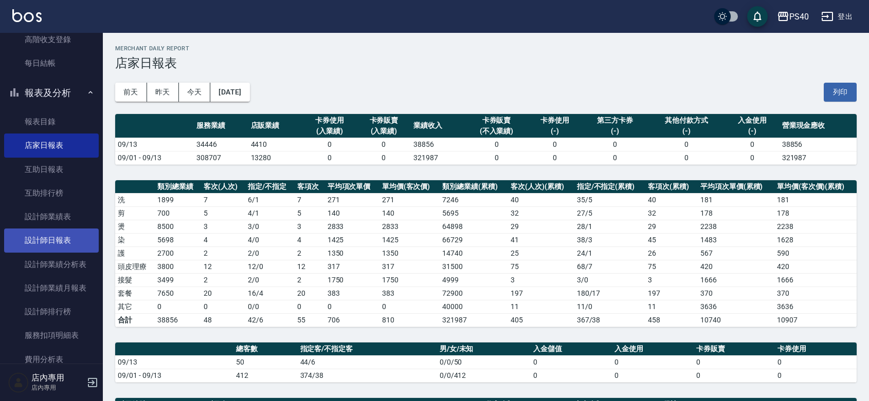
click at [57, 233] on link "設計師日報表" at bounding box center [51, 241] width 95 height 24
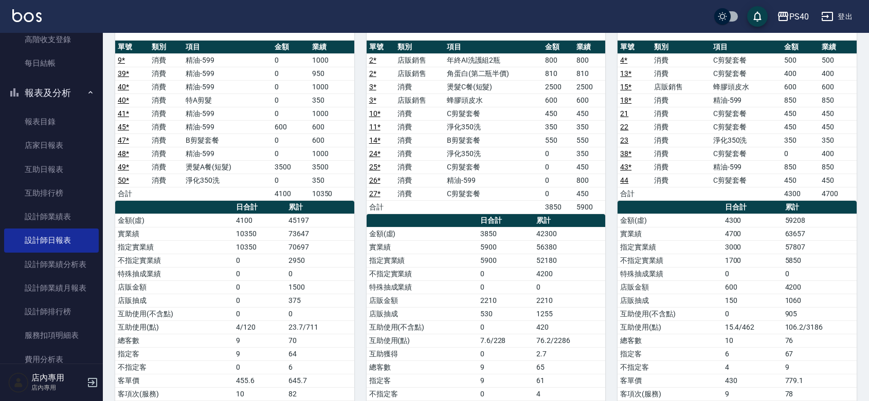
scroll to position [150, 0]
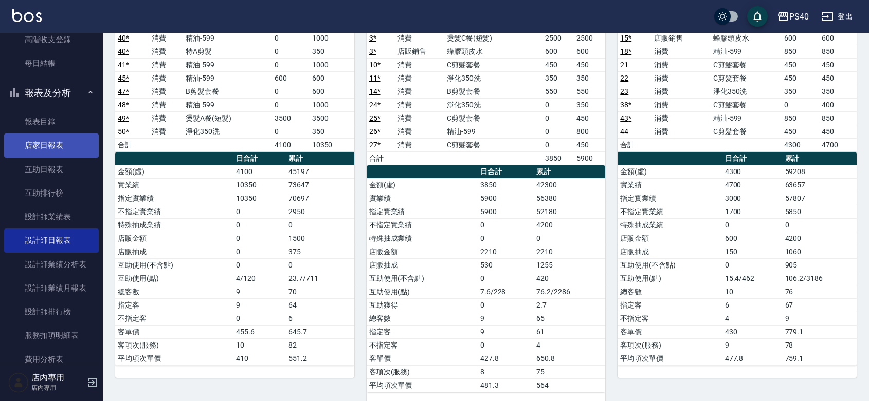
click at [57, 149] on link "店家日報表" at bounding box center [51, 146] width 95 height 24
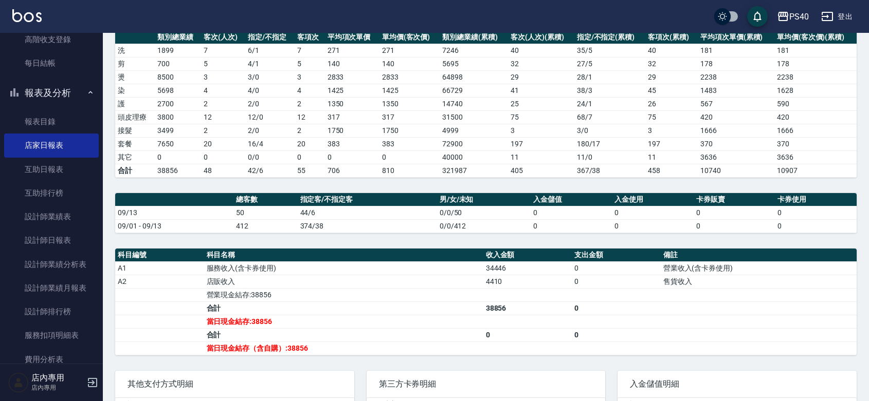
scroll to position [268, 0]
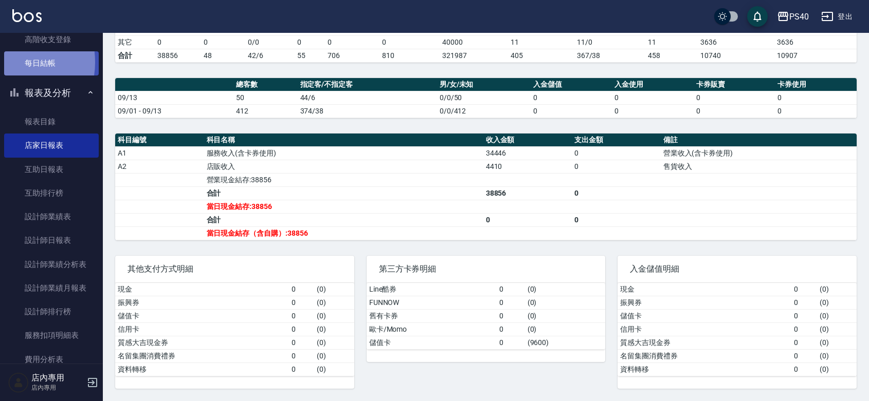
click at [4, 62] on link "每日結帳" at bounding box center [51, 63] width 95 height 24
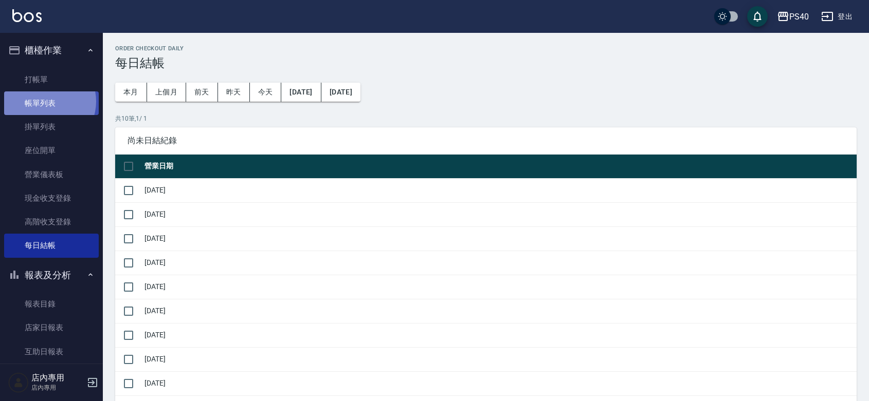
click at [45, 102] on link "帳單列表" at bounding box center [51, 103] width 95 height 24
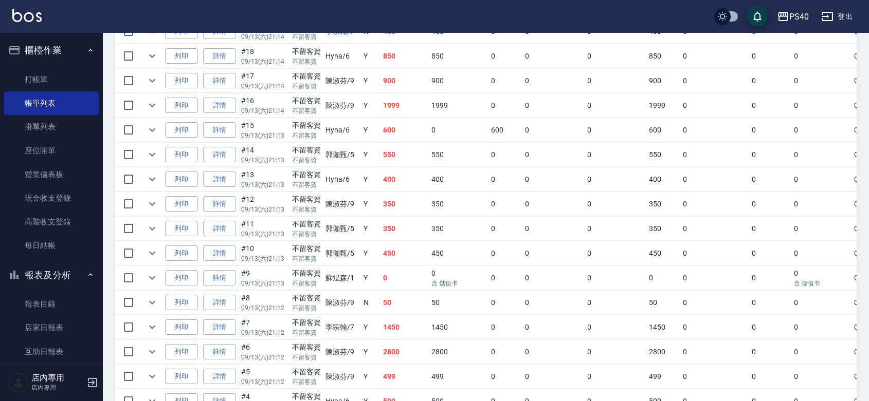
scroll to position [1043, 0]
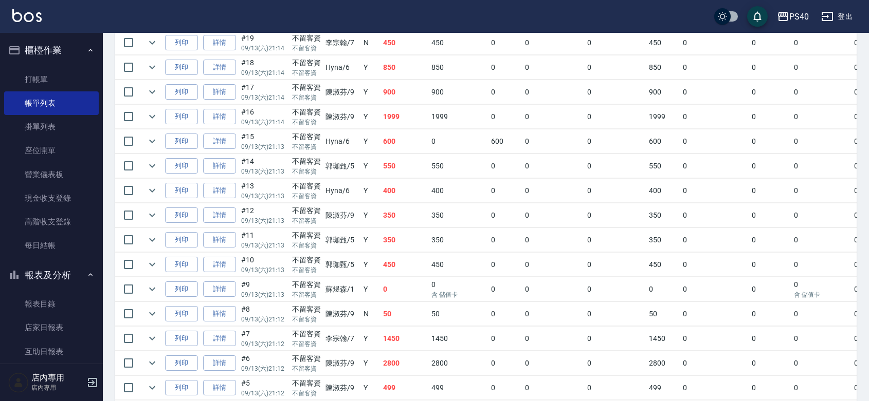
click at [225, 26] on link "詳情" at bounding box center [219, 18] width 33 height 16
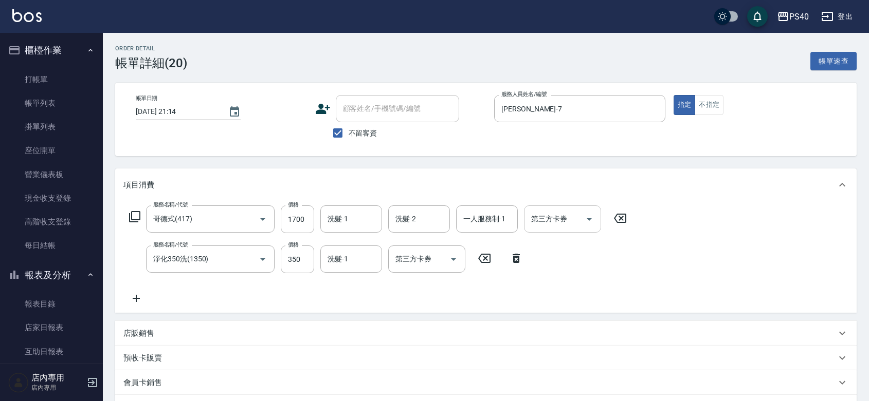
click at [595, 225] on icon "Open" at bounding box center [589, 219] width 12 height 12
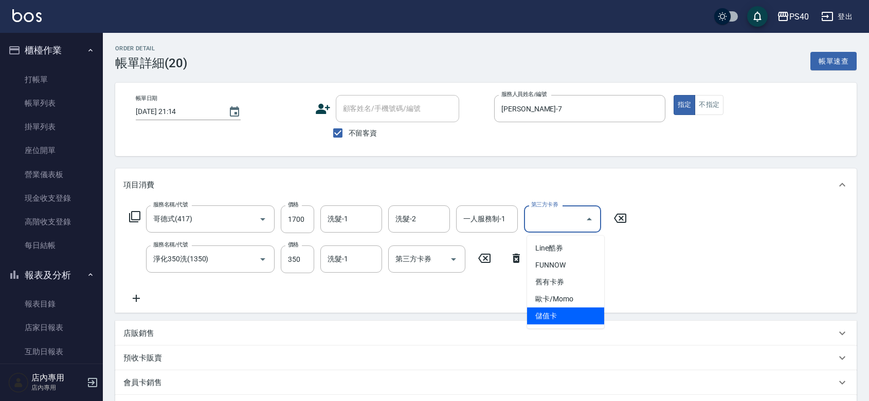
click at [560, 314] on span "儲值卡" at bounding box center [565, 316] width 77 height 17
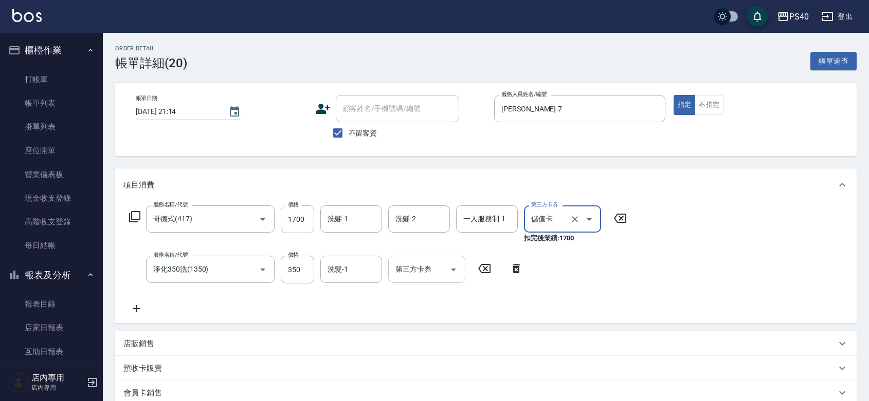
click at [453, 275] on icon "Open" at bounding box center [453, 270] width 12 height 12
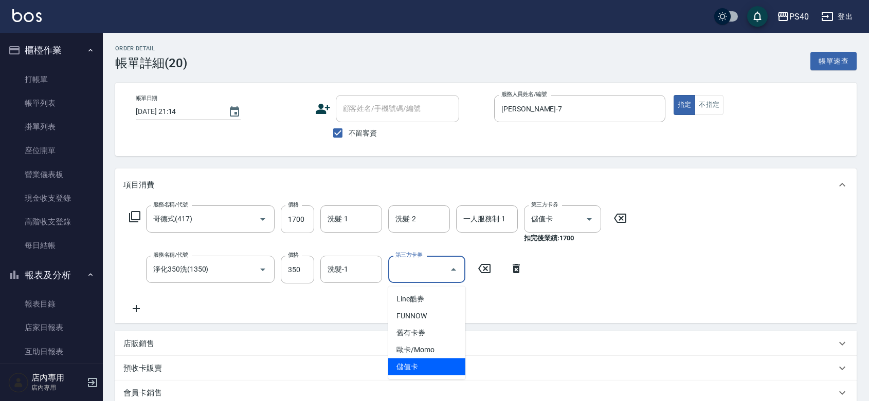
click at [425, 359] on span "儲值卡" at bounding box center [426, 367] width 77 height 17
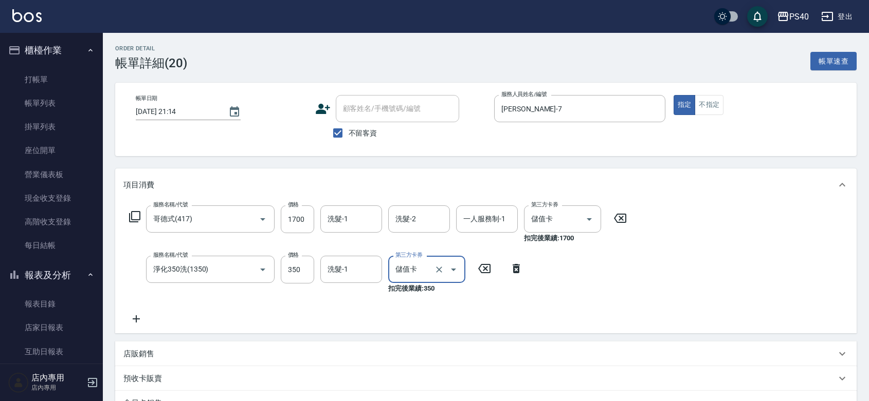
scroll to position [190, 0]
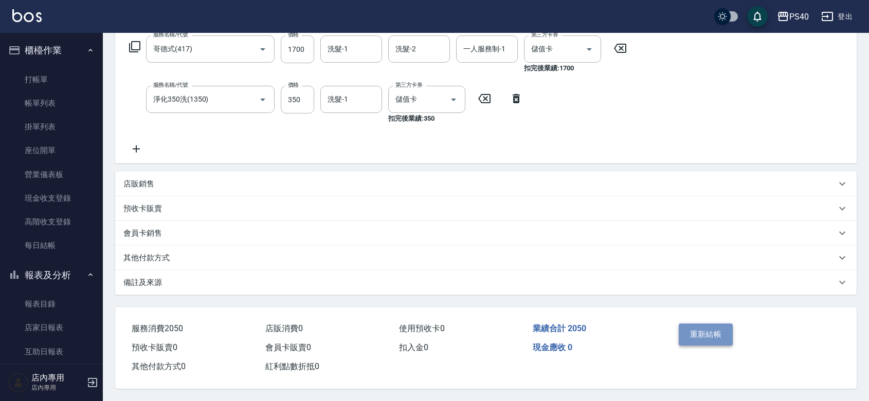
click at [716, 325] on button "重新結帳" at bounding box center [705, 335] width 54 height 22
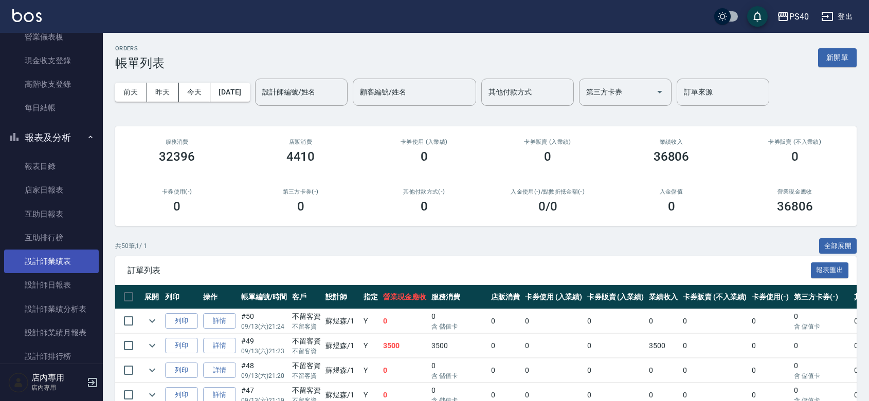
scroll to position [150, 0]
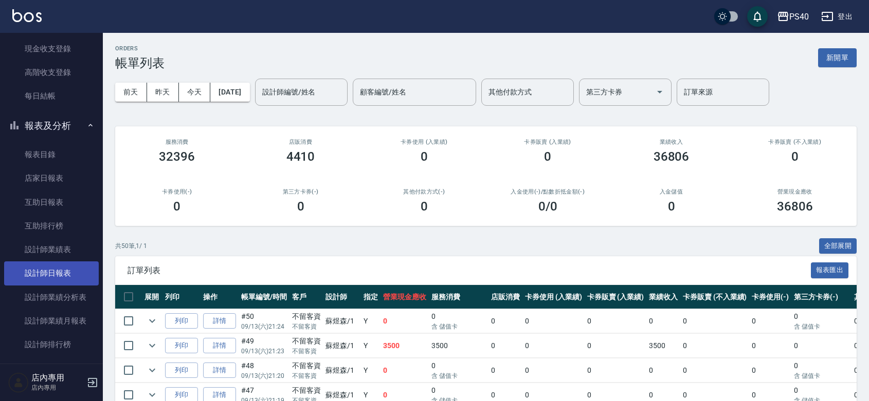
click at [65, 276] on link "設計師日報表" at bounding box center [51, 274] width 95 height 24
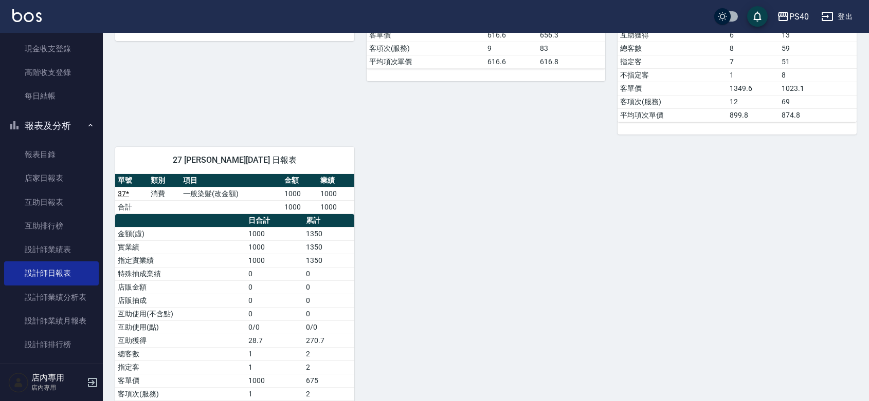
scroll to position [947, 0]
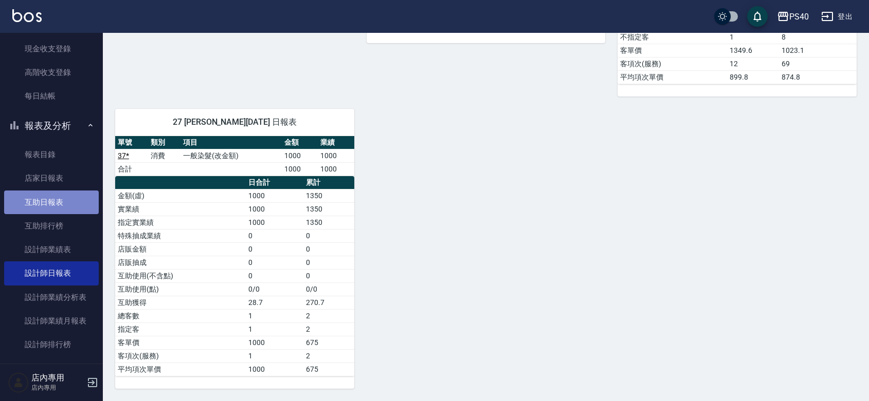
click at [60, 201] on link "互助日報表" at bounding box center [51, 203] width 95 height 24
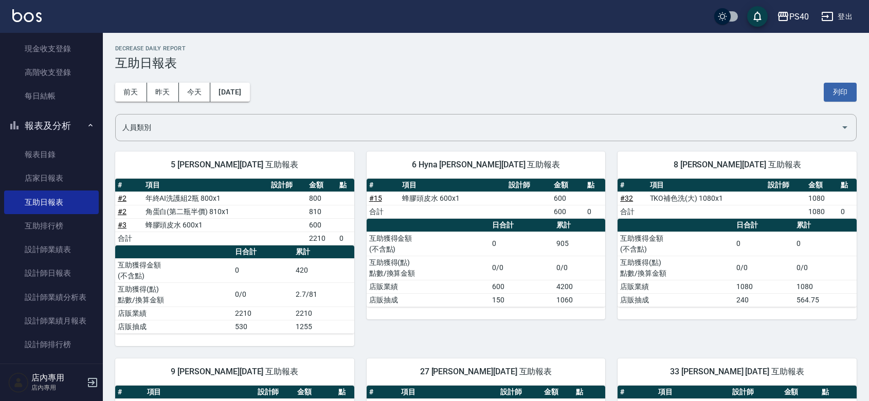
scroll to position [300, 0]
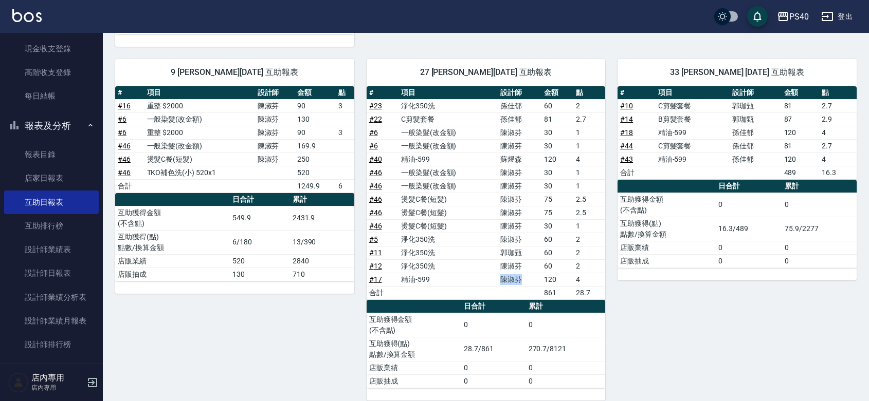
drag, startPoint x: 527, startPoint y: 279, endPoint x: 495, endPoint y: 276, distance: 32.0
click at [495, 276] on tr "# 17 精油-599 [PERSON_NAME]120 4" at bounding box center [485, 279] width 239 height 13
drag, startPoint x: 515, startPoint y: 265, endPoint x: 499, endPoint y: 267, distance: 16.6
click at [499, 267] on td "陳淑芬" at bounding box center [520, 266] width 44 height 13
drag, startPoint x: 518, startPoint y: 253, endPoint x: 499, endPoint y: 256, distance: 19.3
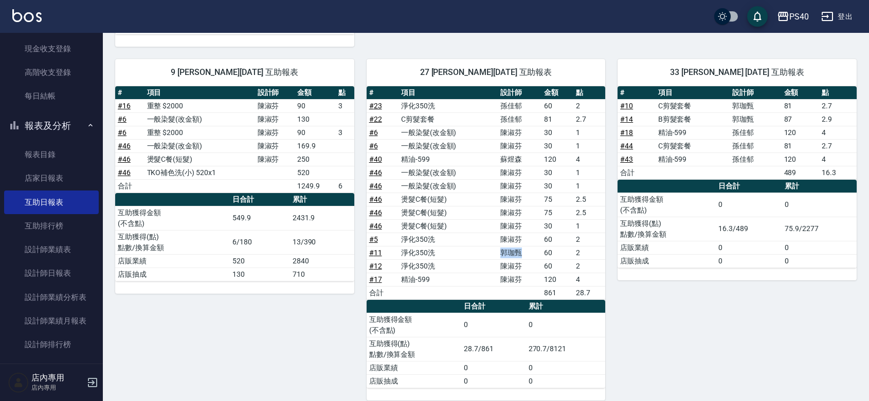
click at [499, 256] on td "郭珈甄" at bounding box center [520, 252] width 44 height 13
drag, startPoint x: 513, startPoint y: 242, endPoint x: 494, endPoint y: 242, distance: 18.5
click at [494, 242] on tr "# 5 淨化350洗 [PERSON_NAME] 60 2" at bounding box center [485, 239] width 239 height 13
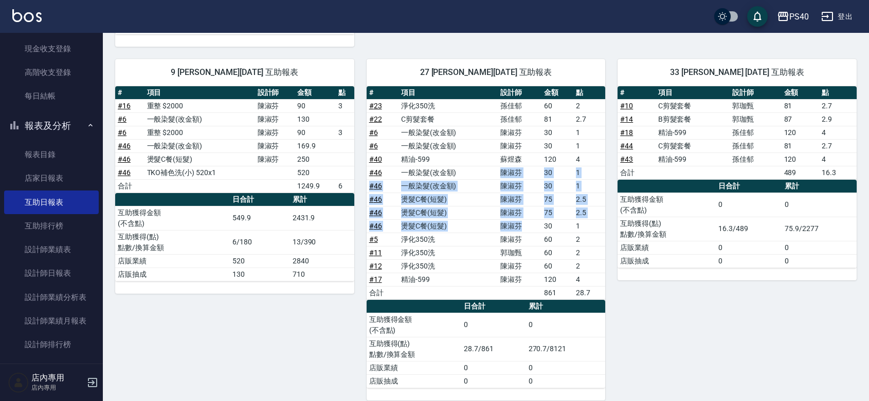
drag, startPoint x: 520, startPoint y: 225, endPoint x: 499, endPoint y: 170, distance: 58.2
click at [499, 170] on tbody "# 23 淨化350洗 [PERSON_NAME] 60 2 # 22 C剪髮套餐 [PERSON_NAME] 81 2.7 # 6 一般染髮(改金額) [P…" at bounding box center [485, 199] width 239 height 200
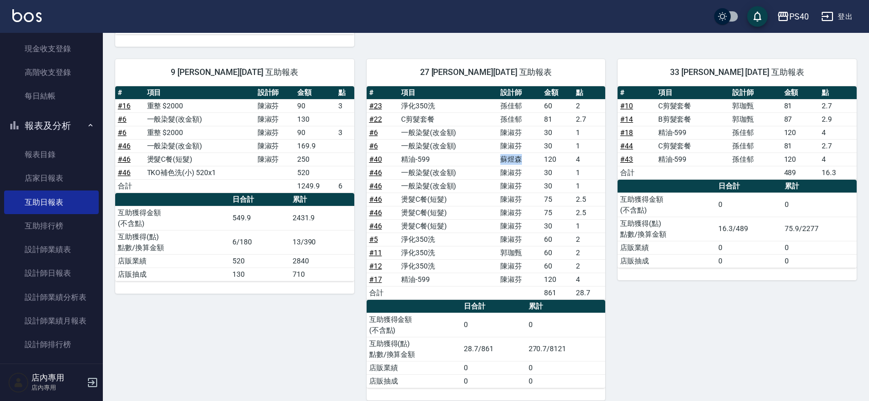
drag, startPoint x: 532, startPoint y: 156, endPoint x: 499, endPoint y: 157, distance: 33.4
click at [499, 157] on td "蘇煜森" at bounding box center [520, 159] width 44 height 13
drag, startPoint x: 518, startPoint y: 144, endPoint x: 485, endPoint y: 132, distance: 35.6
click at [485, 132] on tbody "# 23 淨化350洗 [PERSON_NAME] 60 2 # 22 C剪髮套餐 [PERSON_NAME] 81 2.7 # 6 一般染髮(改金額) [P…" at bounding box center [485, 199] width 239 height 200
drag, startPoint x: 518, startPoint y: 120, endPoint x: 510, endPoint y: 121, distance: 7.9
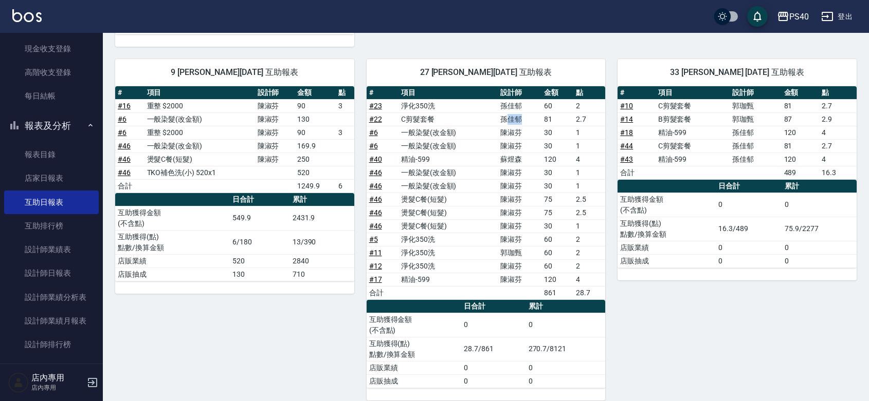
click at [510, 121] on td "孫佳郁" at bounding box center [520, 119] width 44 height 13
drag, startPoint x: 518, startPoint y: 109, endPoint x: 499, endPoint y: 106, distance: 19.9
click at [499, 106] on td "孫佳郁" at bounding box center [520, 105] width 44 height 13
click at [682, 289] on div "33 [PERSON_NAME] [DATE] 互助報表 # 項目 設計師 金額 點 # 10 C剪髮套餐 [PERSON_NAME] 81 2.7 # 14…" at bounding box center [730, 224] width 251 height 354
drag, startPoint x: 498, startPoint y: 106, endPoint x: 510, endPoint y: 106, distance: 12.9
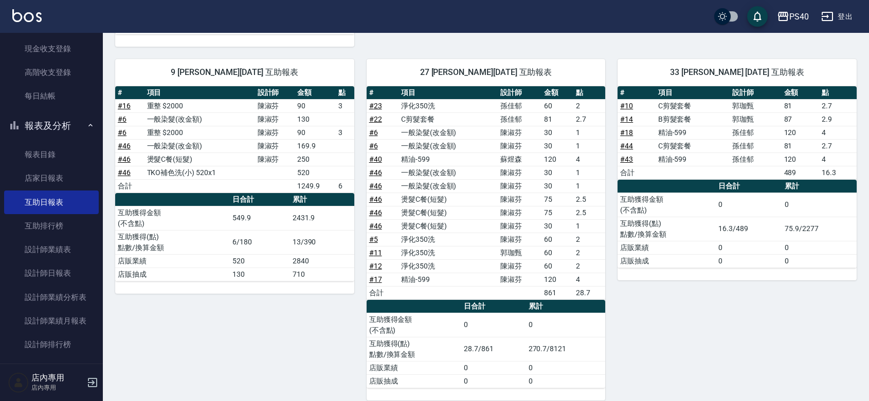
click at [507, 106] on td "孫佳郁" at bounding box center [520, 105] width 44 height 13
drag, startPoint x: 503, startPoint y: 132, endPoint x: 521, endPoint y: 150, distance: 25.1
click at [521, 150] on tbody "# 23 淨化350洗 [PERSON_NAME] 60 2 # 22 C剪髮套餐 [PERSON_NAME] 81 2.7 # 6 一般染髮(改金額) [P…" at bounding box center [485, 199] width 239 height 200
drag, startPoint x: 499, startPoint y: 198, endPoint x: 505, endPoint y: 231, distance: 33.5
click at [505, 231] on tbody "# 23 淨化350洗 [PERSON_NAME] 60 2 # 22 C剪髮套餐 [PERSON_NAME] 81 2.7 # 6 一般染髮(改金額) [P…" at bounding box center [485, 199] width 239 height 200
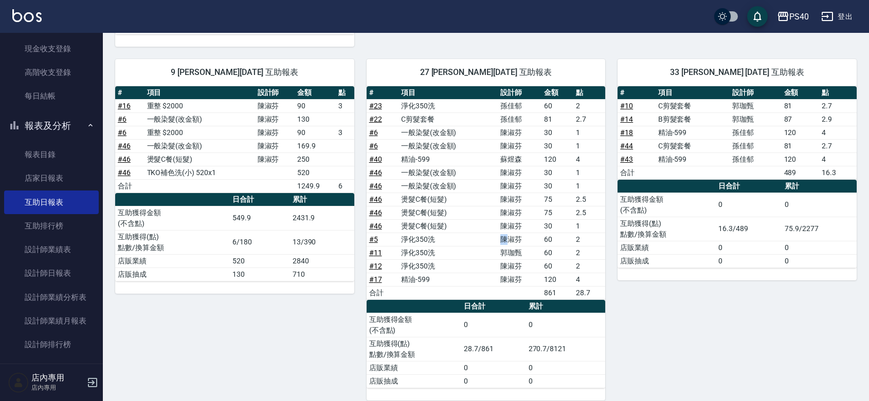
drag, startPoint x: 500, startPoint y: 243, endPoint x: 510, endPoint y: 243, distance: 10.3
click at [510, 243] on td "陳淑芬" at bounding box center [520, 239] width 44 height 13
drag, startPoint x: 505, startPoint y: 254, endPoint x: 519, endPoint y: 259, distance: 15.0
click at [519, 259] on td "郭珈甄" at bounding box center [520, 252] width 44 height 13
drag, startPoint x: 506, startPoint y: 265, endPoint x: 517, endPoint y: 271, distance: 11.7
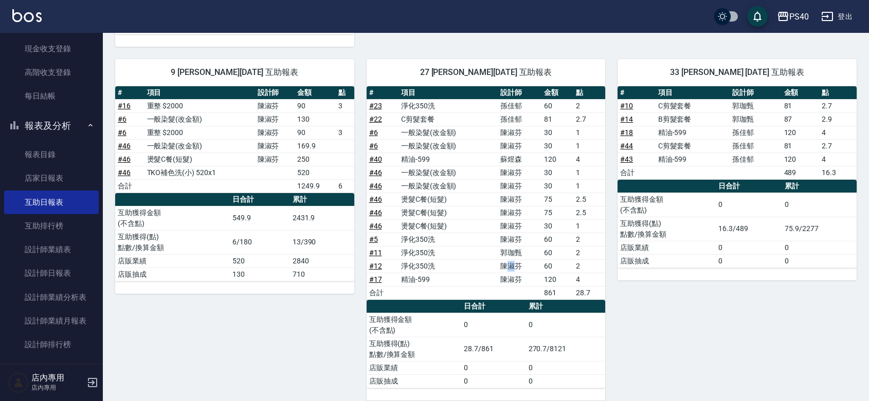
click at [517, 271] on td "陳淑芬" at bounding box center [520, 266] width 44 height 13
click at [512, 279] on td "陳淑芬" at bounding box center [520, 279] width 44 height 13
click at [649, 302] on div "33 [PERSON_NAME] [DATE] 互助報表 # 項目 設計師 金額 點 # 10 C剪髮套餐 [PERSON_NAME] 81 2.7 # 14…" at bounding box center [730, 224] width 251 height 354
drag, startPoint x: 518, startPoint y: 281, endPoint x: 486, endPoint y: 281, distance: 31.4
click at [486, 281] on tr "# 17 精油-599 [PERSON_NAME]120 4" at bounding box center [485, 279] width 239 height 13
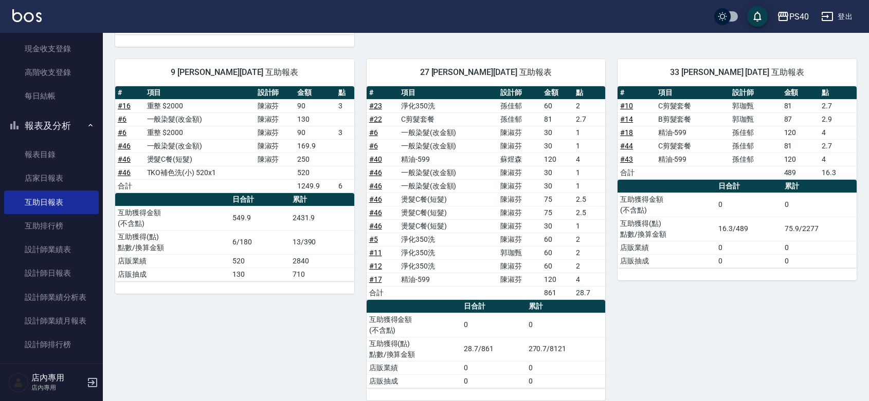
click at [635, 305] on div "33 [PERSON_NAME] [DATE] 互助報表 # 項目 設計師 金額 點 # 10 C剪髮套餐 [PERSON_NAME] 81 2.7 # 14…" at bounding box center [730, 224] width 251 height 354
drag, startPoint x: 431, startPoint y: 284, endPoint x: 440, endPoint y: 284, distance: 9.3
click at [440, 284] on tr "# 17 精油-599 [PERSON_NAME]120 4" at bounding box center [485, 279] width 239 height 13
drag, startPoint x: 407, startPoint y: 269, endPoint x: 450, endPoint y: 275, distance: 44.1
click at [450, 275] on tbody "# 23 淨化350洗 [PERSON_NAME] 60 2 # 22 C剪髮套餐 [PERSON_NAME] 81 2.7 # 6 一般染髮(改金額) [P…" at bounding box center [485, 199] width 239 height 200
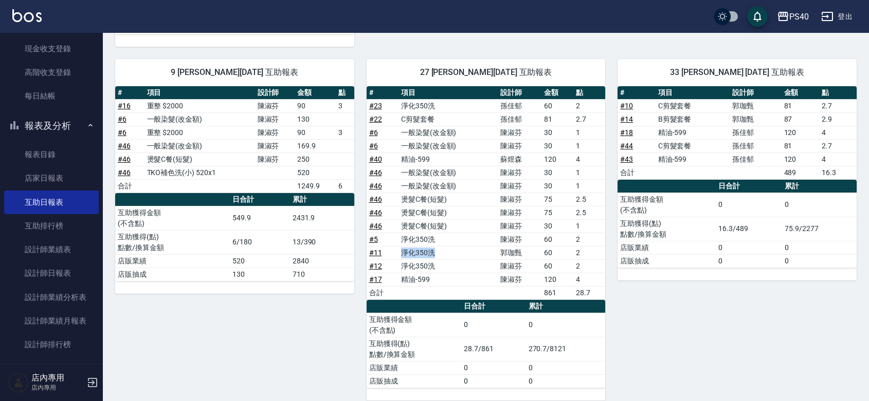
drag, startPoint x: 402, startPoint y: 250, endPoint x: 433, endPoint y: 253, distance: 31.0
click at [433, 253] on td "淨化350洗" at bounding box center [447, 252] width 99 height 13
drag, startPoint x: 411, startPoint y: 237, endPoint x: 420, endPoint y: 239, distance: 9.0
click at [418, 238] on td "淨化350洗" at bounding box center [447, 239] width 99 height 13
click at [433, 240] on td "淨化350洗" at bounding box center [447, 239] width 99 height 13
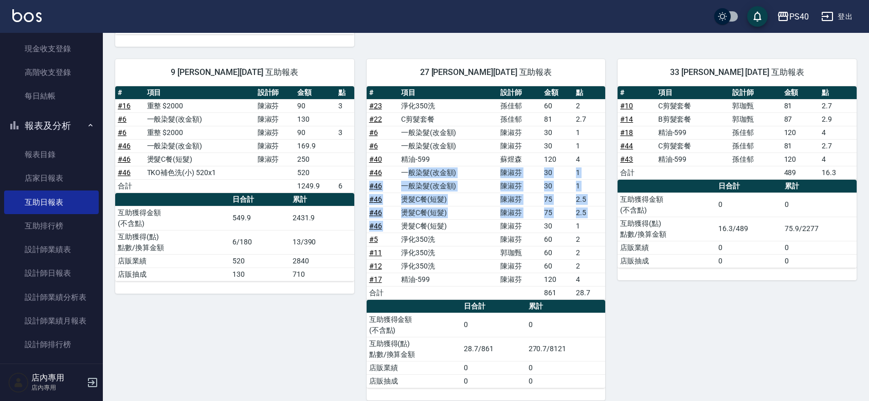
drag, startPoint x: 402, startPoint y: 232, endPoint x: 406, endPoint y: 174, distance: 58.7
click at [406, 174] on tbody "# 23 淨化350洗 [PERSON_NAME] 60 2 # 22 C剪髮套餐 [PERSON_NAME] 81 2.7 # 6 一般染髮(改金額) [P…" at bounding box center [485, 199] width 239 height 200
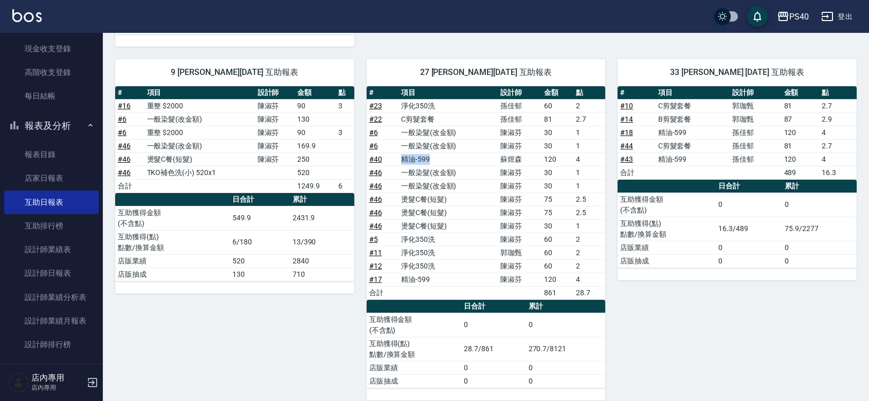
drag, startPoint x: 399, startPoint y: 157, endPoint x: 436, endPoint y: 157, distance: 36.5
click at [436, 157] on td "精油-599" at bounding box center [447, 159] width 99 height 13
drag, startPoint x: 394, startPoint y: 142, endPoint x: 422, endPoint y: 128, distance: 31.5
click at [422, 128] on tbody "# 23 淨化350洗 [PERSON_NAME] 60 2 # 22 C剪髮套餐 [PERSON_NAME] 81 2.7 # 6 一般染髮(改金額) [P…" at bounding box center [485, 199] width 239 height 200
click at [414, 117] on td "C剪髮套餐" at bounding box center [447, 119] width 99 height 13
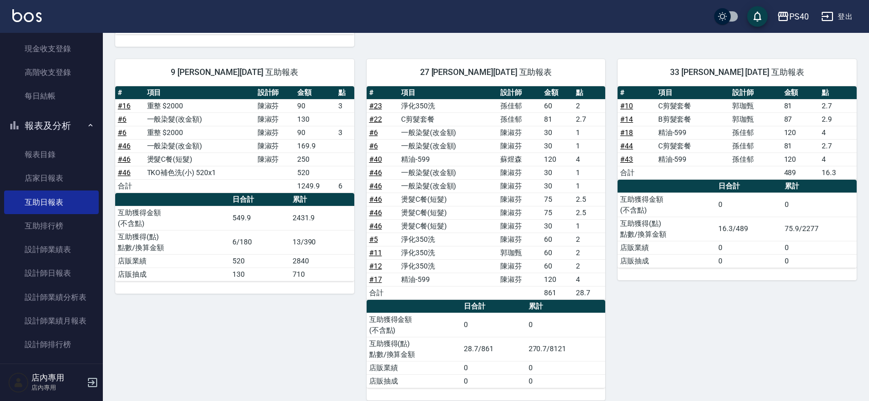
click at [404, 105] on td "淨化350洗" at bounding box center [447, 105] width 99 height 13
click at [682, 330] on div "33 [PERSON_NAME] [DATE] 互助報表 # 項目 設計師 金額 點 # 10 C剪髮套餐 [PERSON_NAME] 81 2.7 # 14…" at bounding box center [730, 224] width 251 height 354
drag, startPoint x: 409, startPoint y: 283, endPoint x: 463, endPoint y: 283, distance: 54.5
click at [463, 283] on td "精油-599" at bounding box center [447, 279] width 99 height 13
drag, startPoint x: 404, startPoint y: 265, endPoint x: 437, endPoint y: 268, distance: 33.6
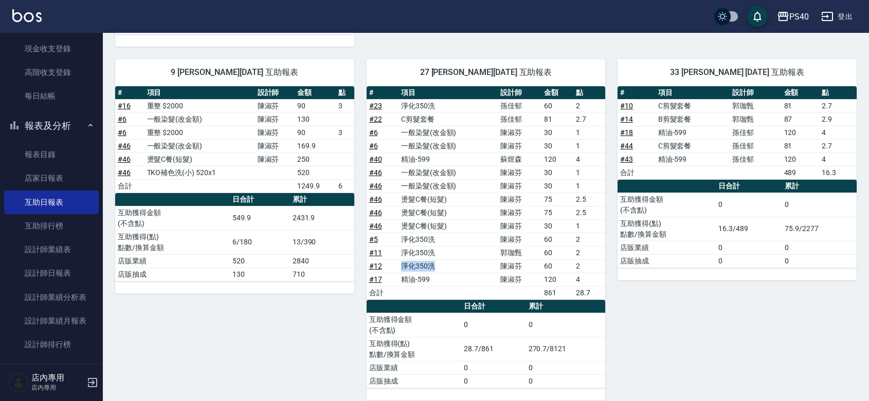
click at [437, 268] on td "淨化350洗" at bounding box center [447, 266] width 99 height 13
drag, startPoint x: 406, startPoint y: 250, endPoint x: 437, endPoint y: 255, distance: 31.4
click at [437, 255] on td "淨化350洗" at bounding box center [447, 252] width 99 height 13
drag, startPoint x: 405, startPoint y: 243, endPoint x: 436, endPoint y: 243, distance: 30.8
click at [436, 243] on td "淨化350洗" at bounding box center [447, 239] width 99 height 13
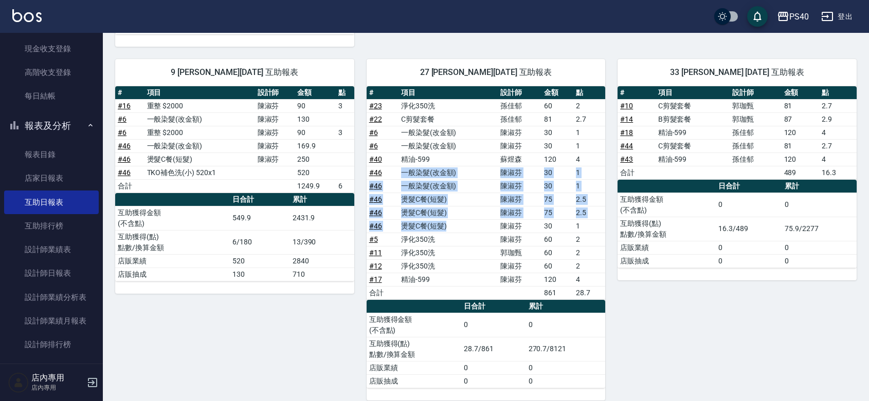
drag, startPoint x: 451, startPoint y: 226, endPoint x: 399, endPoint y: 174, distance: 73.4
click at [399, 174] on tbody "# 23 淨化350洗 [PERSON_NAME] 60 2 # 22 C剪髮套餐 [PERSON_NAME] 81 2.7 # 6 一般染髮(改金額) [P…" at bounding box center [485, 199] width 239 height 200
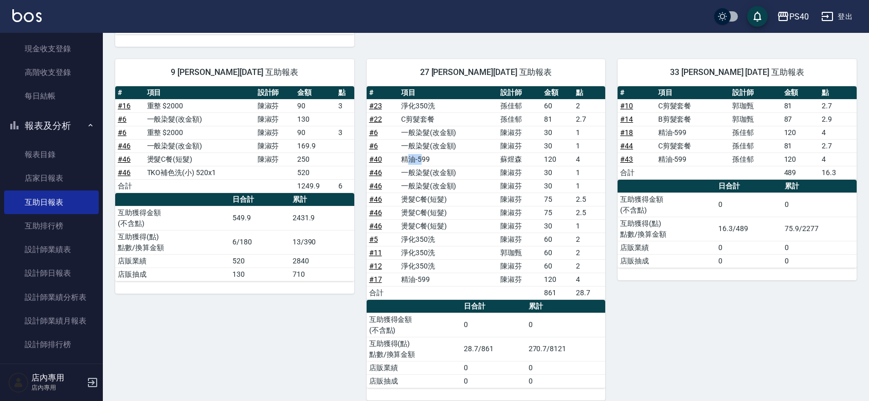
drag, startPoint x: 419, startPoint y: 162, endPoint x: 407, endPoint y: 159, distance: 12.6
click at [407, 159] on td "精油-599" at bounding box center [447, 159] width 99 height 13
drag, startPoint x: 461, startPoint y: 148, endPoint x: 412, endPoint y: 135, distance: 50.5
click at [412, 135] on tbody "# 23 淨化350洗 [PERSON_NAME] 60 2 # 22 C剪髮套餐 [PERSON_NAME] 81 2.7 # 6 一般染髮(改金額) [P…" at bounding box center [485, 199] width 239 height 200
drag, startPoint x: 425, startPoint y: 122, endPoint x: 400, endPoint y: 118, distance: 25.0
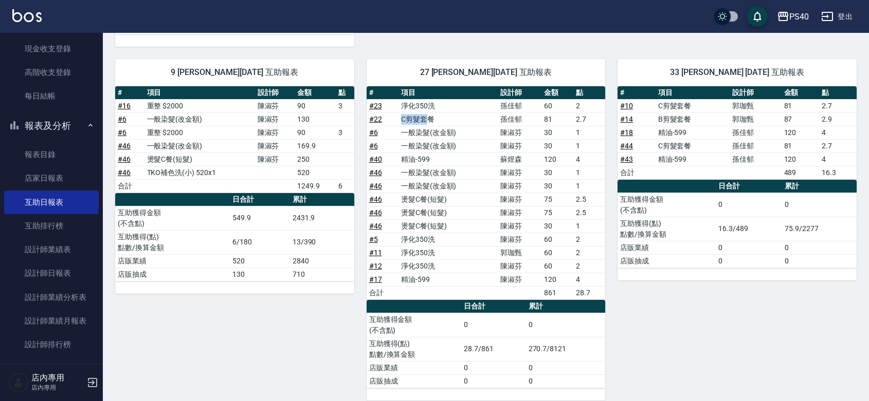
click at [400, 118] on td "C剪髮套餐" at bounding box center [447, 119] width 99 height 13
drag, startPoint x: 419, startPoint y: 108, endPoint x: 407, endPoint y: 108, distance: 12.3
click at [407, 108] on td "淨化350洗" at bounding box center [447, 105] width 99 height 13
click at [651, 338] on div "33 [PERSON_NAME] [DATE] 互助報表 # 項目 設計師 金額 點 # 10 C剪髮套餐 [PERSON_NAME] 81 2.7 # 14…" at bounding box center [730, 224] width 251 height 354
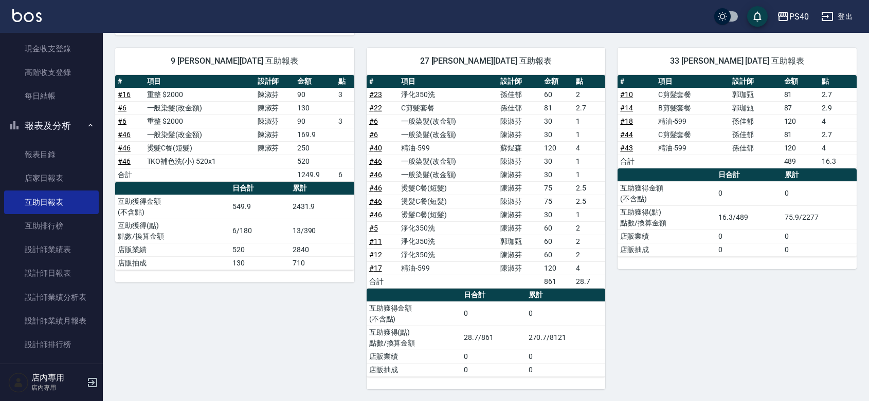
scroll to position [315, 0]
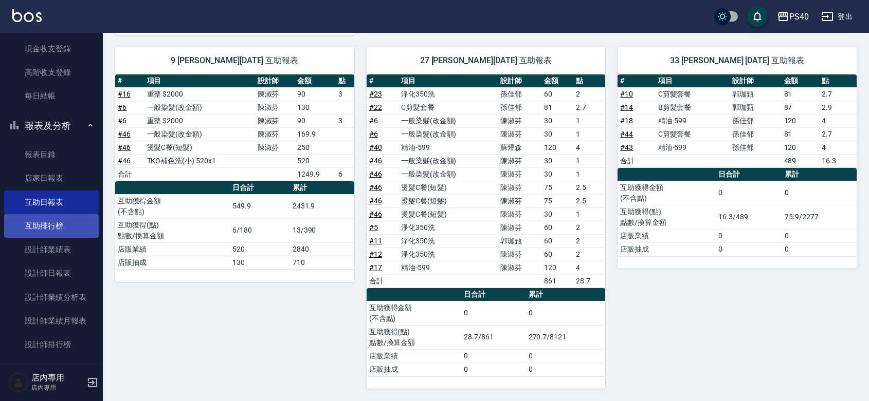
click at [39, 230] on link "互助排行榜" at bounding box center [51, 226] width 95 height 24
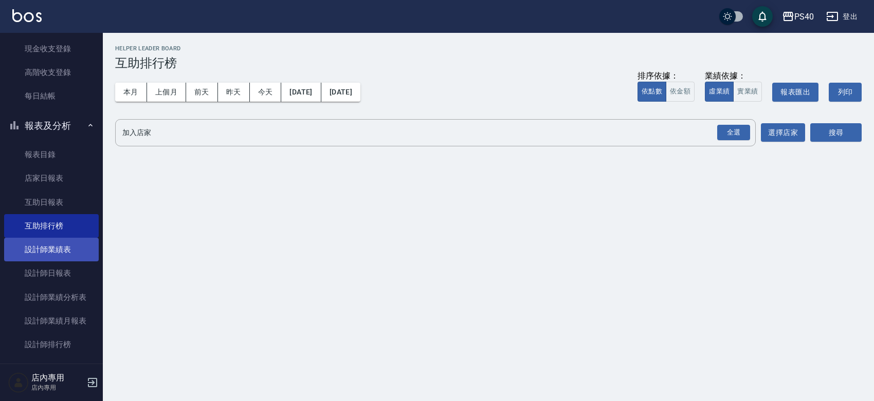
click at [49, 247] on link "設計師業績表" at bounding box center [51, 250] width 95 height 24
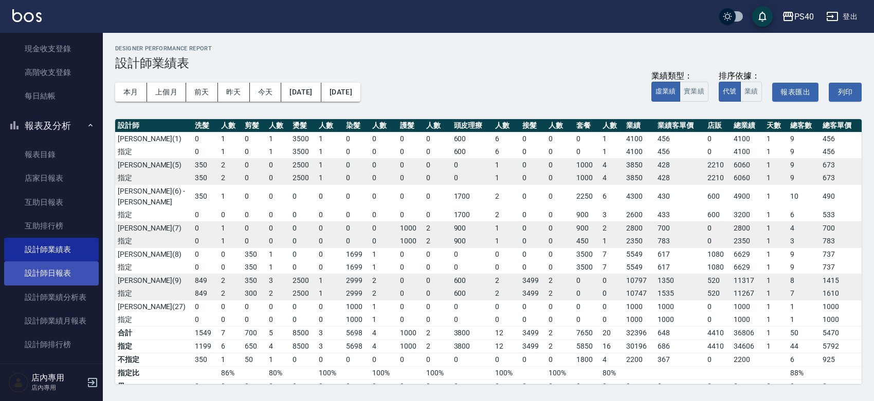
click at [62, 273] on link "設計師日報表" at bounding box center [51, 274] width 95 height 24
